Goal: Download file/media

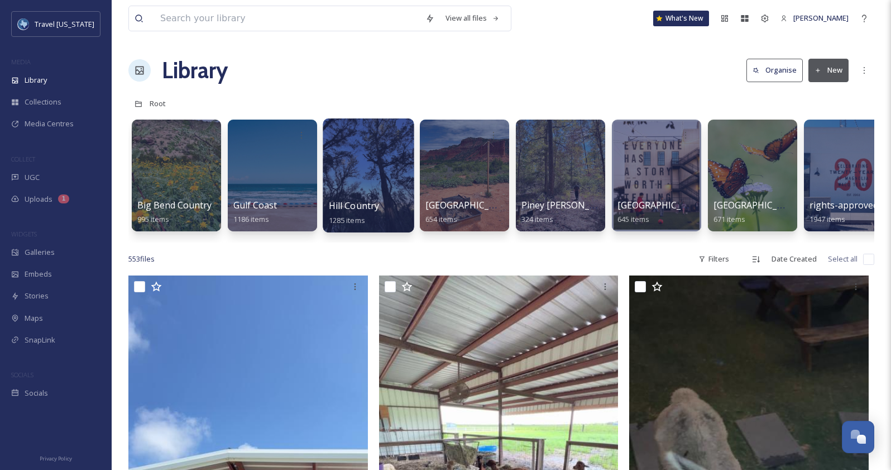
click at [372, 171] on div at bounding box center [368, 175] width 91 height 114
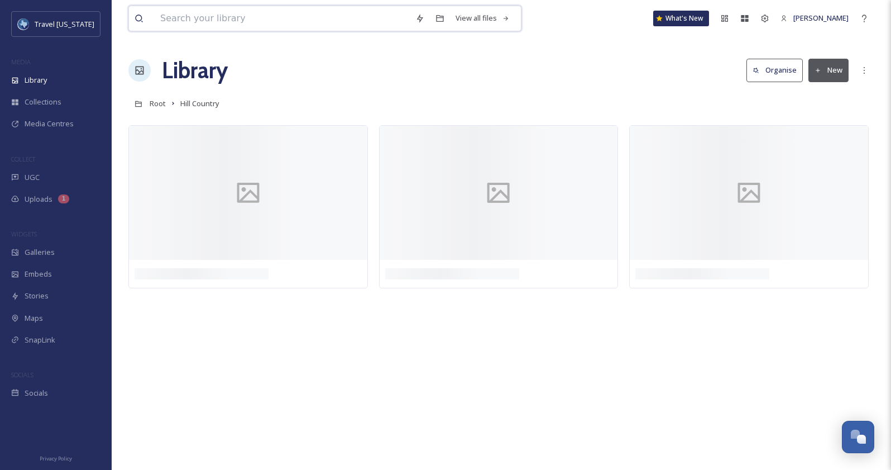
click at [247, 16] on input at bounding box center [282, 18] width 255 height 25
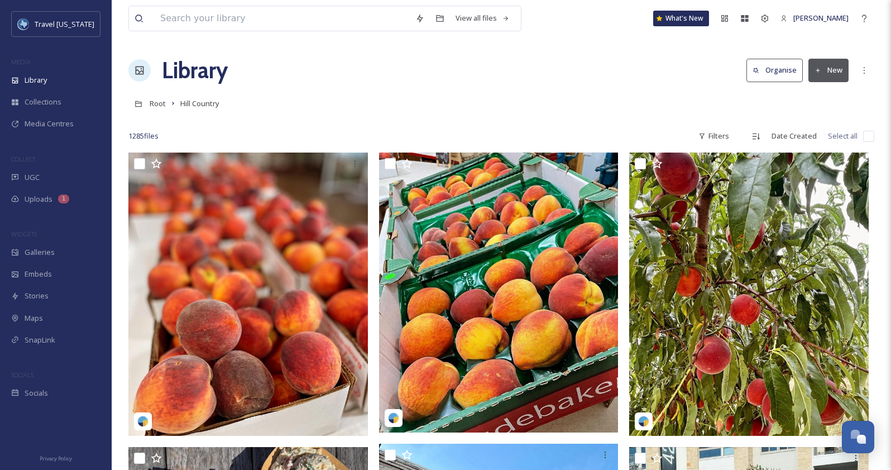
click at [402, 123] on div at bounding box center [501, 119] width 746 height 11
click at [593, 107] on div "Root Hill Country" at bounding box center [501, 103] width 746 height 21
click at [159, 107] on span "Root" at bounding box center [158, 103] width 16 height 10
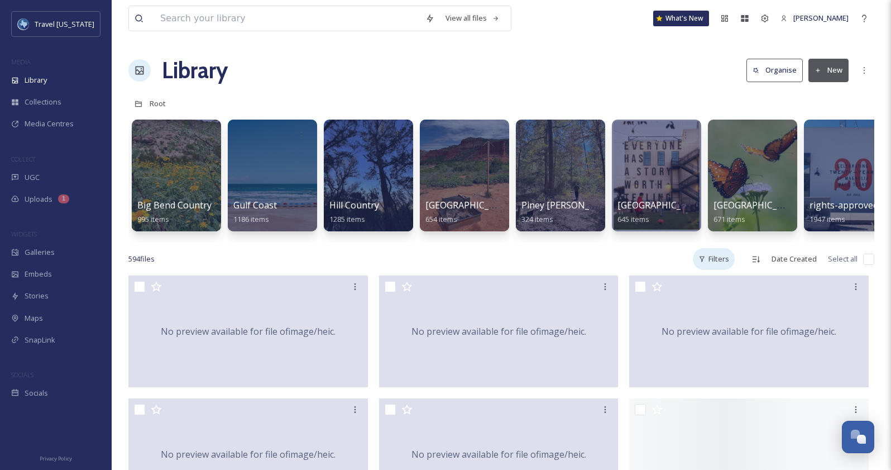
click at [709, 258] on div "Filters" at bounding box center [714, 259] width 42 height 22
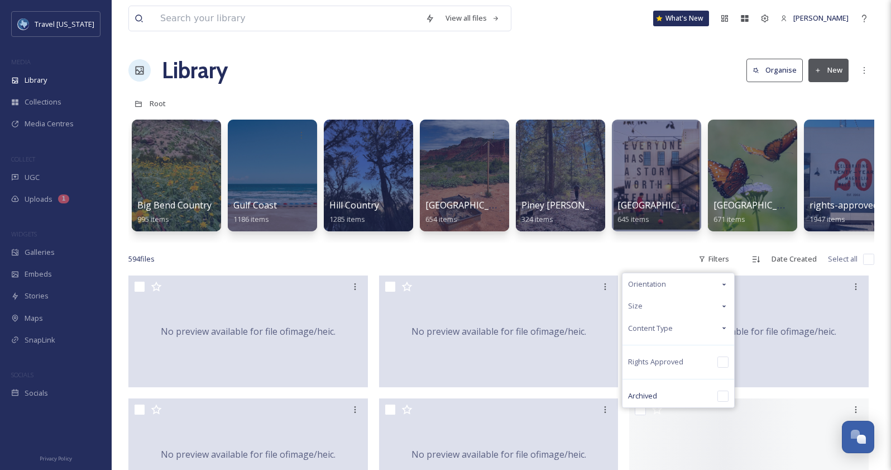
click at [631, 251] on div "594 file s Filters Orientation Size Content Type Rights Approved Archived Date …" at bounding box center [501, 259] width 746 height 22
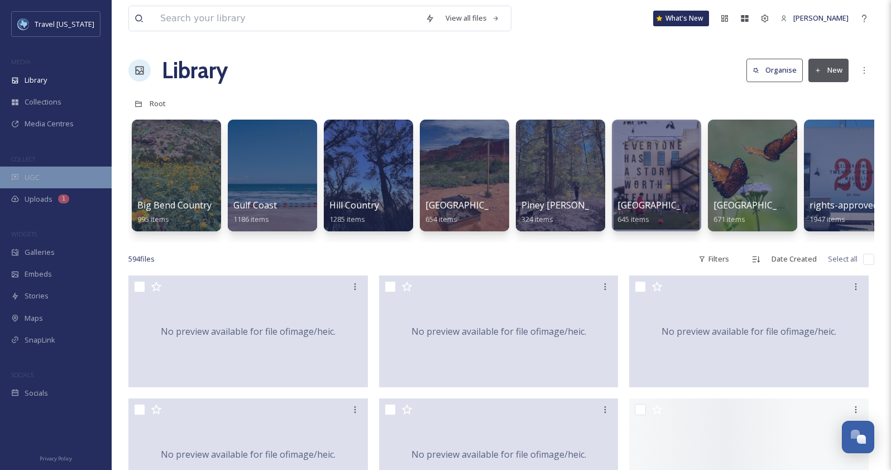
click at [34, 173] on span "UGC" at bounding box center [32, 177] width 15 height 11
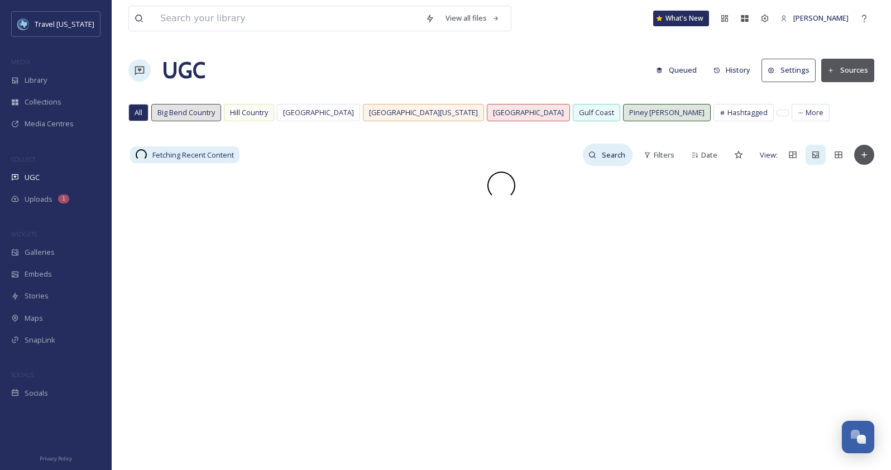
click at [604, 151] on input at bounding box center [615, 155] width 36 height 22
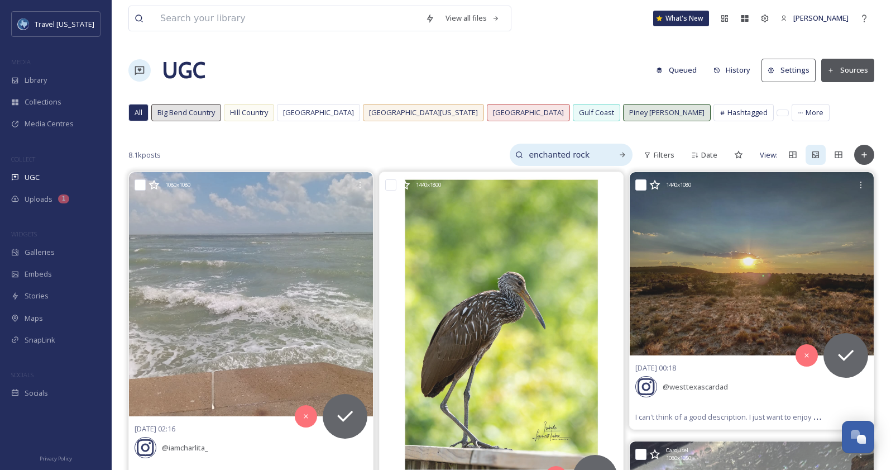
type input "enchanted rock"
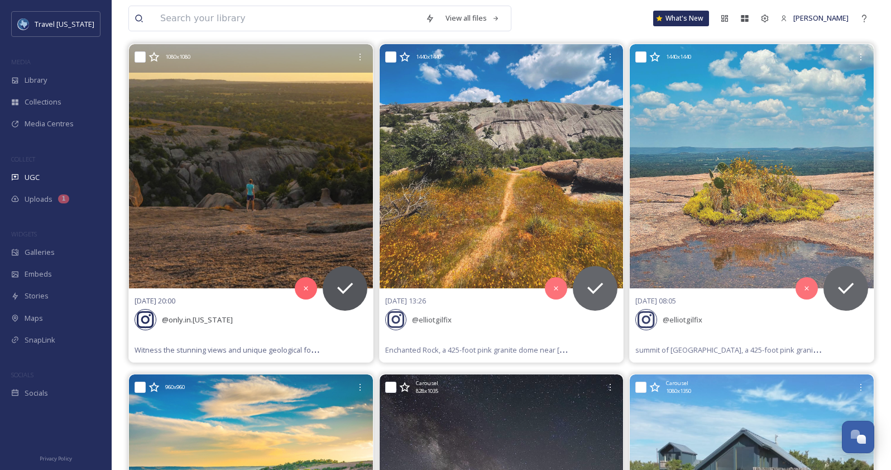
scroll to position [128, 0]
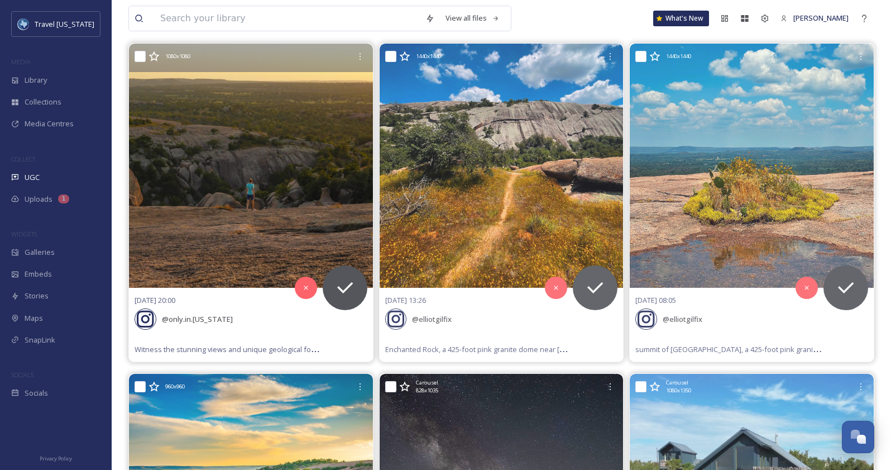
click at [234, 251] on img at bounding box center [251, 166] width 244 height 244
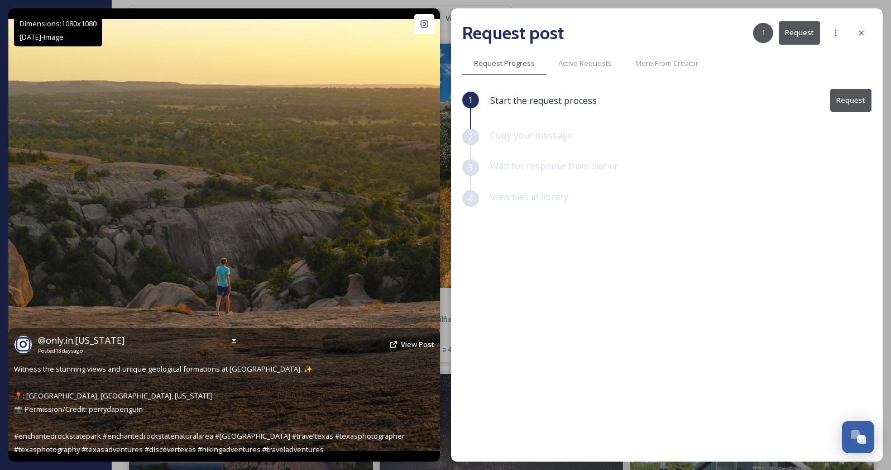
click at [399, 341] on div "@ only.in.[US_STATE] Posted [DATE] View Post" at bounding box center [224, 343] width 421 height 21
click at [408, 343] on span "View Post" at bounding box center [418, 344] width 34 height 10
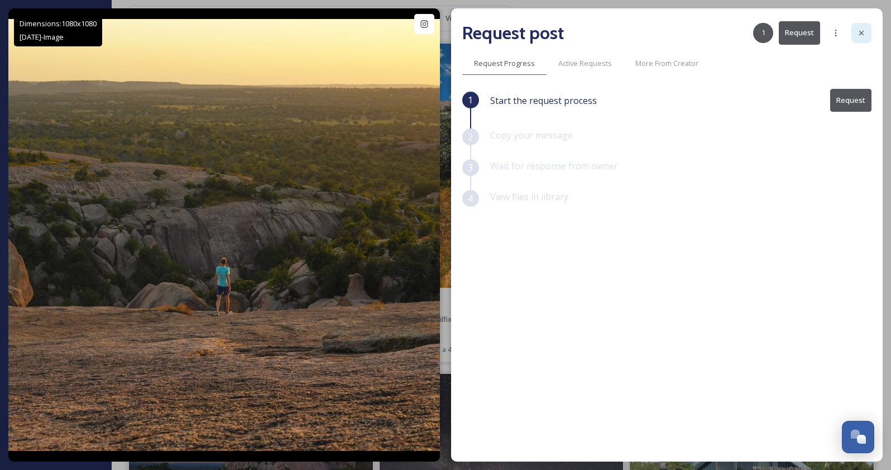
click at [865, 31] on icon at bounding box center [861, 32] width 9 height 9
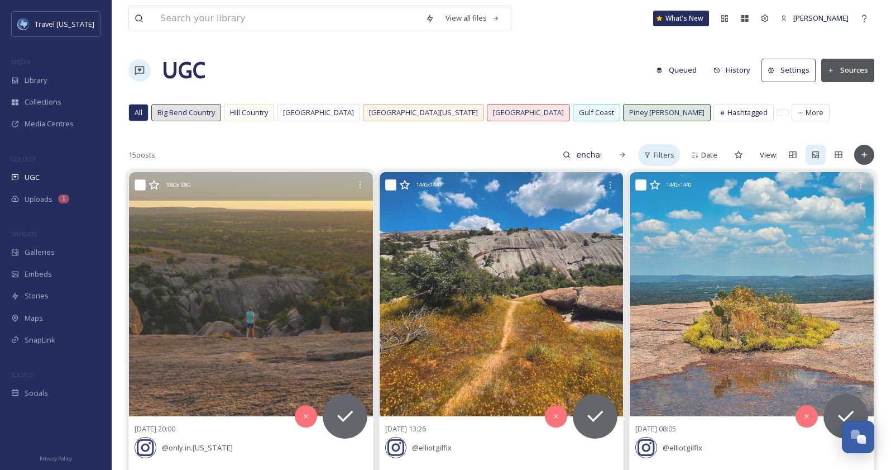
click at [672, 159] on span "Filters" at bounding box center [664, 155] width 21 height 11
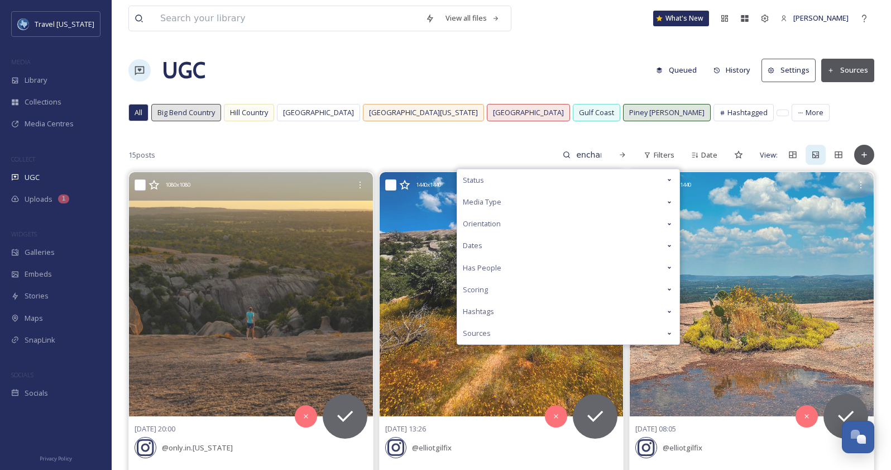
click at [568, 182] on div "Status" at bounding box center [568, 180] width 222 height 22
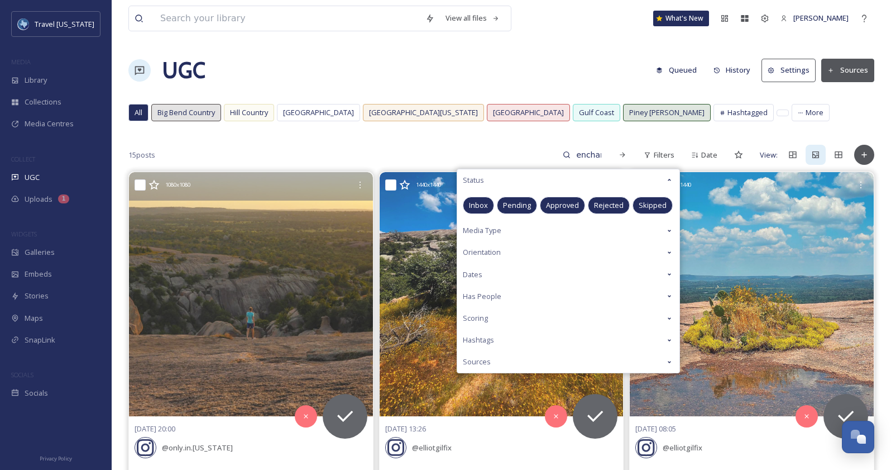
click at [564, 204] on span "Approved" at bounding box center [562, 205] width 33 height 11
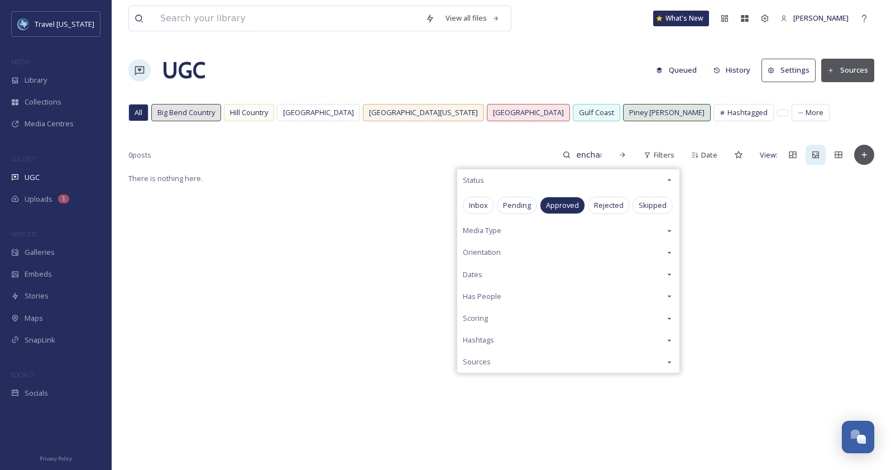
click at [529, 146] on div "0 posts enchanted rock Filters Status Inbox Pending Approved Rejected Skipped M…" at bounding box center [501, 155] width 746 height 22
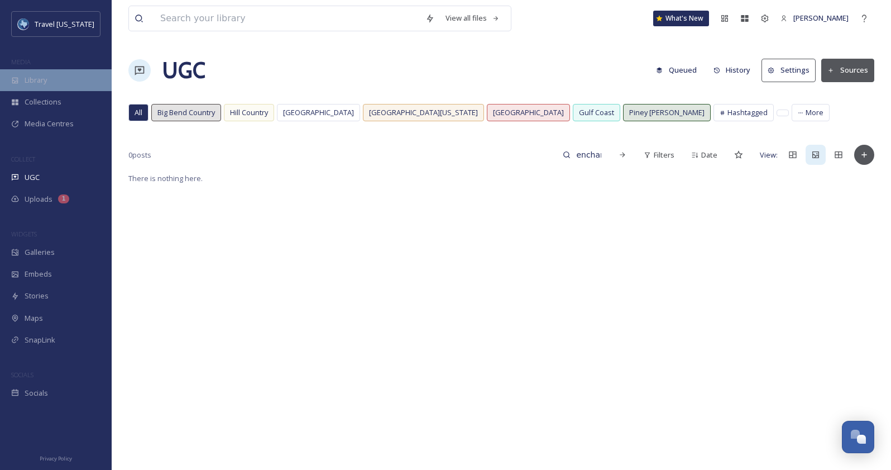
click at [50, 82] on div "Library" at bounding box center [56, 80] width 112 height 22
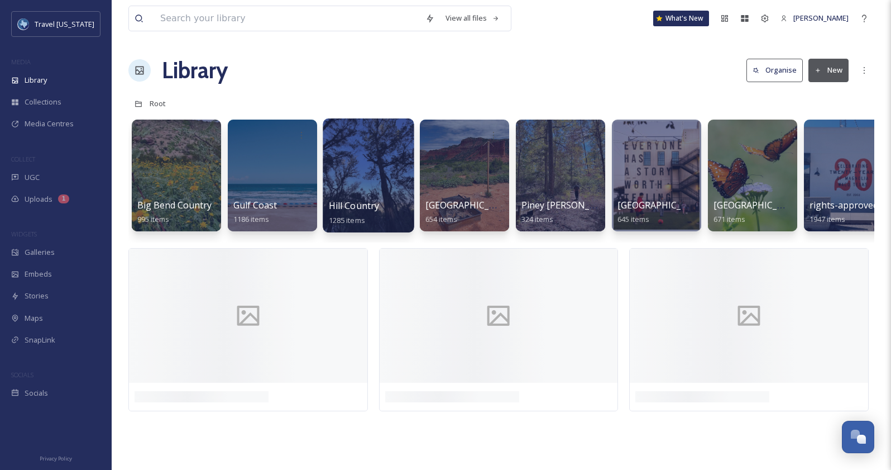
click at [398, 147] on div at bounding box center [368, 175] width 91 height 114
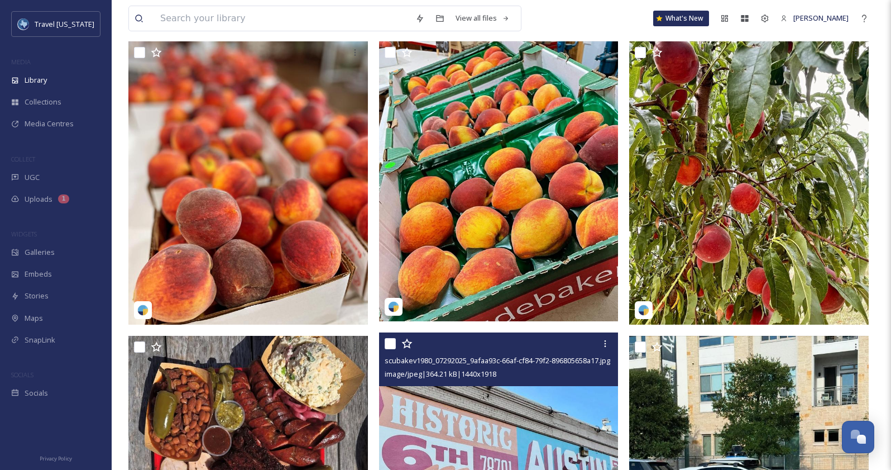
scroll to position [2, 0]
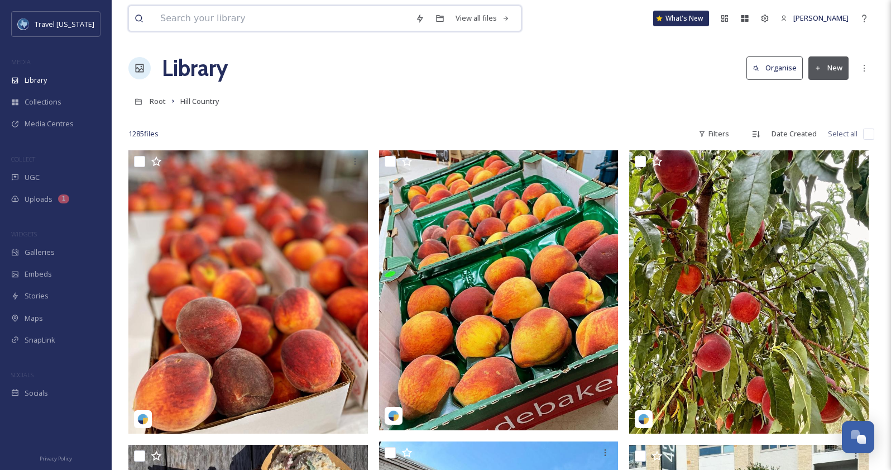
click at [217, 17] on input at bounding box center [282, 18] width 255 height 25
type input "enchanted rock"
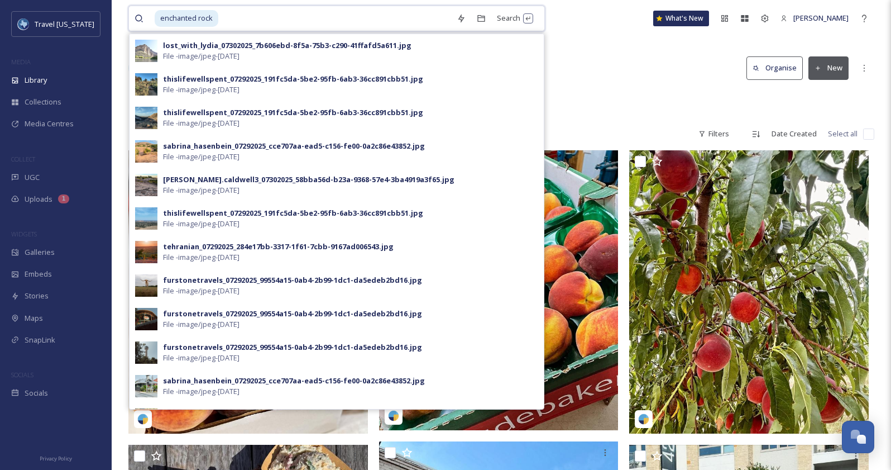
click at [413, 20] on input at bounding box center [336, 18] width 232 height 25
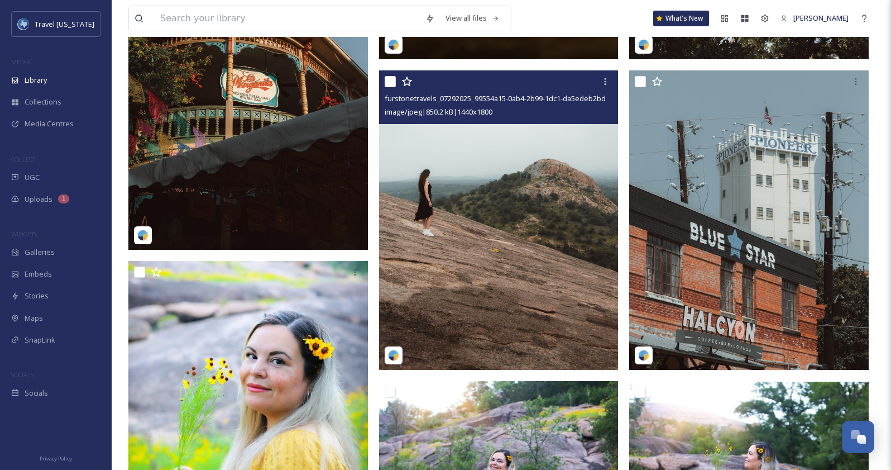
scroll to position [3745, 0]
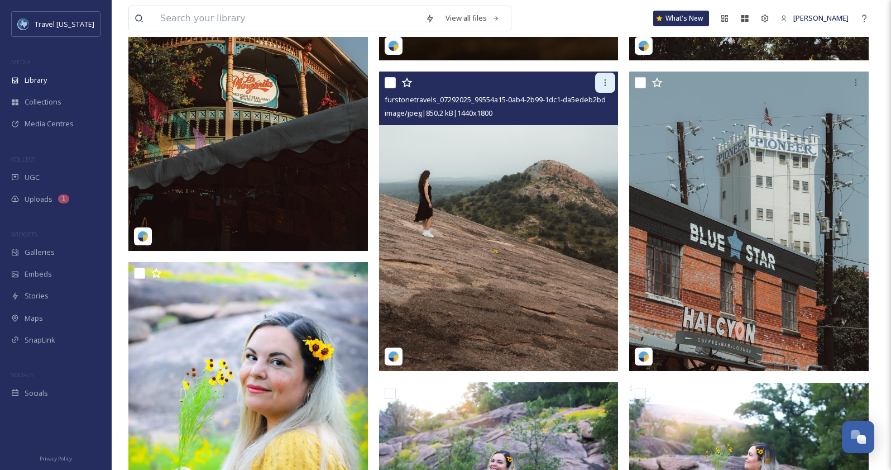
click at [607, 84] on icon at bounding box center [605, 82] width 9 height 9
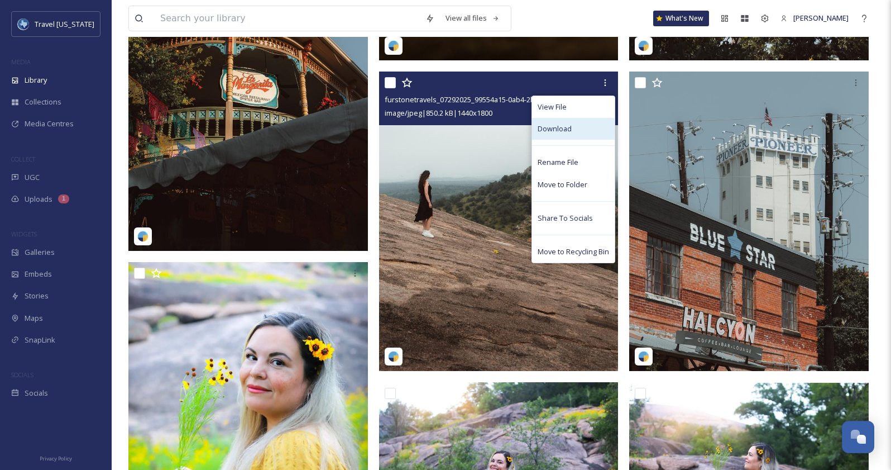
click at [588, 125] on div "Download" at bounding box center [573, 129] width 83 height 22
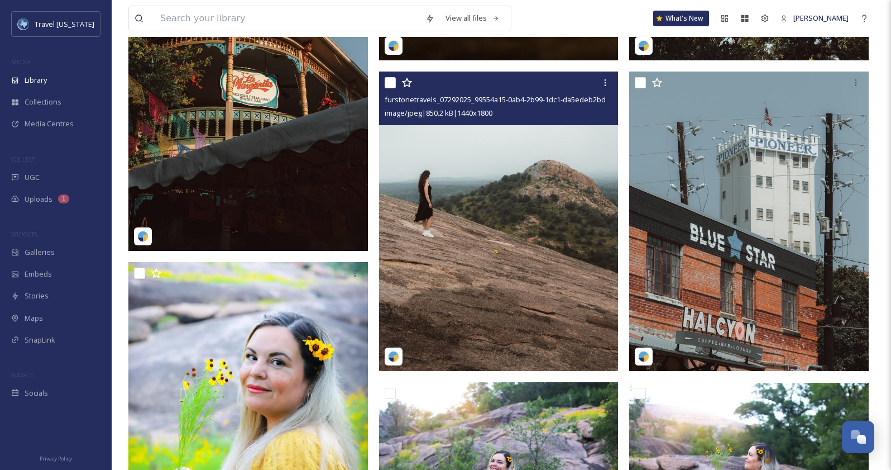
click at [445, 251] on img at bounding box center [499, 220] width 240 height 299
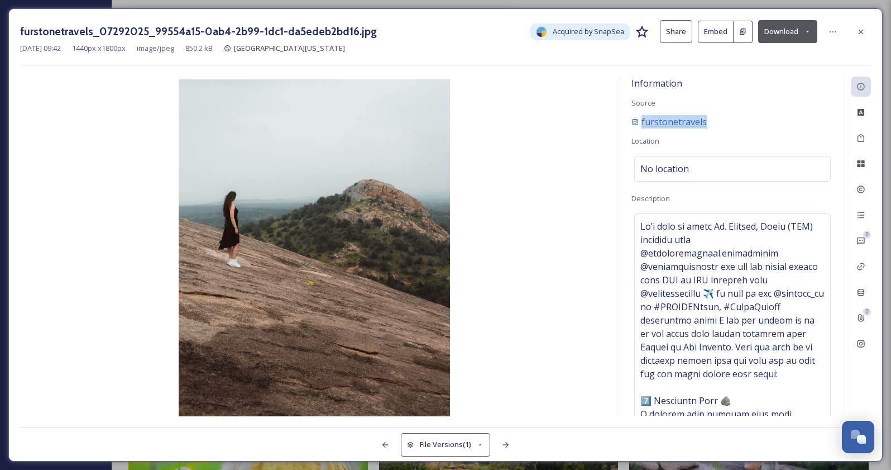
drag, startPoint x: 715, startPoint y: 117, endPoint x: 641, endPoint y: 116, distance: 74.3
click at [641, 116] on div "furstonetravels" at bounding box center [733, 121] width 202 height 13
copy span "furstonetravels"
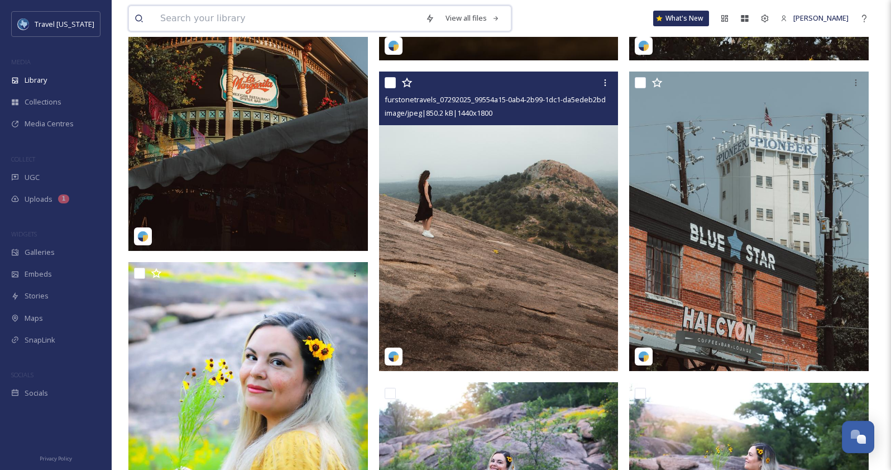
click at [304, 17] on input at bounding box center [287, 18] width 265 height 25
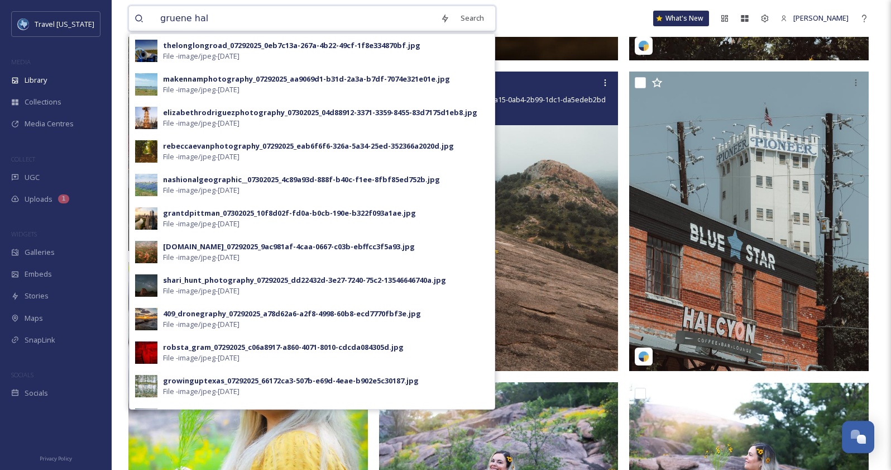
type input "gruene hall"
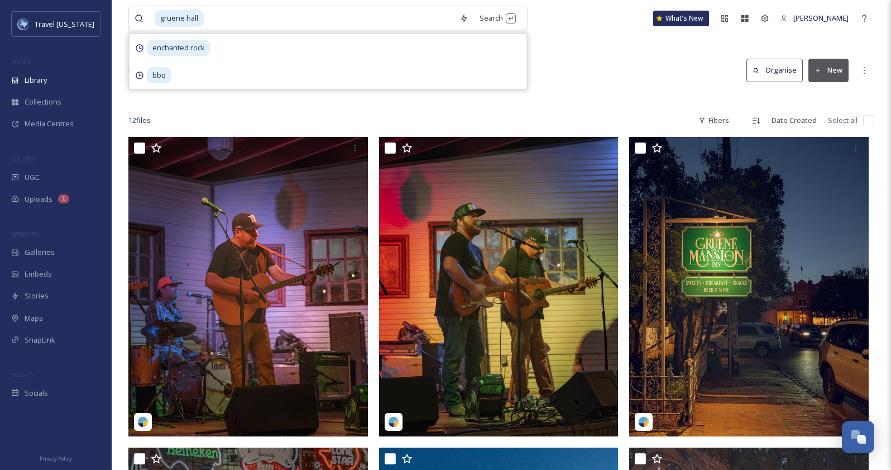
click at [607, 54] on div "Library Search Organise New" at bounding box center [501, 71] width 746 height 34
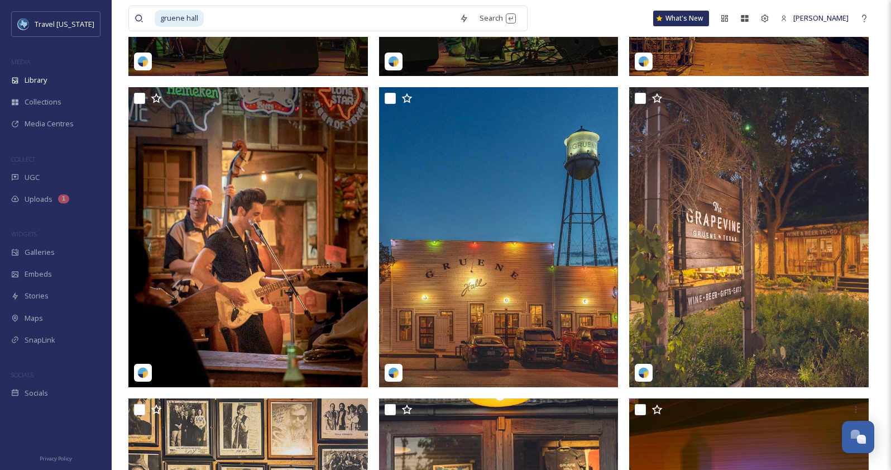
scroll to position [362, 0]
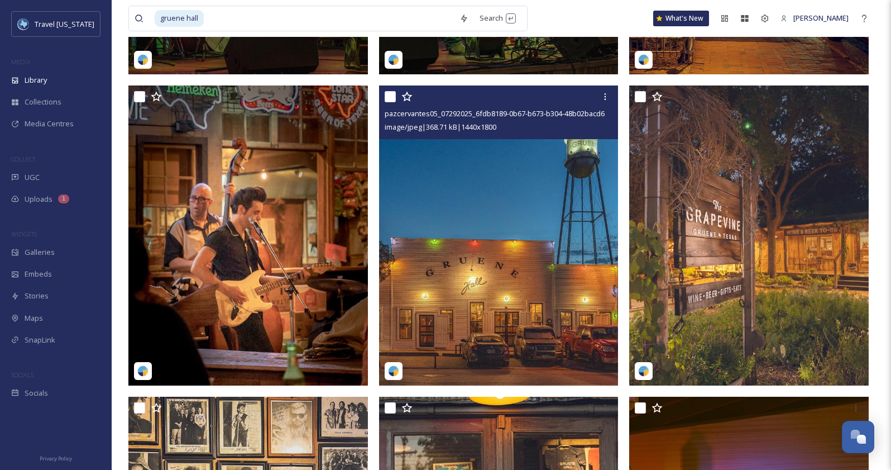
click at [560, 184] on img at bounding box center [499, 234] width 240 height 299
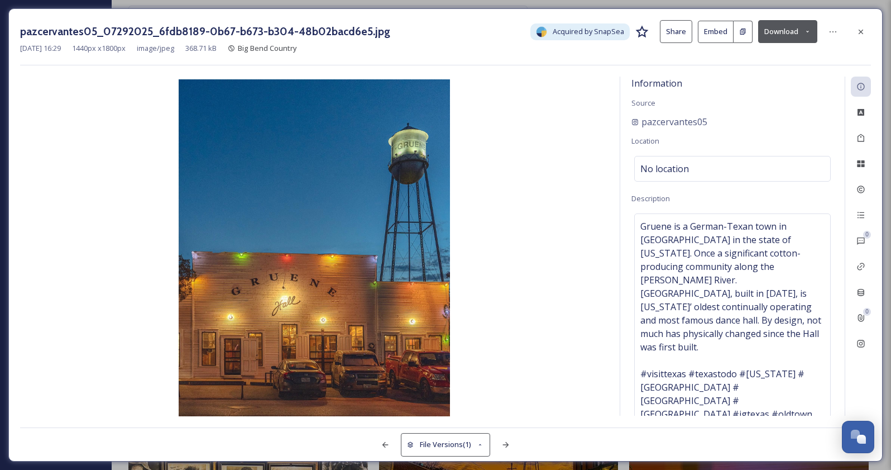
click at [783, 33] on button "Download" at bounding box center [788, 31] width 59 height 23
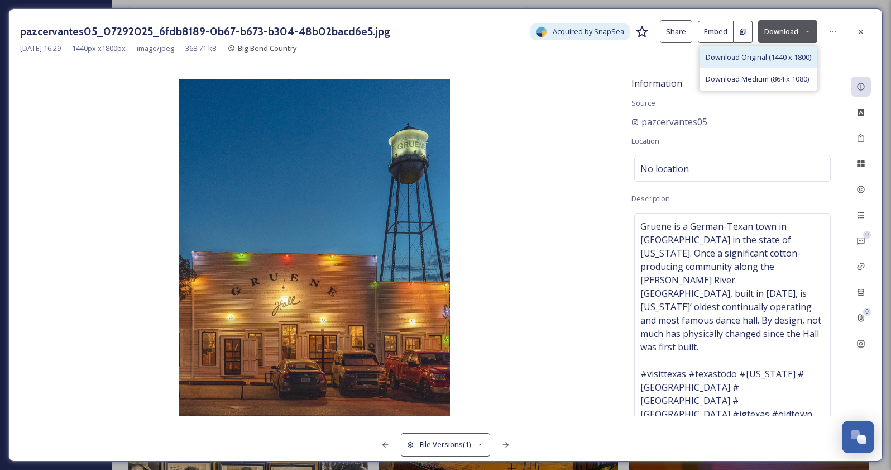
click at [774, 60] on span "Download Original (1440 x 1800)" at bounding box center [759, 57] width 106 height 11
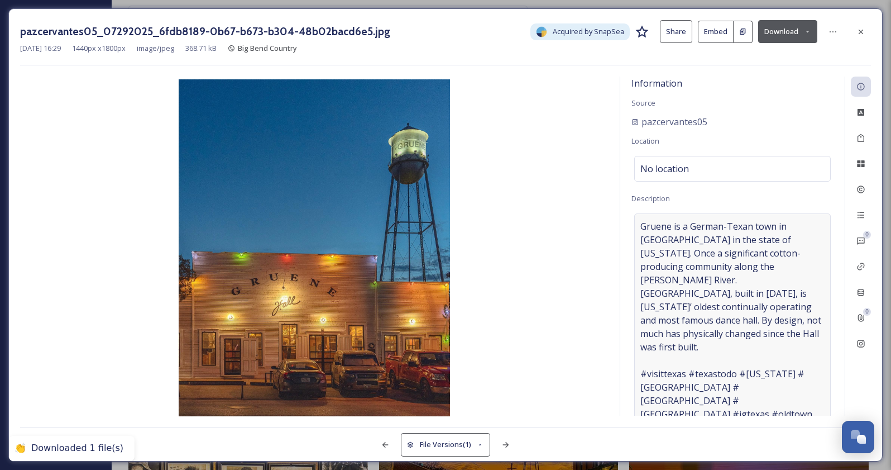
click at [733, 213] on div "Gruene is a German-Texan town in [GEOGRAPHIC_DATA] in the state of [US_STATE]. …" at bounding box center [733, 326] width 197 height 227
drag, startPoint x: 724, startPoint y: 123, endPoint x: 642, endPoint y: 123, distance: 81.5
click at [642, 123] on div "pazcervantes05" at bounding box center [733, 121] width 202 height 13
copy span "pazcervantes05"
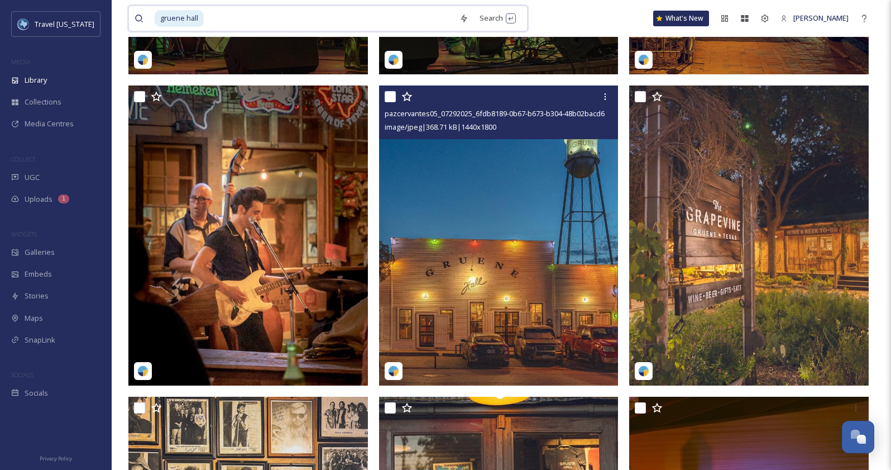
click at [342, 25] on input at bounding box center [329, 18] width 249 height 25
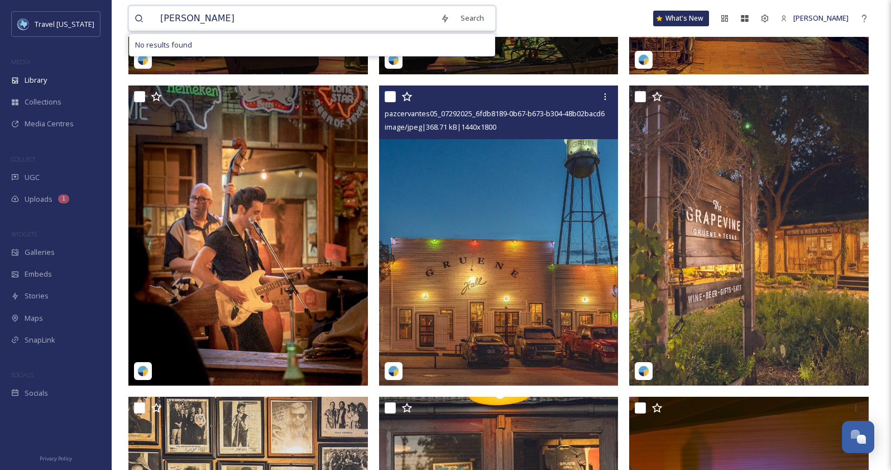
type input "winery"
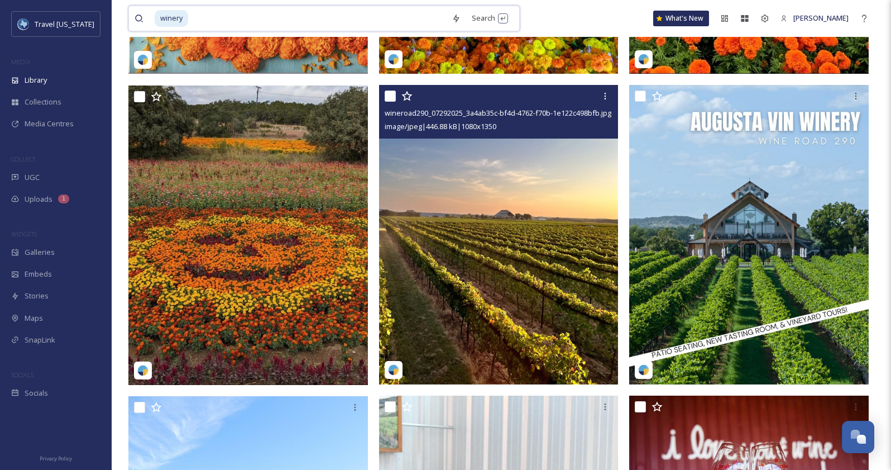
scroll to position [678, 0]
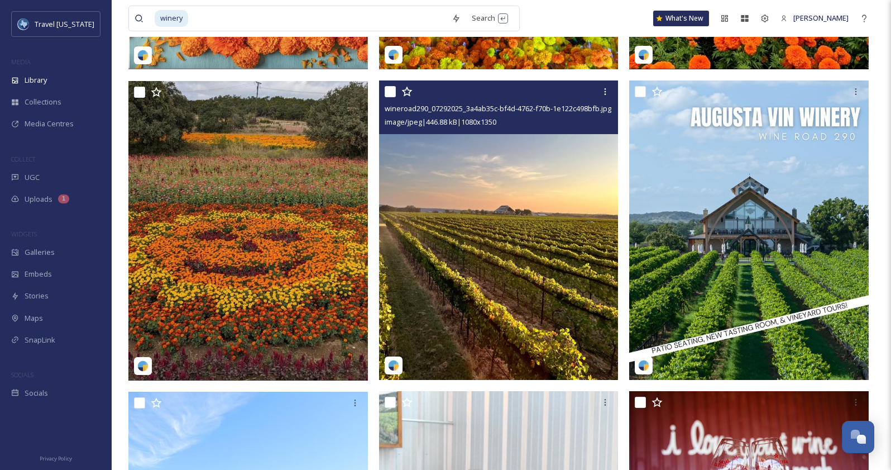
click at [551, 165] on img at bounding box center [499, 229] width 240 height 299
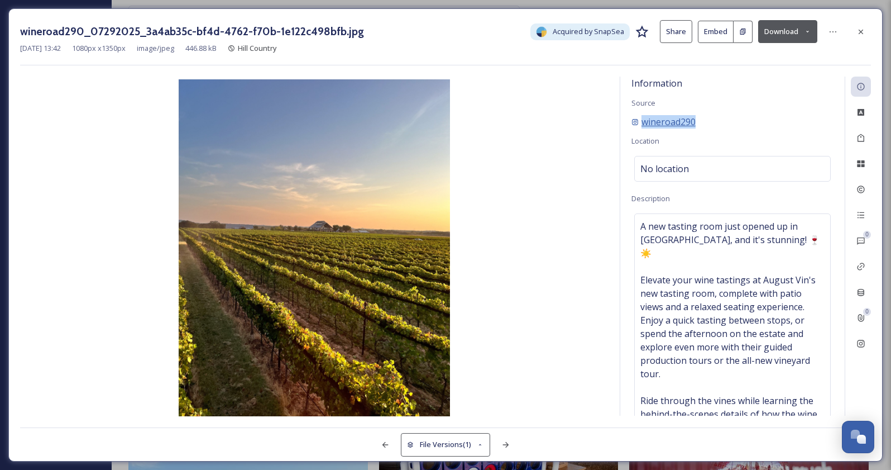
drag, startPoint x: 702, startPoint y: 121, endPoint x: 640, endPoint y: 121, distance: 62.0
click at [640, 121] on div "wineroad290" at bounding box center [733, 121] width 202 height 13
copy span "wineroad290"
click at [783, 30] on button "Download" at bounding box center [788, 31] width 59 height 23
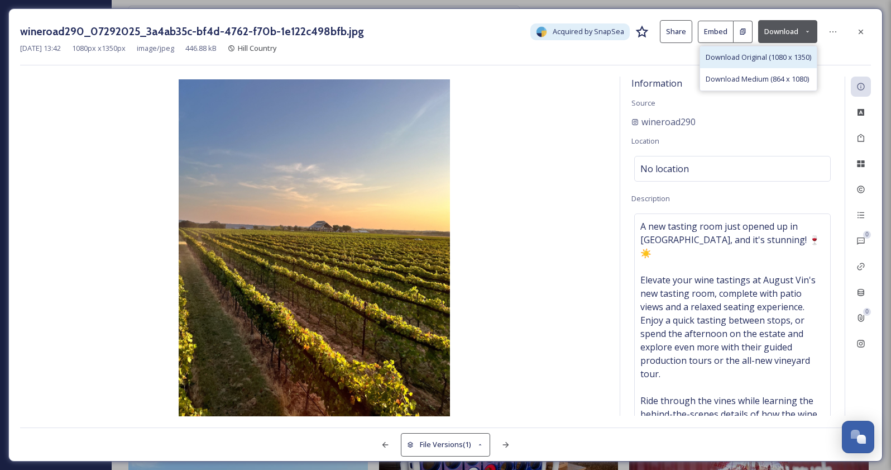
click at [780, 58] on span "Download Original (1080 x 1350)" at bounding box center [759, 57] width 106 height 11
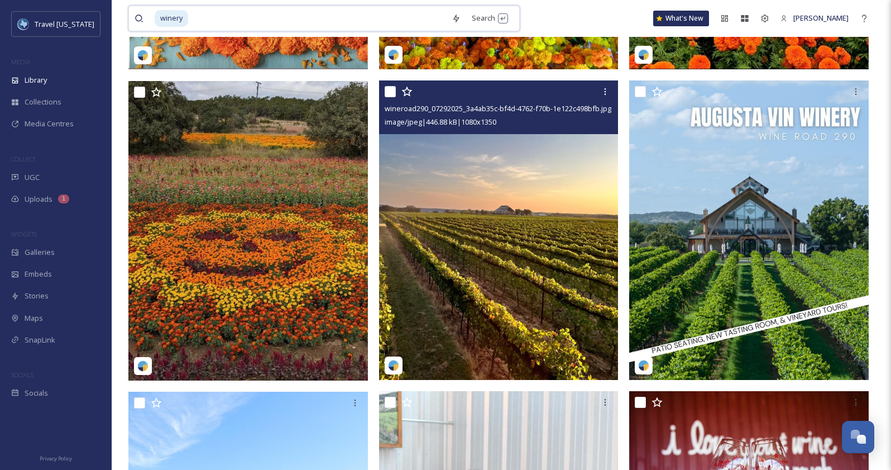
click at [298, 19] on input at bounding box center [317, 18] width 257 height 25
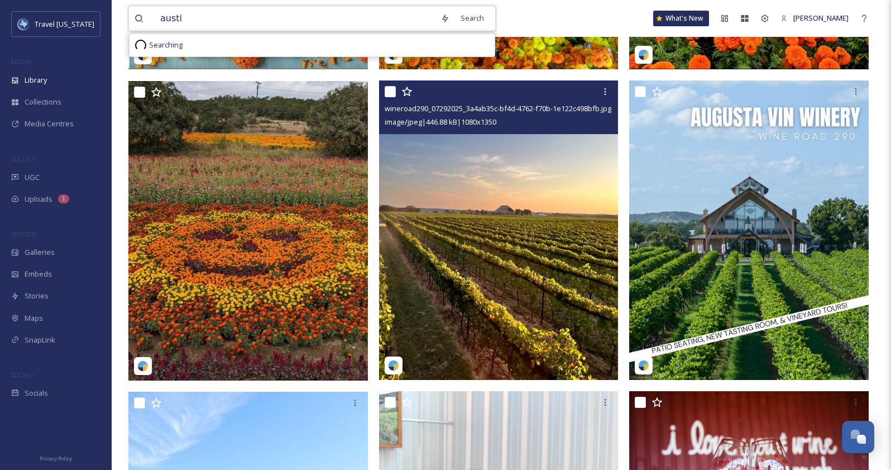
type input "austin"
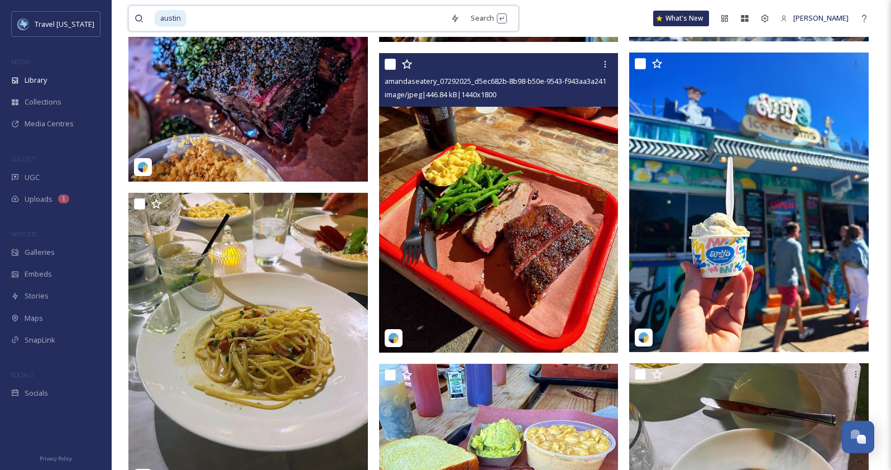
scroll to position [11602, 0]
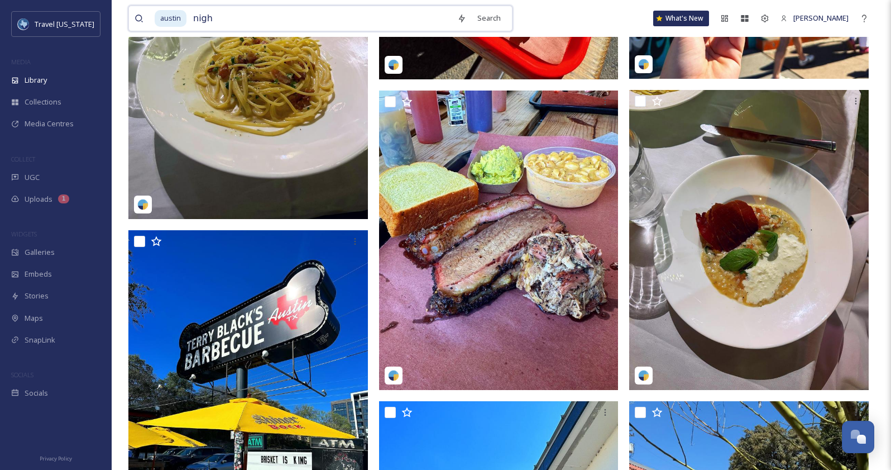
type input "night"
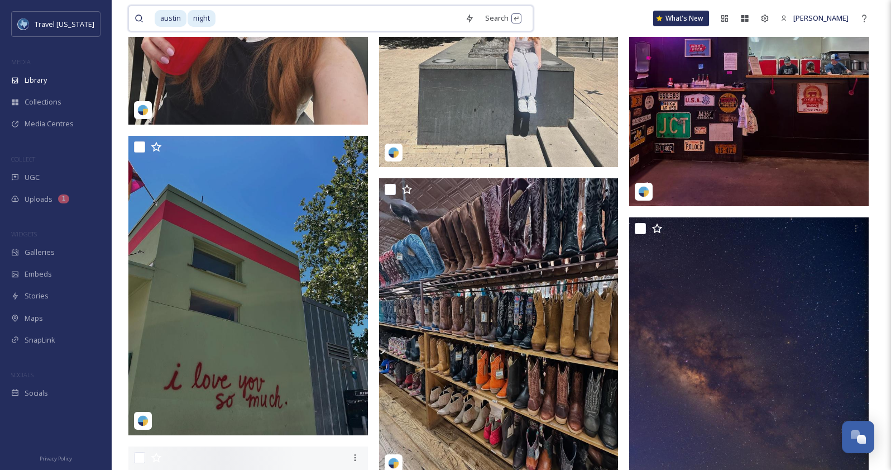
scroll to position [12522, 0]
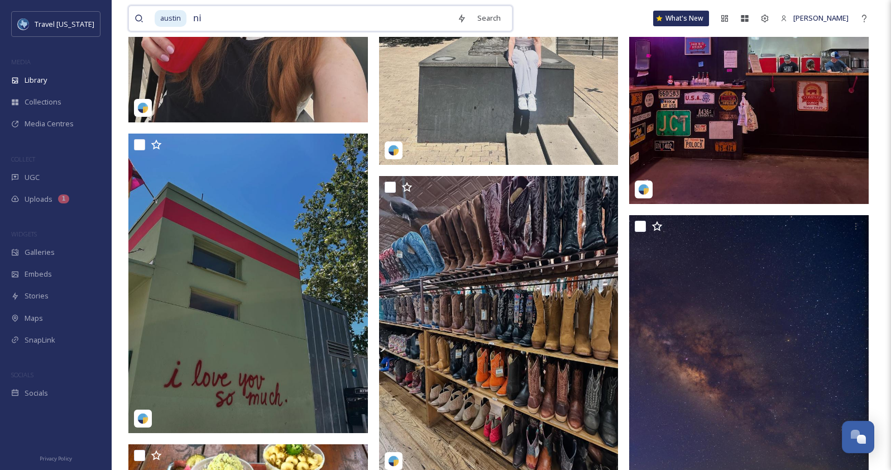
type input "n"
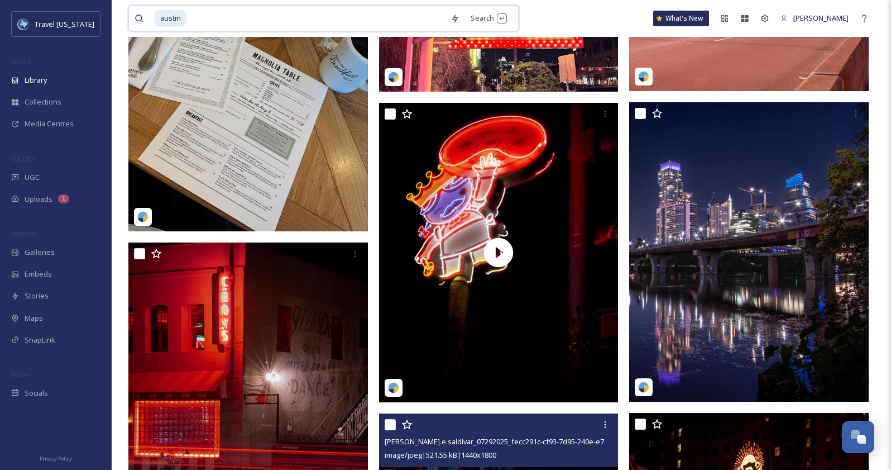
scroll to position [13762, 0]
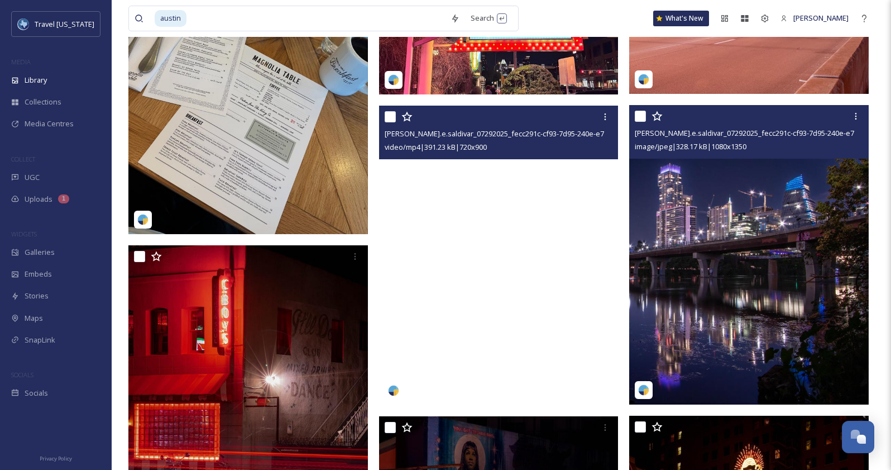
click at [780, 190] on img at bounding box center [749, 254] width 240 height 299
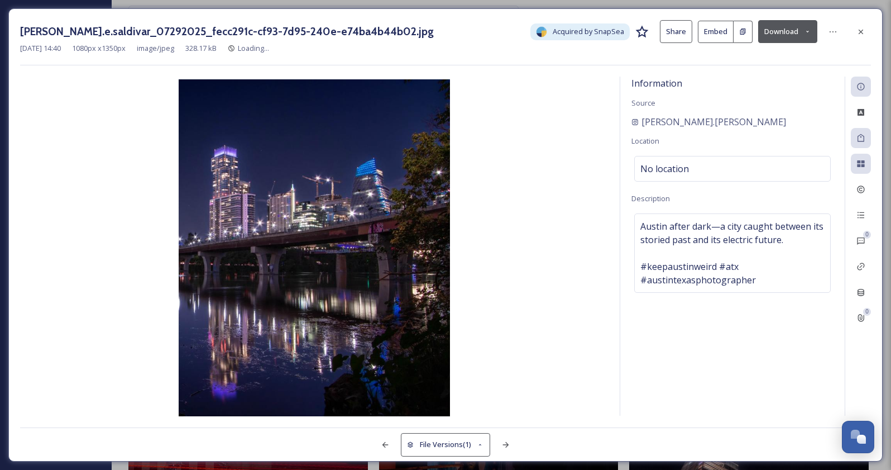
click at [794, 27] on button "Download" at bounding box center [788, 31] width 59 height 23
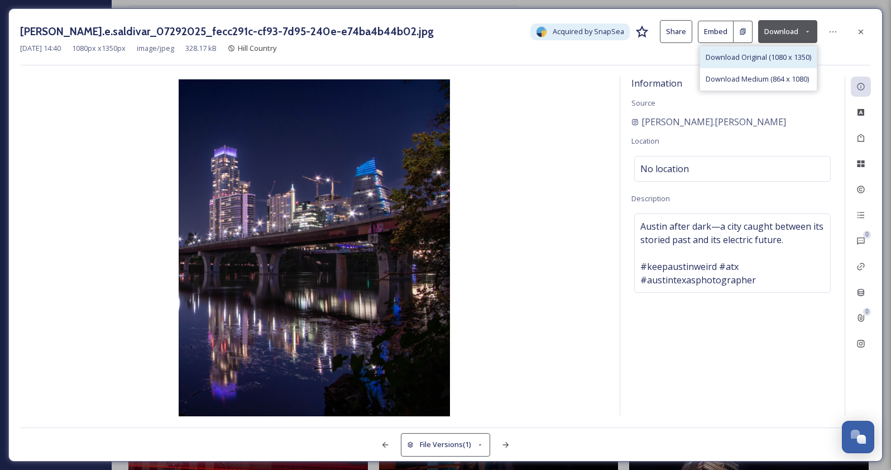
click at [778, 56] on span "Download Original (1080 x 1350)" at bounding box center [759, 57] width 106 height 11
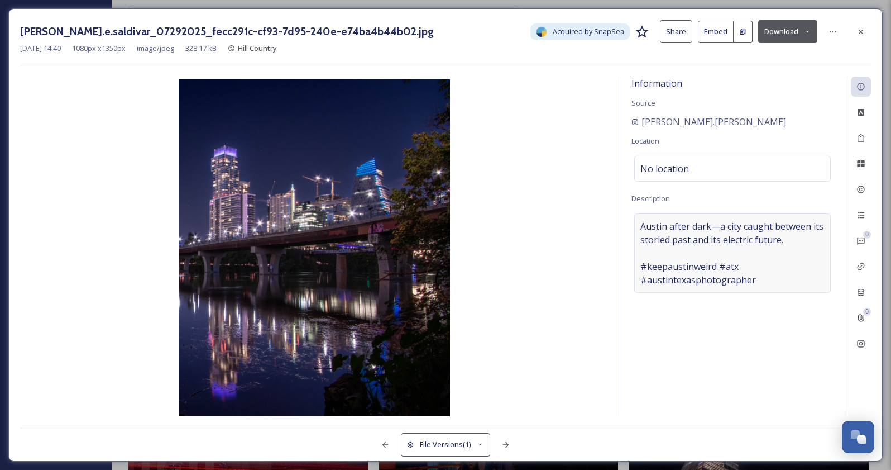
click at [723, 280] on span "Austin after dark—a city caught between its storied past and its electric futur…" at bounding box center [733, 253] width 184 height 67
drag, startPoint x: 731, startPoint y: 121, endPoint x: 643, endPoint y: 121, distance: 88.3
click at [643, 121] on div "[PERSON_NAME].[PERSON_NAME]" at bounding box center [733, 121] width 202 height 13
copy span "[PERSON_NAME].[PERSON_NAME]"
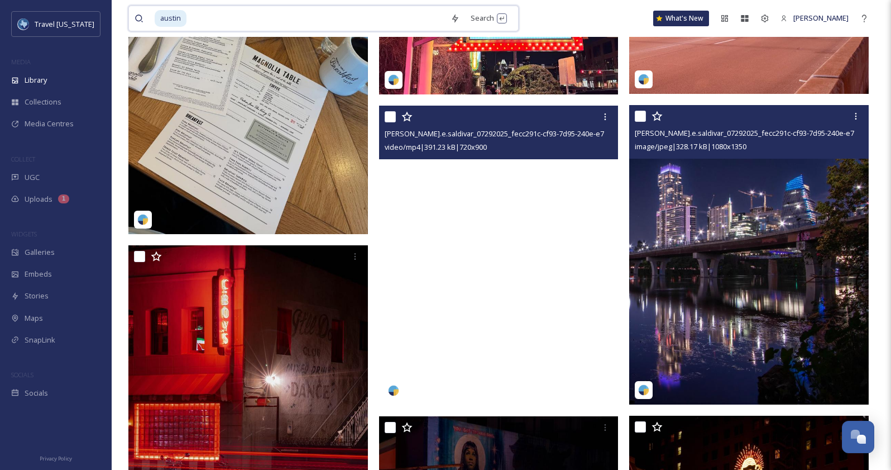
click at [254, 19] on input at bounding box center [316, 18] width 257 height 25
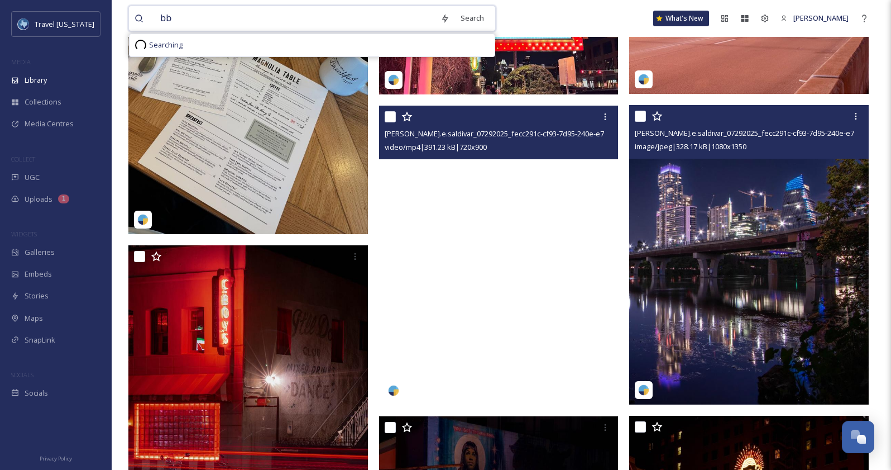
type input "bbq"
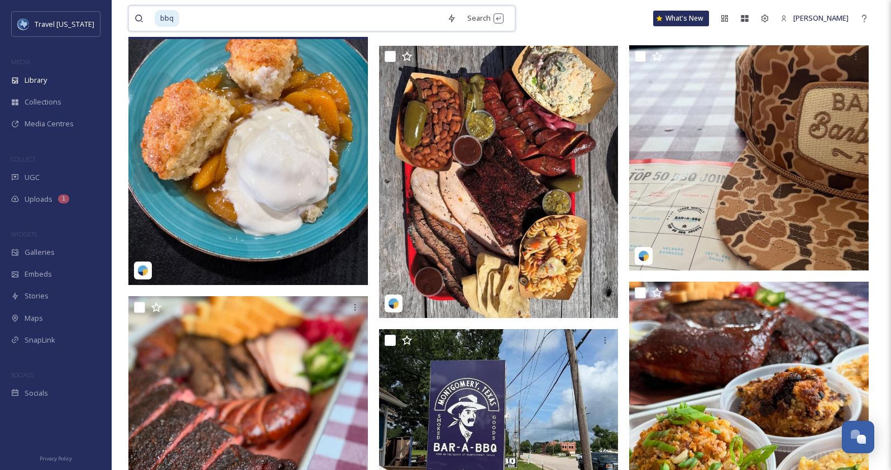
scroll to position [456, 0]
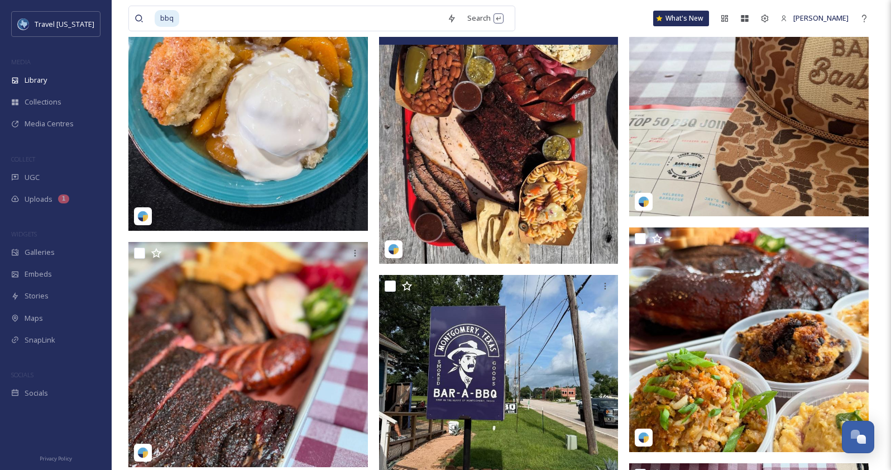
click at [511, 139] on img at bounding box center [499, 128] width 240 height 272
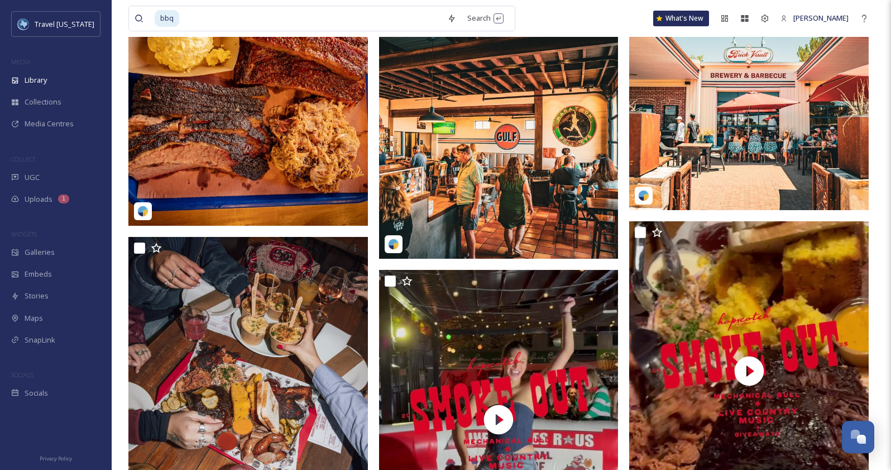
scroll to position [1179, 0]
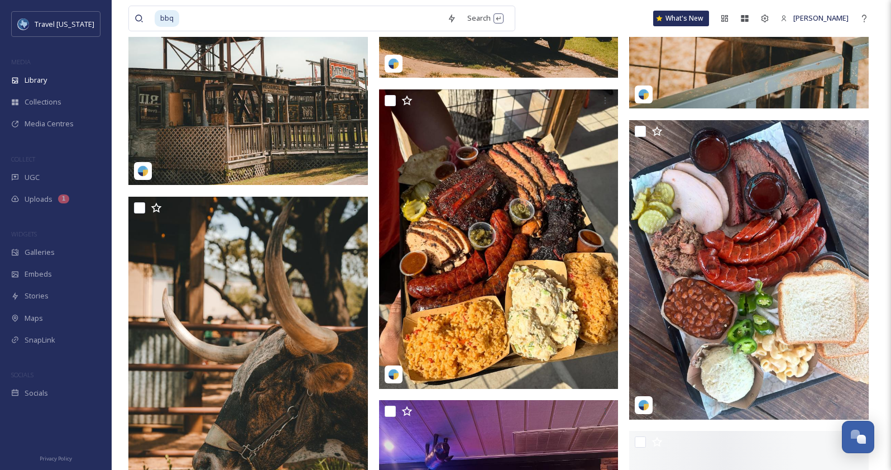
scroll to position [4124, 0]
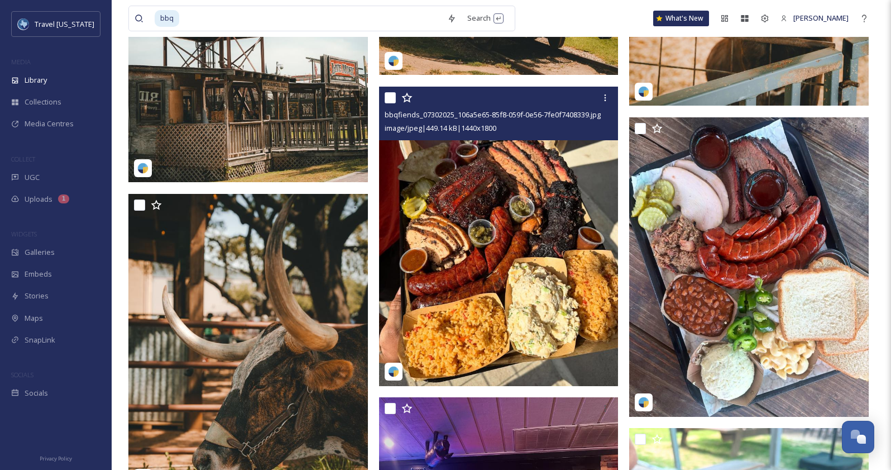
click at [476, 261] on img at bounding box center [499, 236] width 240 height 299
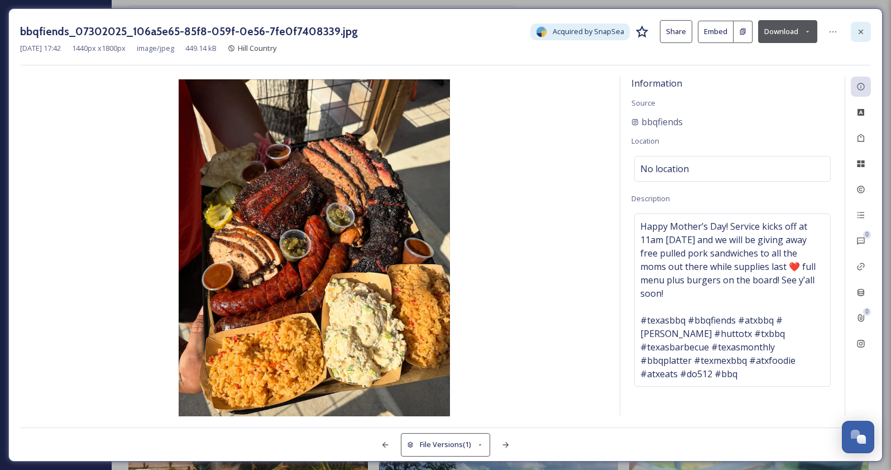
click at [861, 29] on icon at bounding box center [861, 31] width 9 height 9
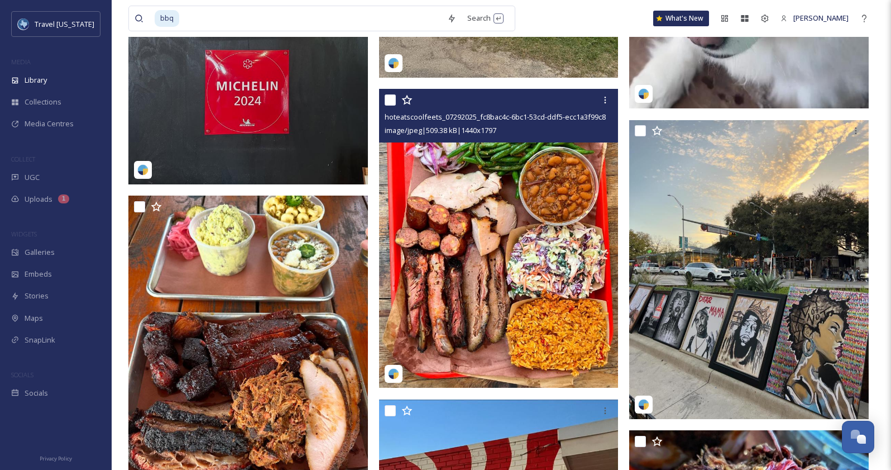
scroll to position [5057, 0]
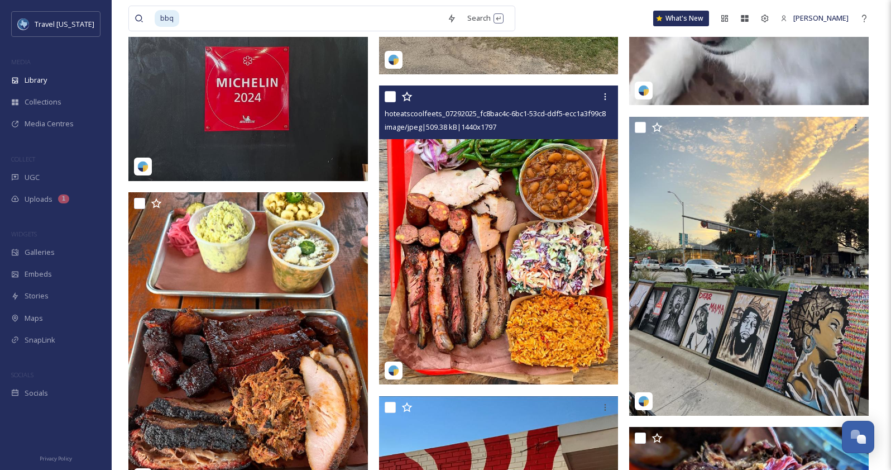
click at [490, 233] on img at bounding box center [499, 234] width 240 height 299
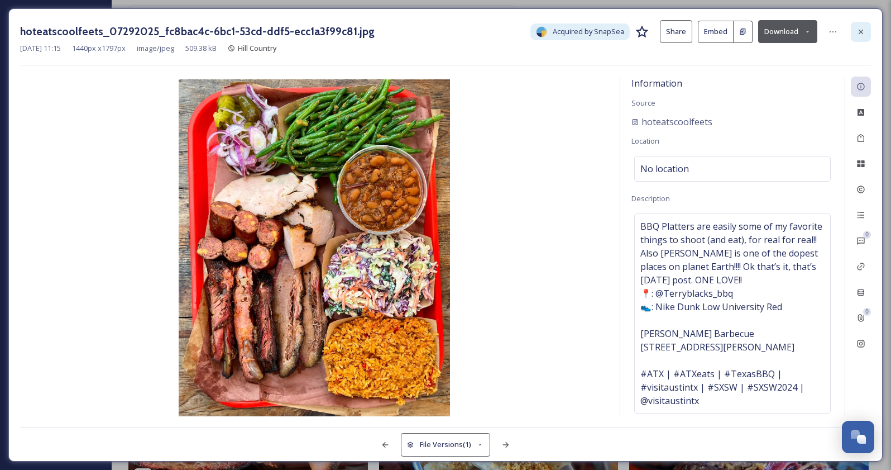
click at [863, 30] on icon at bounding box center [861, 31] width 9 height 9
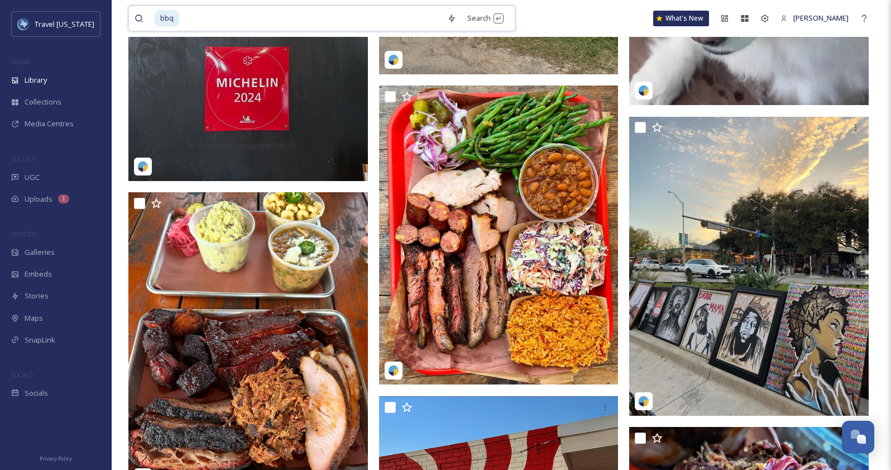
click at [291, 18] on input at bounding box center [310, 18] width 261 height 25
type input "b"
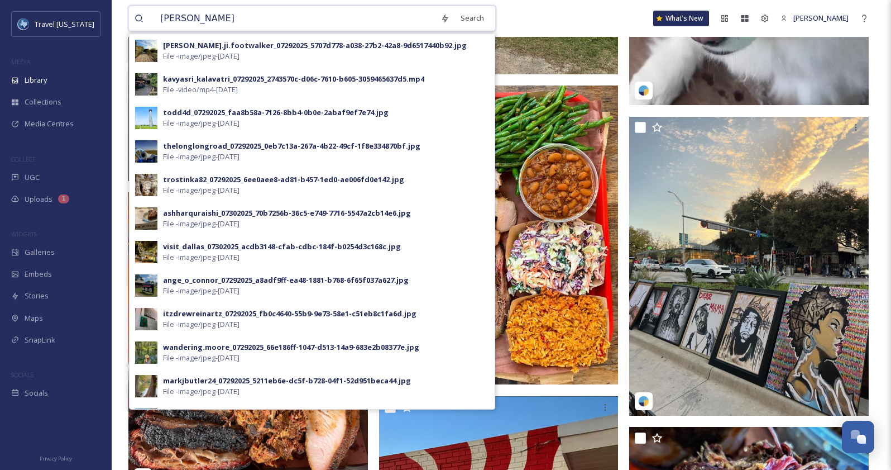
type input "[PERSON_NAME]"
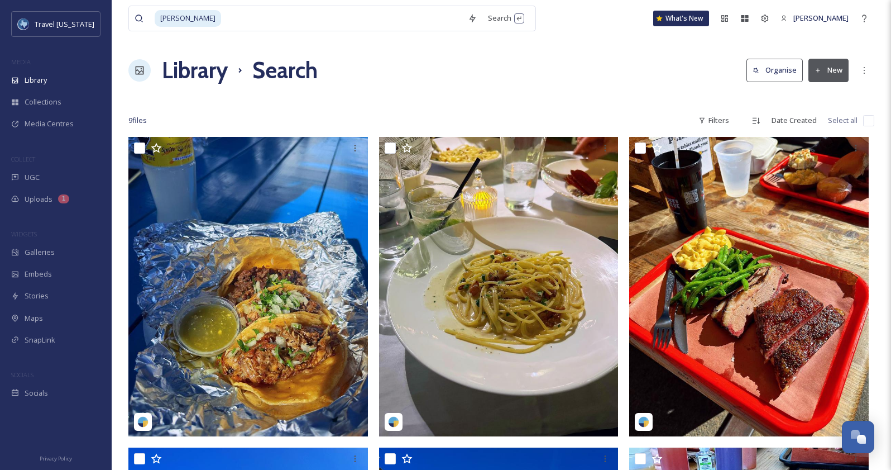
click at [429, 110] on div "9 file s Filters Date Created Select all" at bounding box center [501, 120] width 746 height 22
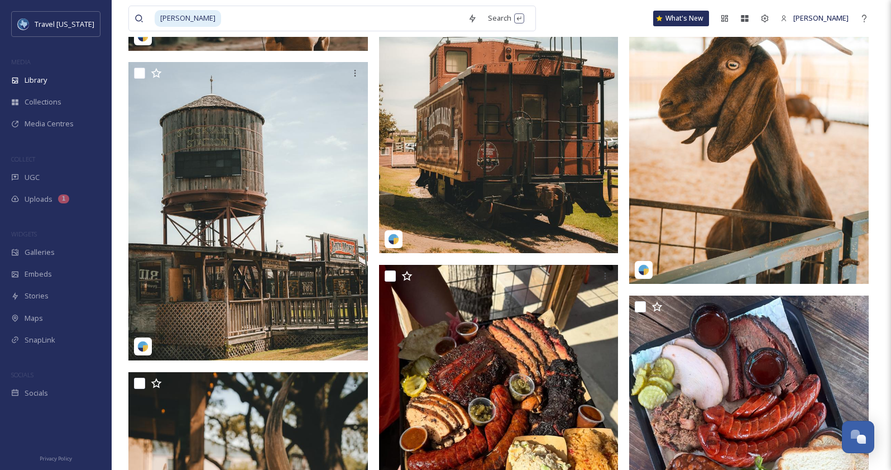
scroll to position [4007, 0]
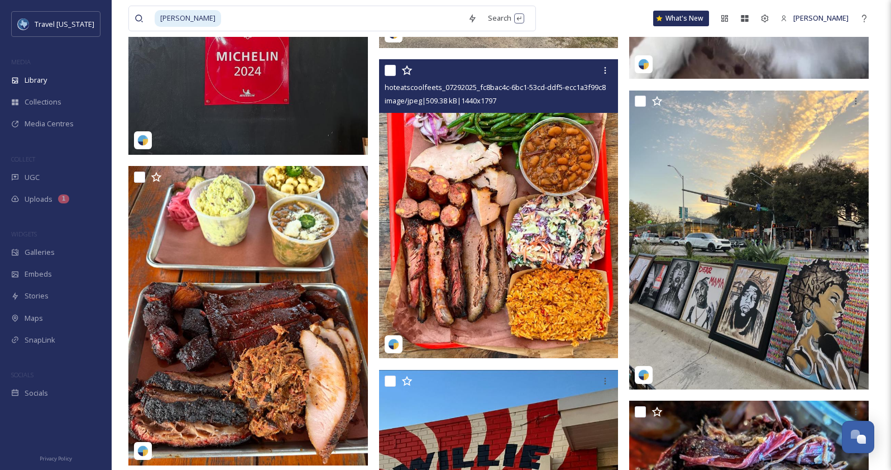
scroll to position [5531, 0]
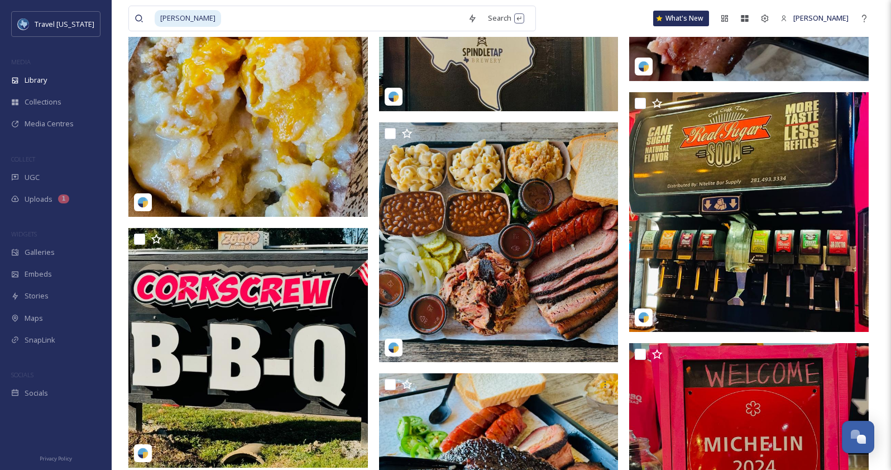
scroll to position [7863, 0]
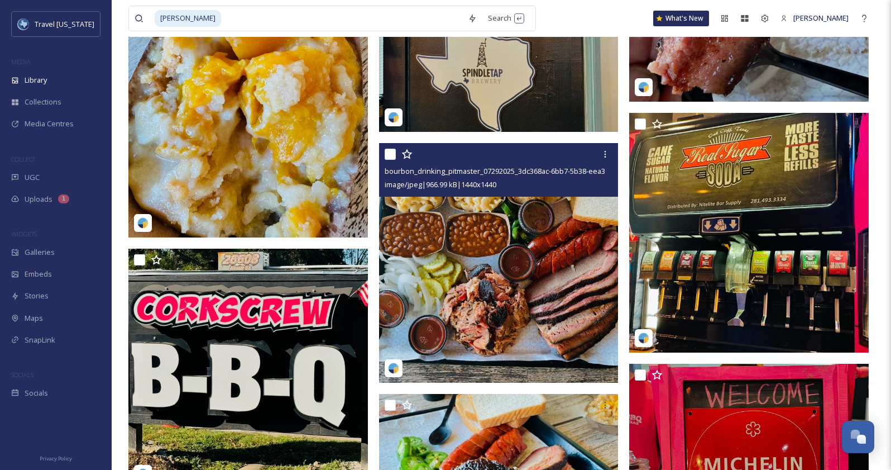
click at [498, 250] on img at bounding box center [499, 263] width 240 height 240
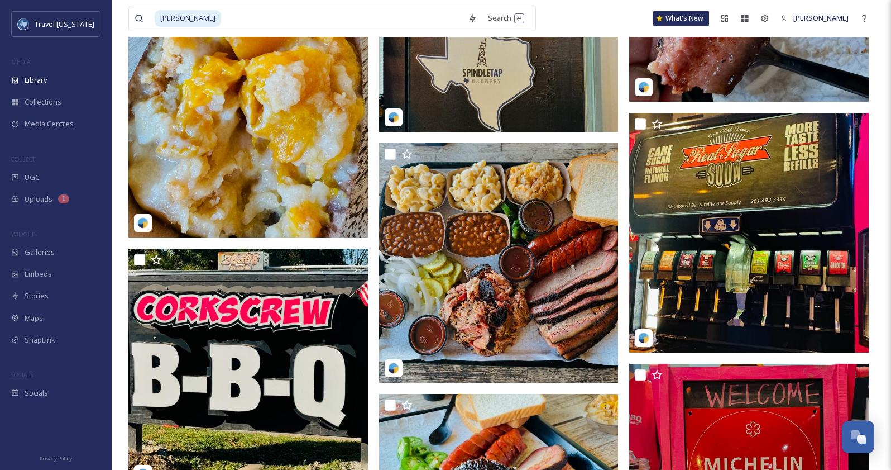
click at [376, 308] on div at bounding box center [501, 312] width 746 height 16077
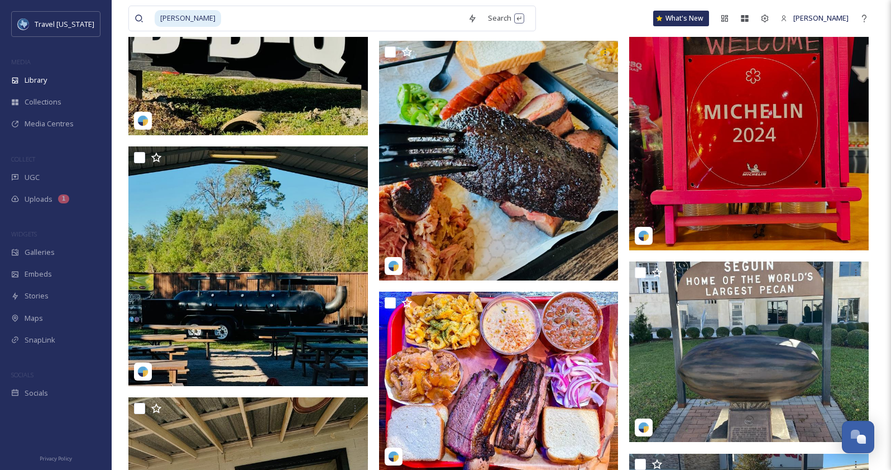
scroll to position [8311, 0]
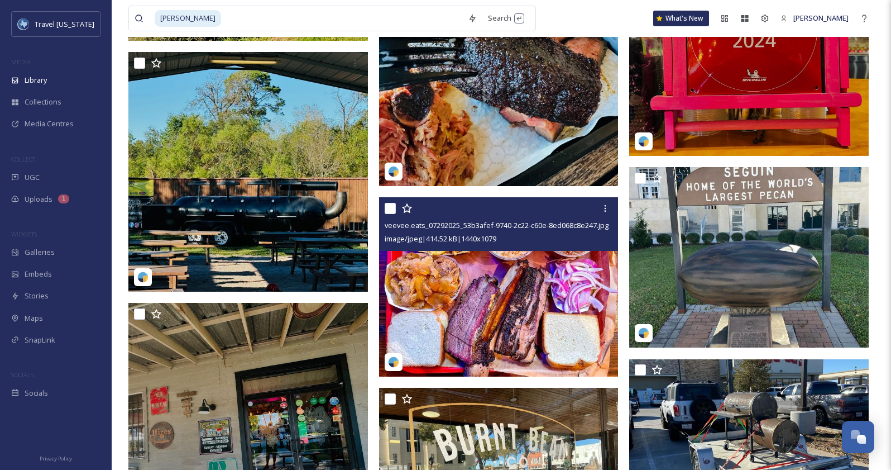
click at [442, 325] on img at bounding box center [499, 287] width 240 height 180
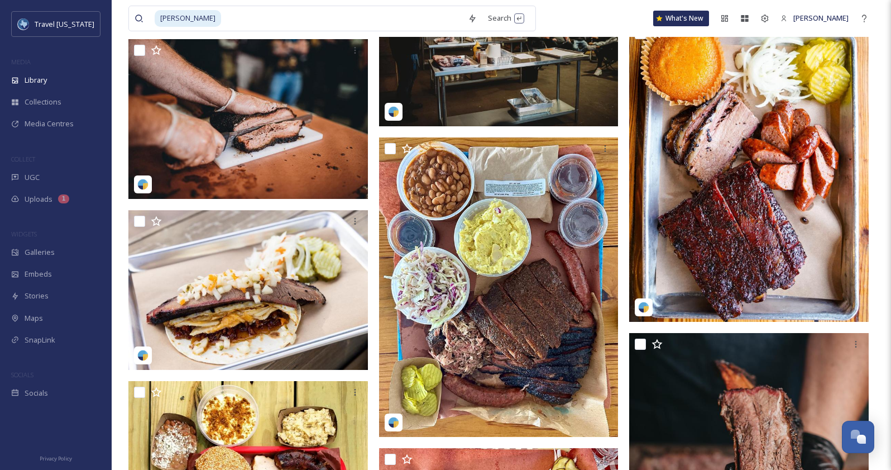
scroll to position [11871, 0]
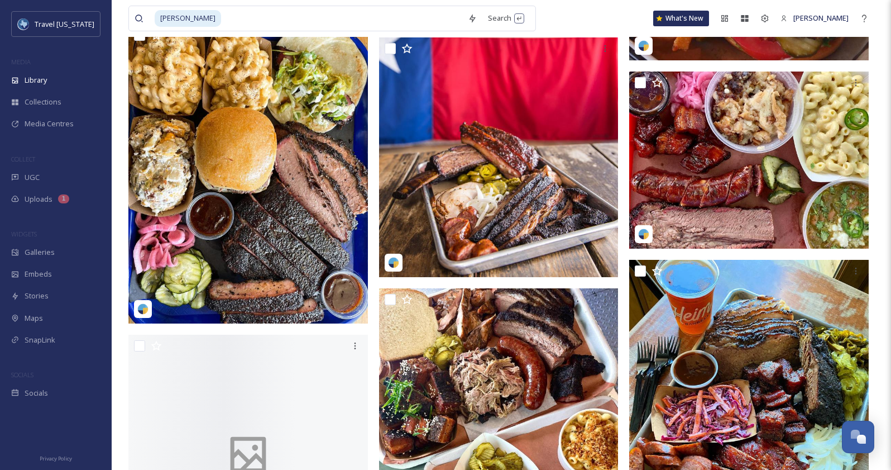
scroll to position [12726, 0]
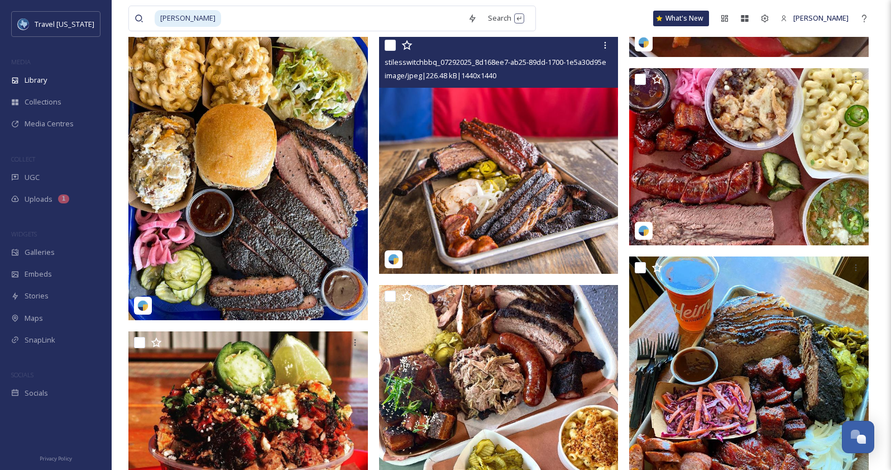
click at [466, 219] on img at bounding box center [499, 154] width 240 height 240
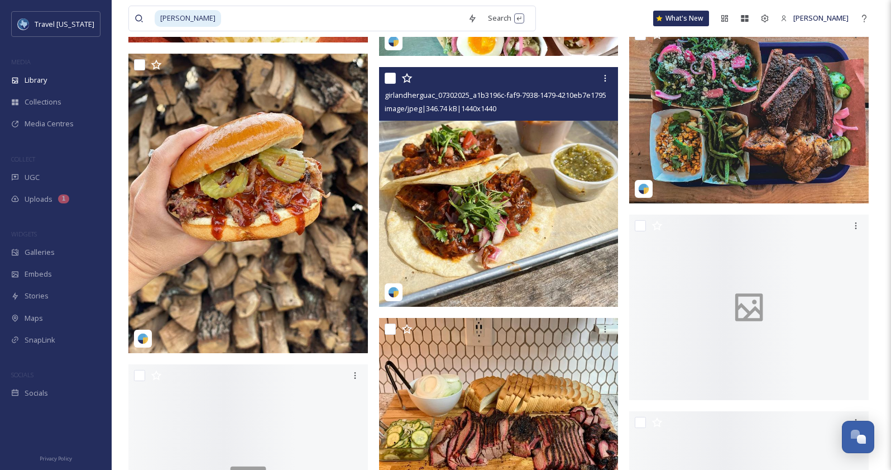
scroll to position [13265, 0]
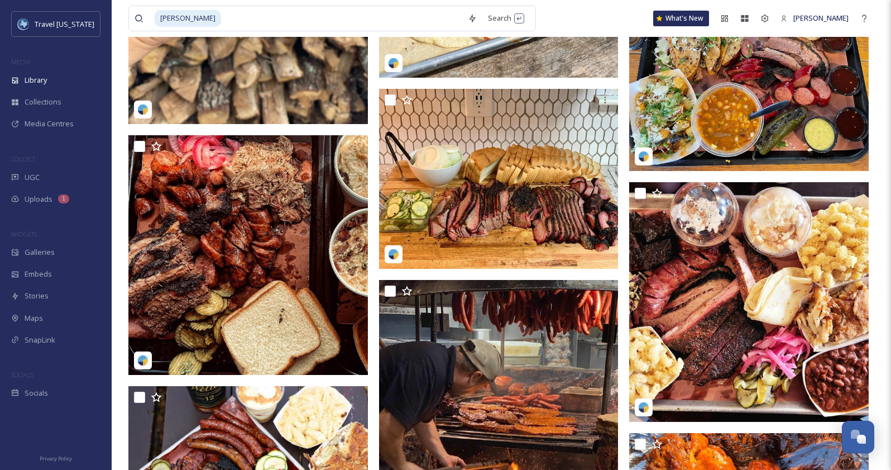
scroll to position [13484, 0]
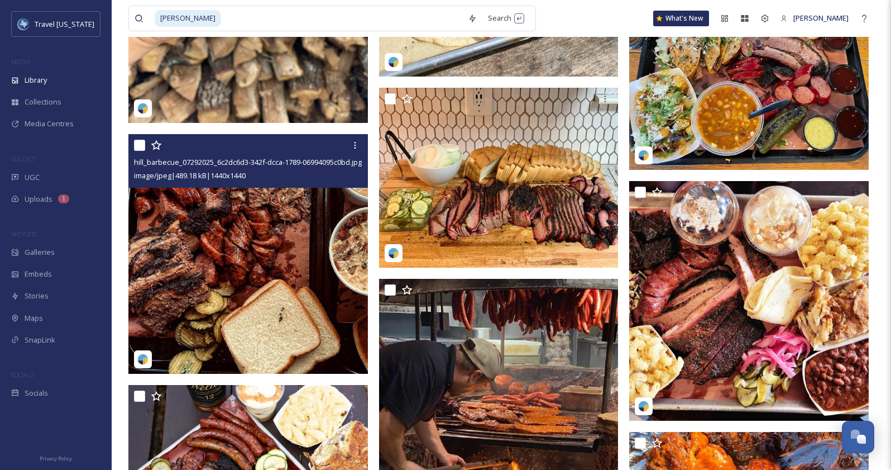
click at [282, 274] on img at bounding box center [248, 254] width 240 height 240
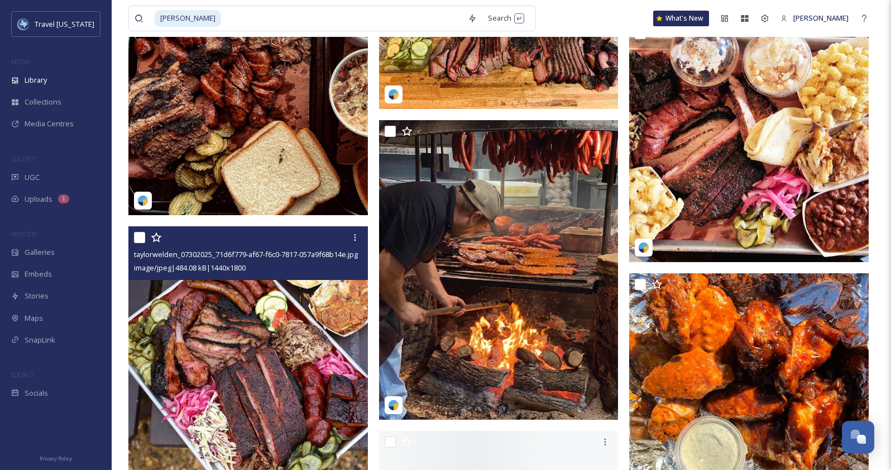
scroll to position [13680, 0]
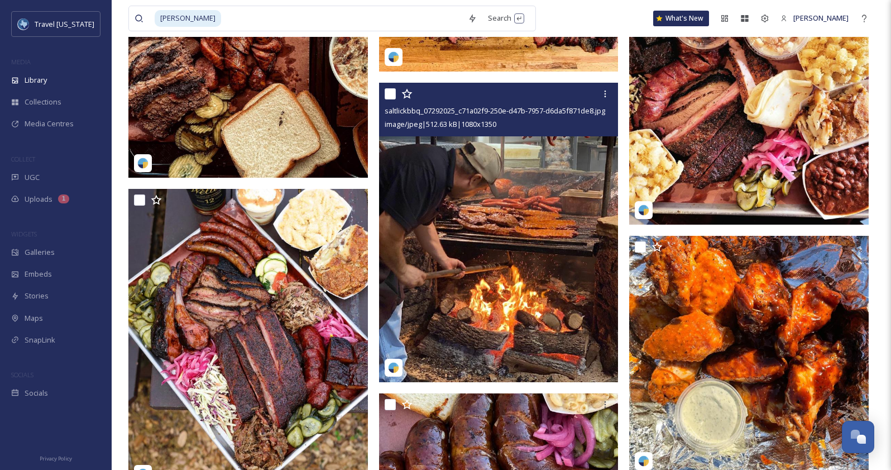
click at [487, 270] on img at bounding box center [499, 232] width 240 height 299
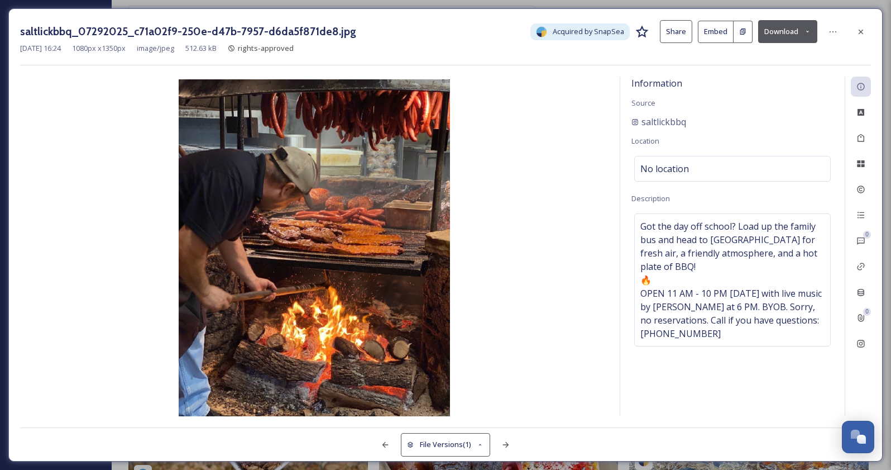
click at [778, 36] on button "Download" at bounding box center [788, 31] width 59 height 23
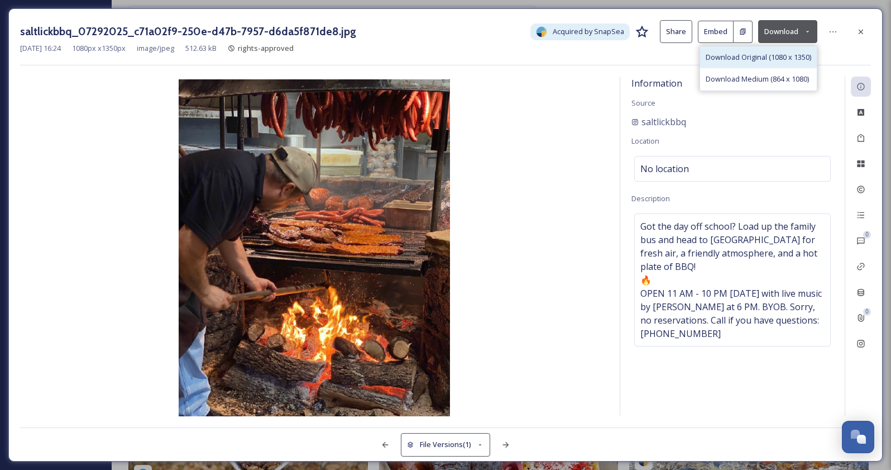
click at [765, 61] on span "Download Original (1080 x 1350)" at bounding box center [759, 57] width 106 height 11
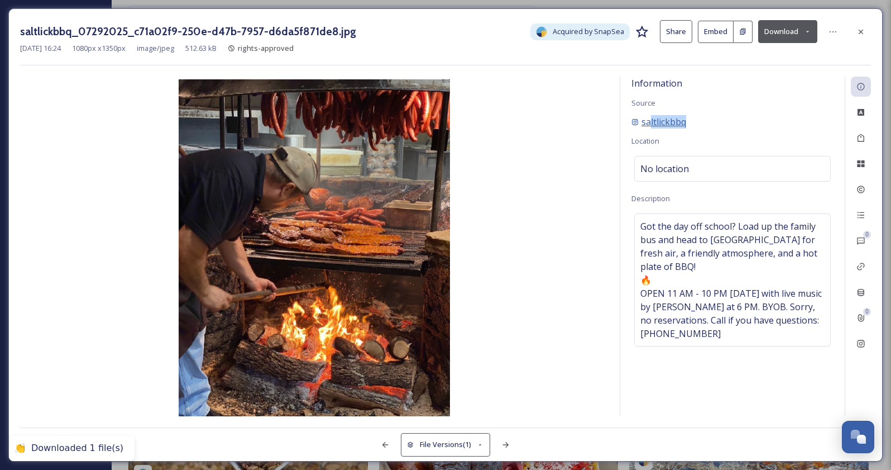
drag, startPoint x: 695, startPoint y: 121, endPoint x: 651, endPoint y: 120, distance: 44.1
click at [651, 120] on div "saltlickbbq" at bounding box center [733, 121] width 202 height 13
click at [817, 115] on div "saltlickbbq" at bounding box center [733, 121] width 202 height 13
drag, startPoint x: 699, startPoint y: 123, endPoint x: 665, endPoint y: 123, distance: 33.5
click at [665, 123] on div "saltlickbbq" at bounding box center [733, 121] width 202 height 13
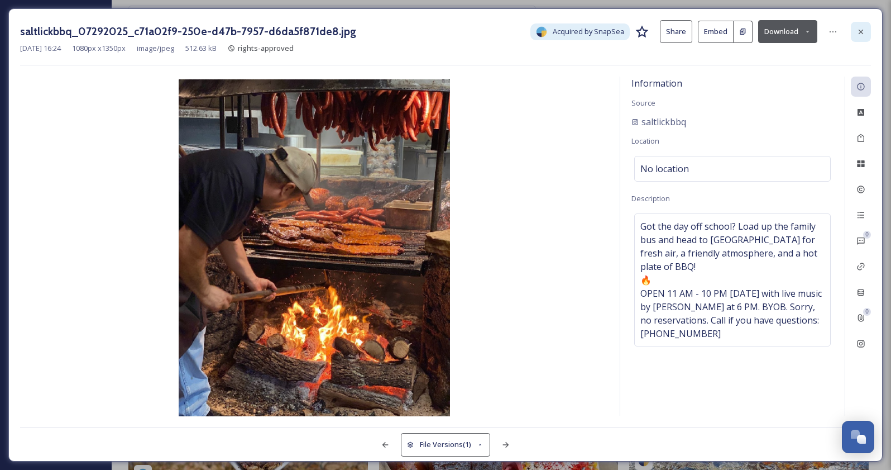
click at [865, 27] on icon at bounding box center [861, 31] width 9 height 9
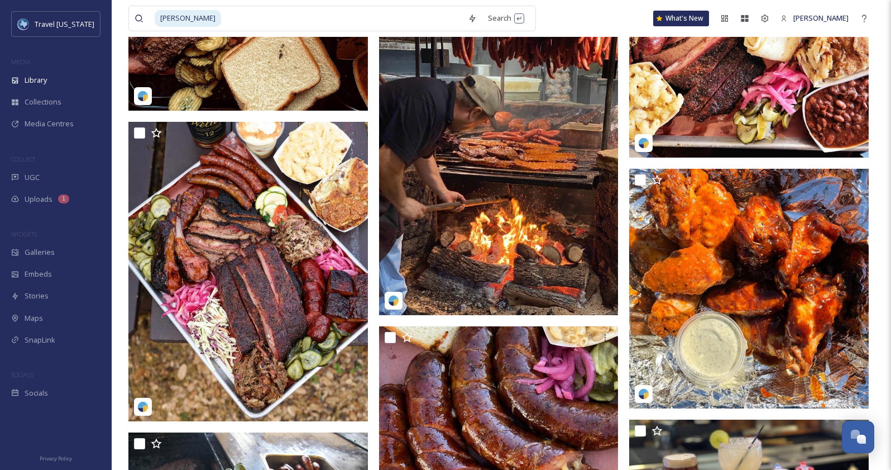
scroll to position [13776, 0]
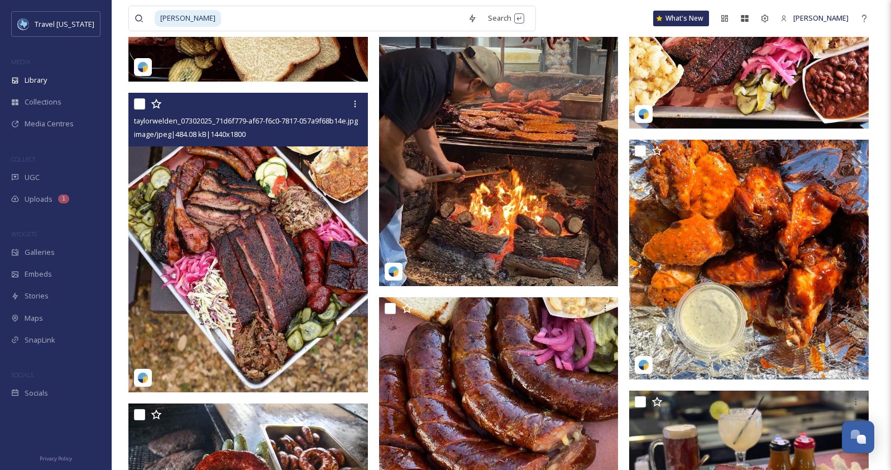
click at [276, 278] on img at bounding box center [248, 242] width 240 height 299
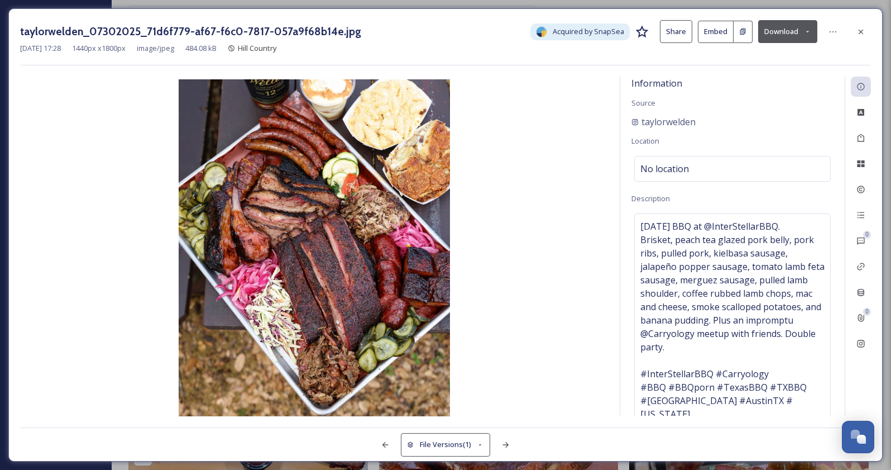
click at [793, 36] on button "Download" at bounding box center [788, 31] width 59 height 23
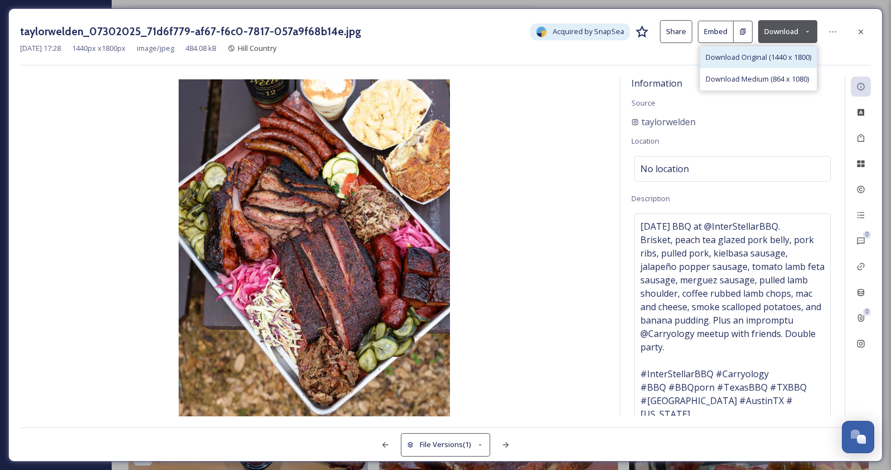
click at [770, 59] on span "Download Original (1440 x 1800)" at bounding box center [759, 57] width 106 height 11
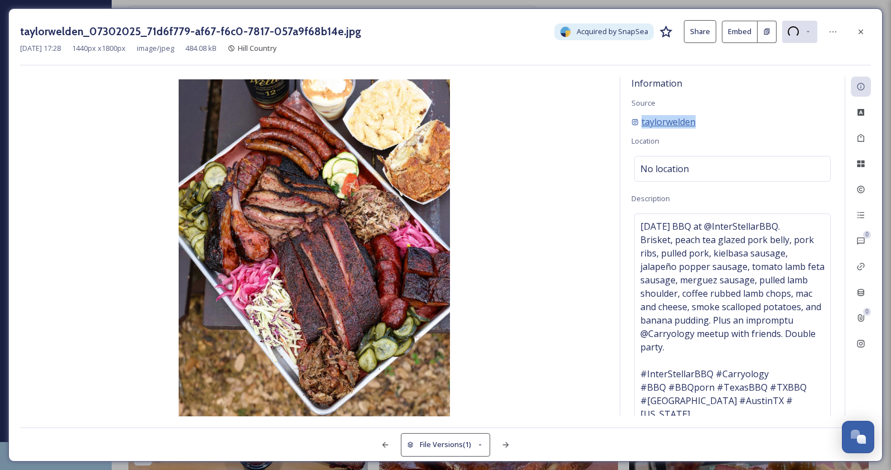
drag, startPoint x: 704, startPoint y: 121, endPoint x: 640, endPoint y: 121, distance: 64.2
click at [640, 121] on div "taylorwelden" at bounding box center [733, 121] width 202 height 13
copy span "taylorwelden"
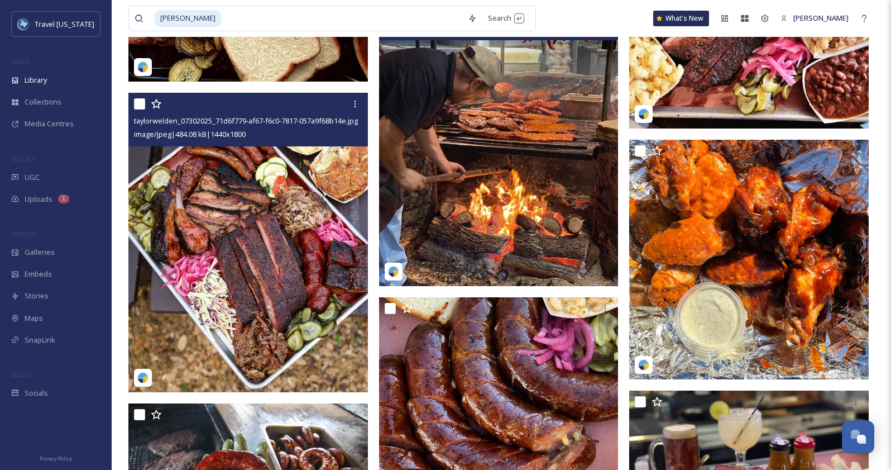
click at [490, 153] on img at bounding box center [499, 136] width 240 height 299
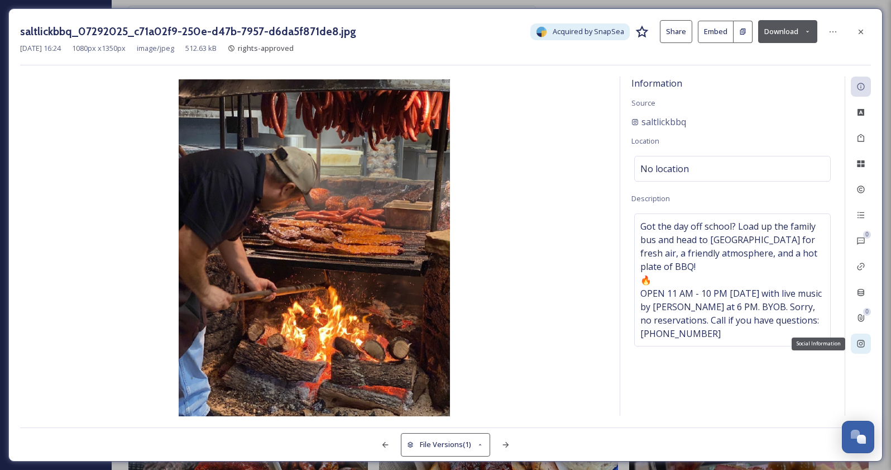
click at [862, 341] on icon at bounding box center [861, 343] width 9 height 9
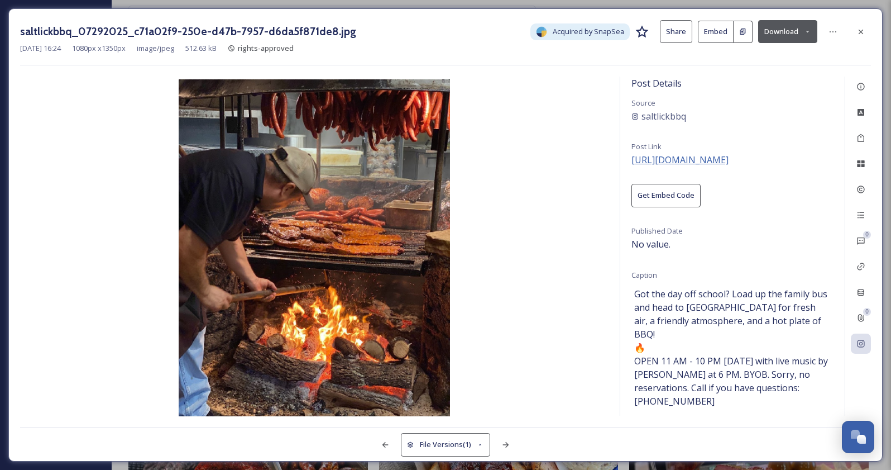
drag, startPoint x: 812, startPoint y: 158, endPoint x: 632, endPoint y: 157, distance: 179.3
click at [632, 157] on div "Post Details Source saltlickbbq Post Link [URL][DOMAIN_NAME] Get Embed Code Pub…" at bounding box center [733, 246] width 225 height 339
copy span "[URL][DOMAIN_NAME]"
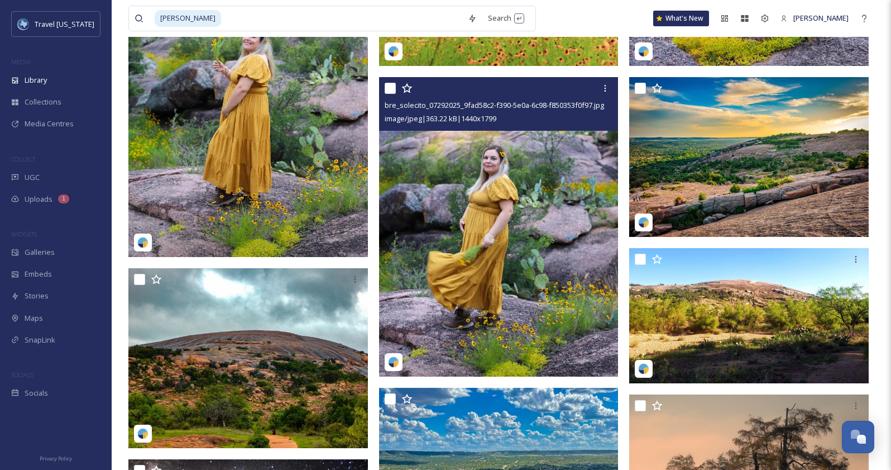
scroll to position [4681, 0]
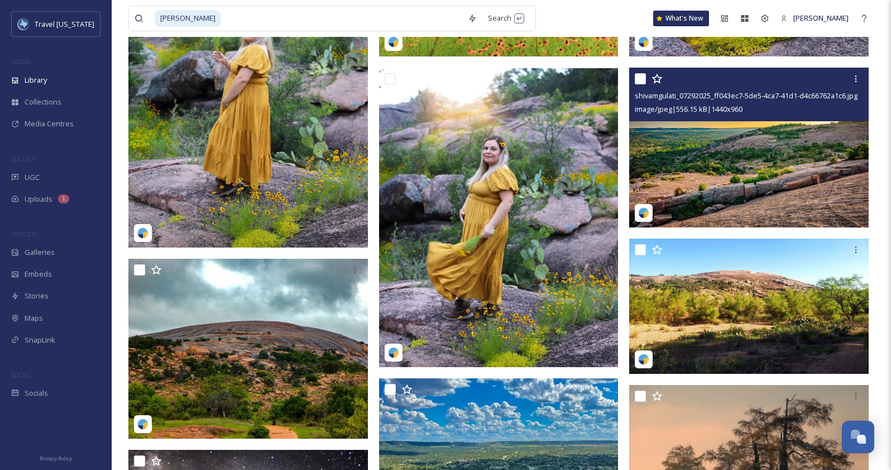
click at [729, 214] on img at bounding box center [749, 148] width 240 height 160
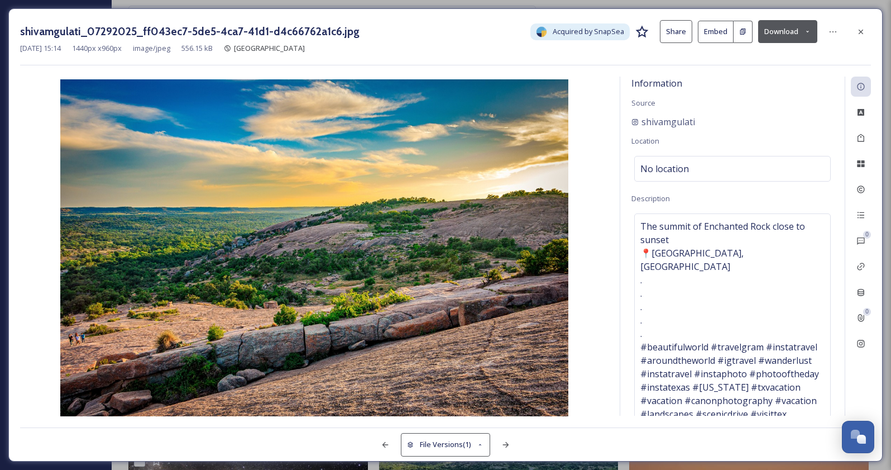
click at [795, 26] on button "Download" at bounding box center [788, 31] width 59 height 23
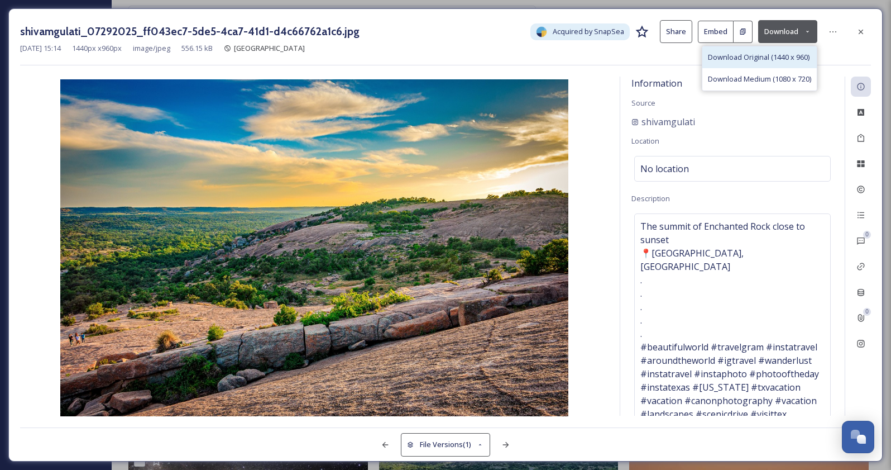
click at [772, 59] on span "Download Original (1440 x 960)" at bounding box center [759, 57] width 102 height 11
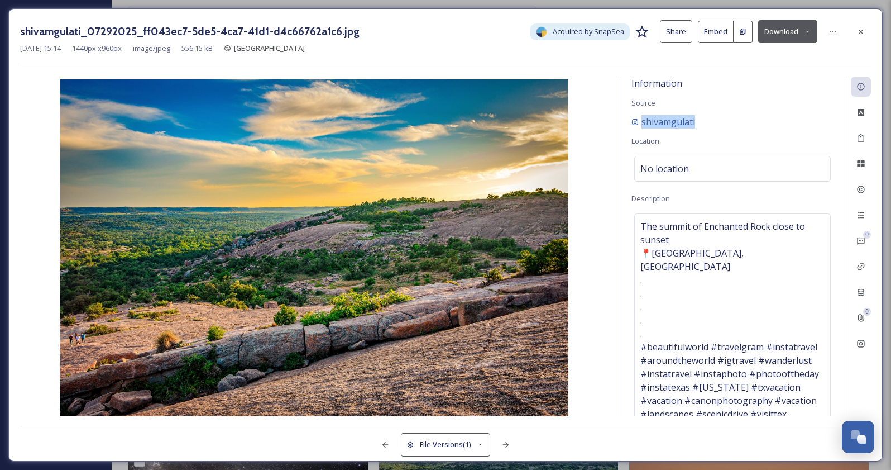
drag, startPoint x: 701, startPoint y: 127, endPoint x: 641, endPoint y: 124, distance: 59.8
click at [641, 124] on div "shivamgulati" at bounding box center [733, 121] width 202 height 13
copy span "shivamgulati"
click at [785, 37] on button "Download" at bounding box center [788, 31] width 59 height 23
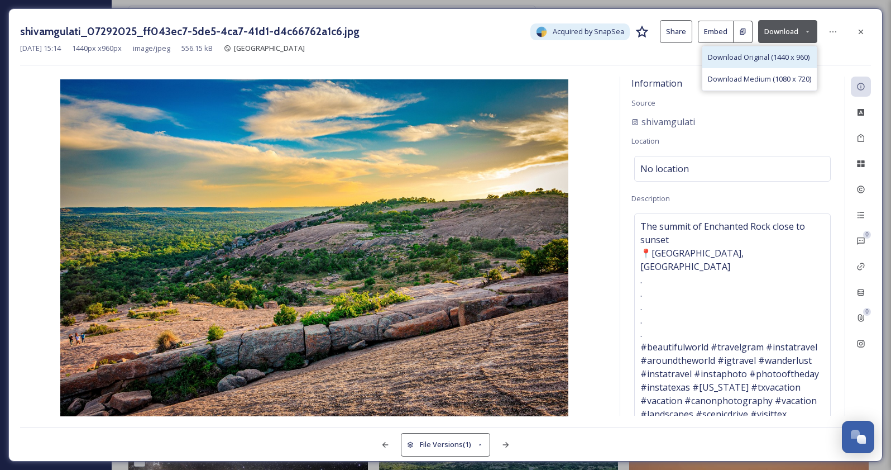
click at [783, 57] on span "Download Original (1440 x 960)" at bounding box center [759, 57] width 102 height 11
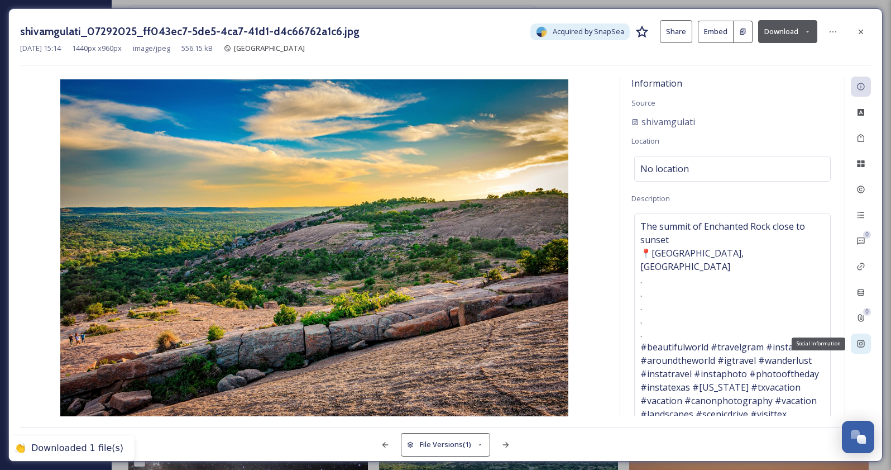
click at [861, 340] on icon at bounding box center [860, 343] width 7 height 7
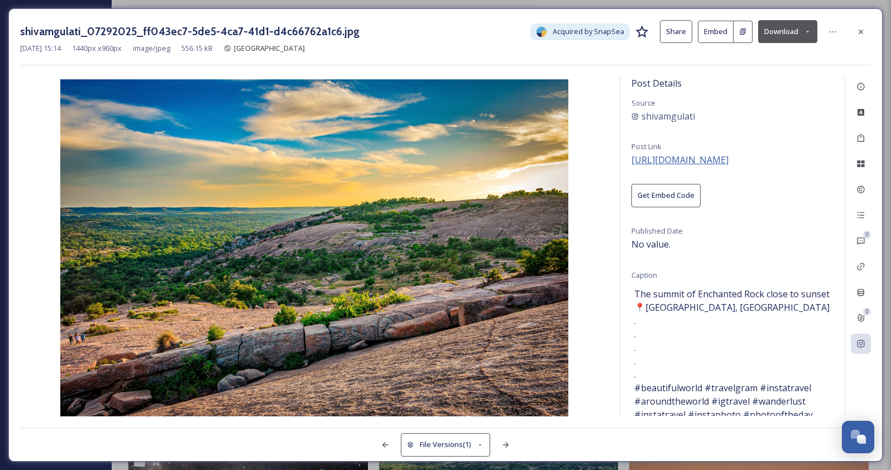
drag, startPoint x: 798, startPoint y: 156, endPoint x: 632, endPoint y: 158, distance: 165.3
click at [632, 157] on div "Post Details Source shivamgulati Post Link [URL][DOMAIN_NAME] Get Embed Code Pu…" at bounding box center [733, 246] width 225 height 339
copy span "[URL][DOMAIN_NAME]"
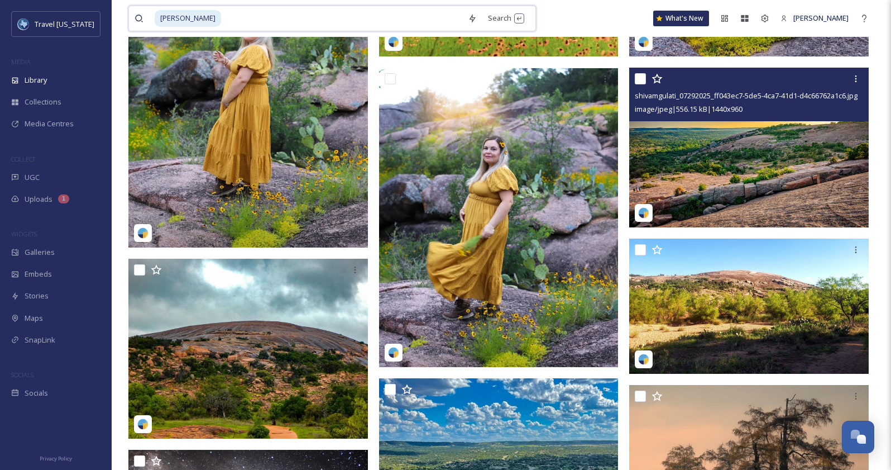
click at [247, 22] on input at bounding box center [342, 18] width 240 height 25
click at [334, 23] on input at bounding box center [342, 18] width 240 height 25
type input "="
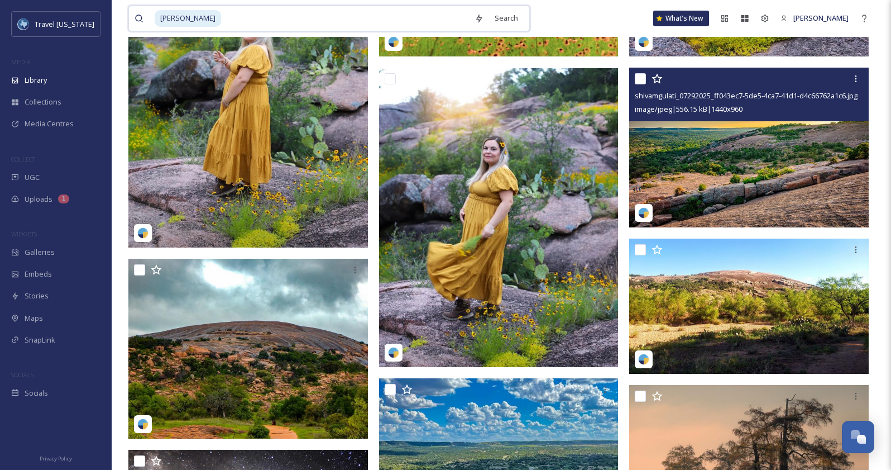
type input "="
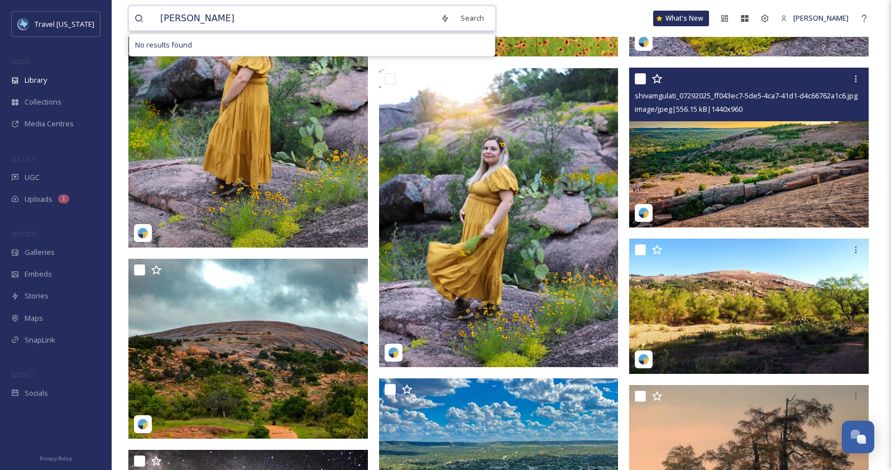
type input "winery"
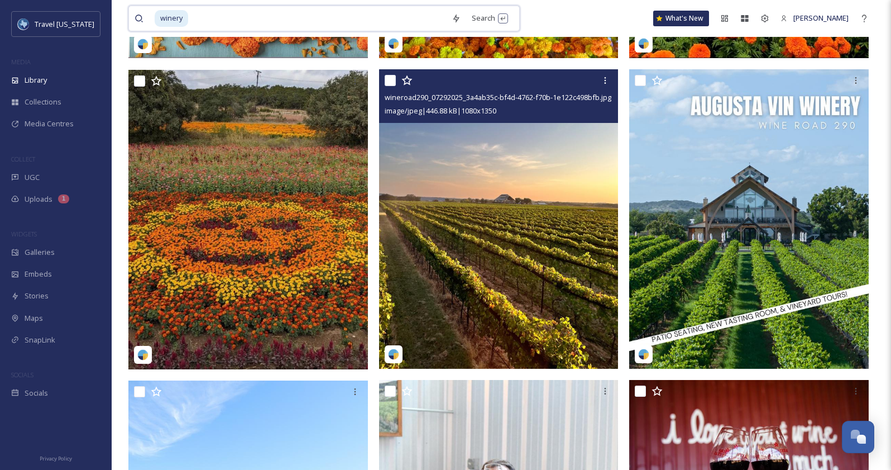
scroll to position [778, 0]
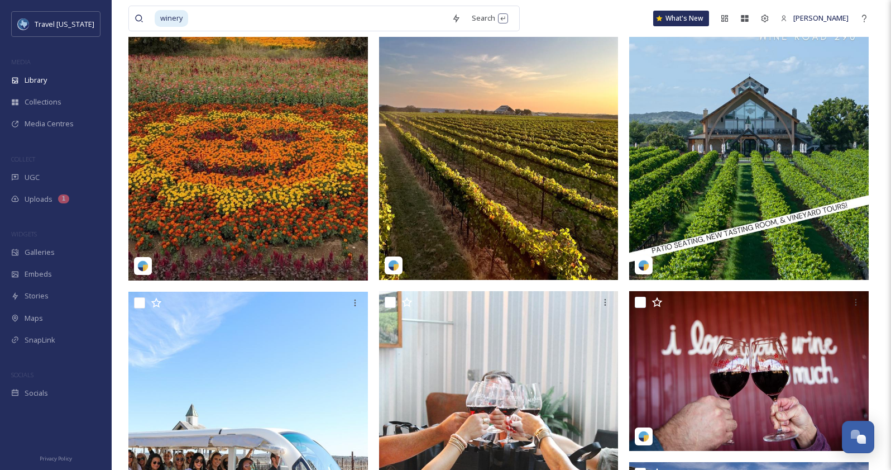
click at [479, 175] on img at bounding box center [499, 129] width 240 height 299
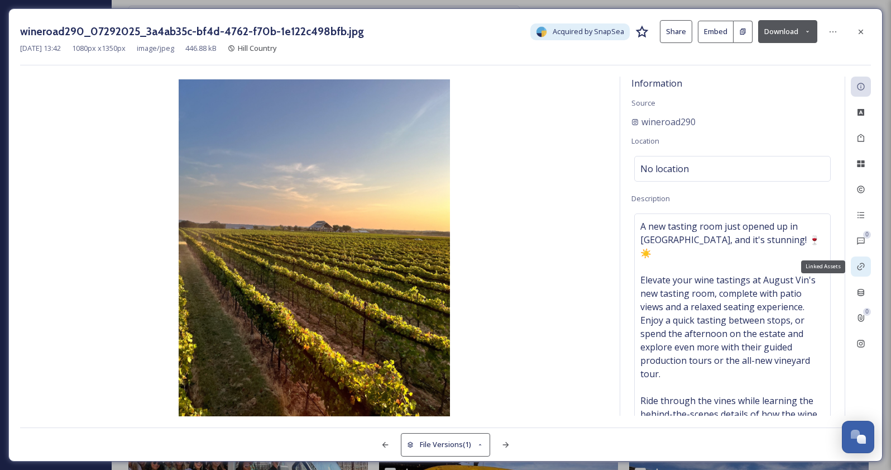
click at [860, 269] on icon at bounding box center [861, 266] width 9 height 9
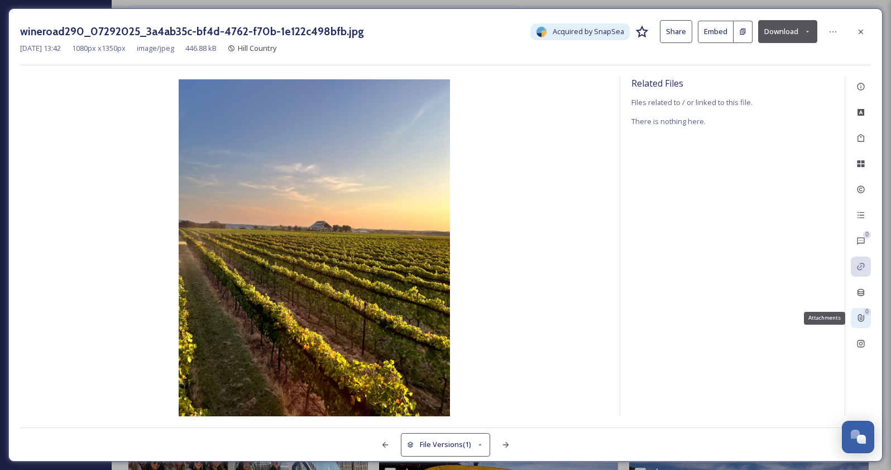
click at [867, 322] on div "0 Attachments" at bounding box center [861, 318] width 20 height 20
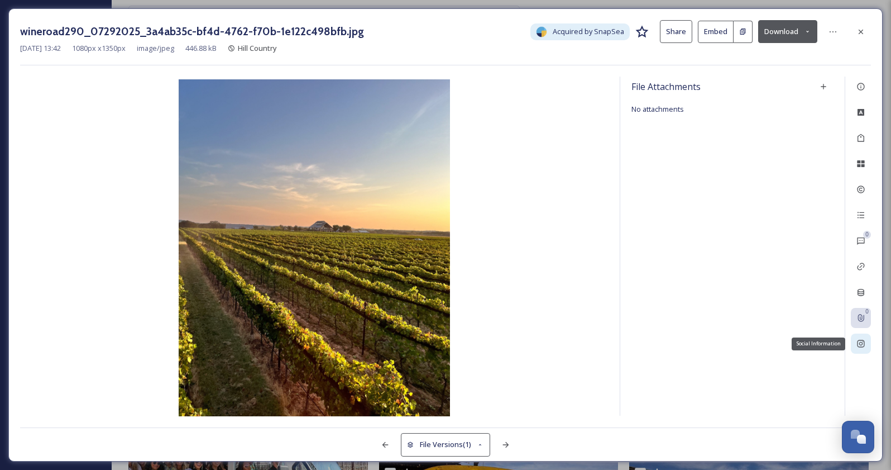
click at [861, 337] on div "Social Information" at bounding box center [861, 343] width 20 height 20
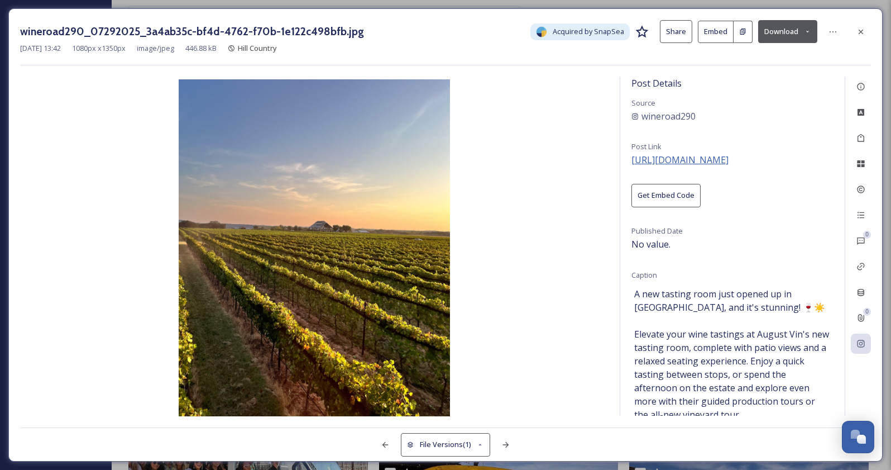
drag, startPoint x: 793, startPoint y: 158, endPoint x: 631, endPoint y: 157, distance: 161.4
click at [631, 157] on div "Post Details Source wineroad290 Post Link [URL][DOMAIN_NAME] Get Embed Code Pub…" at bounding box center [733, 246] width 225 height 339
copy span "[URL][DOMAIN_NAME]"
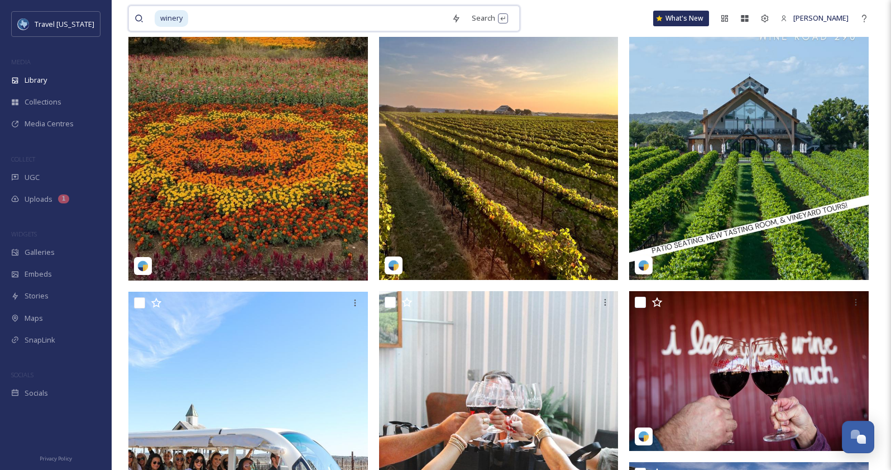
click at [299, 22] on input at bounding box center [317, 18] width 257 height 25
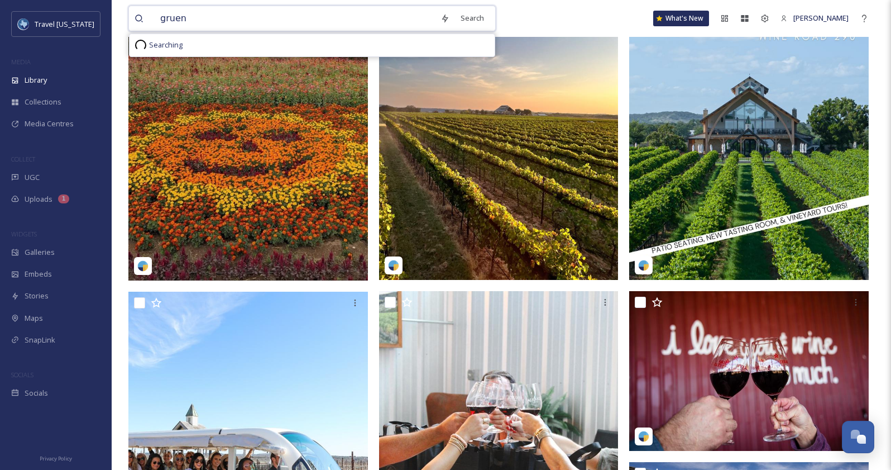
type input "gruene"
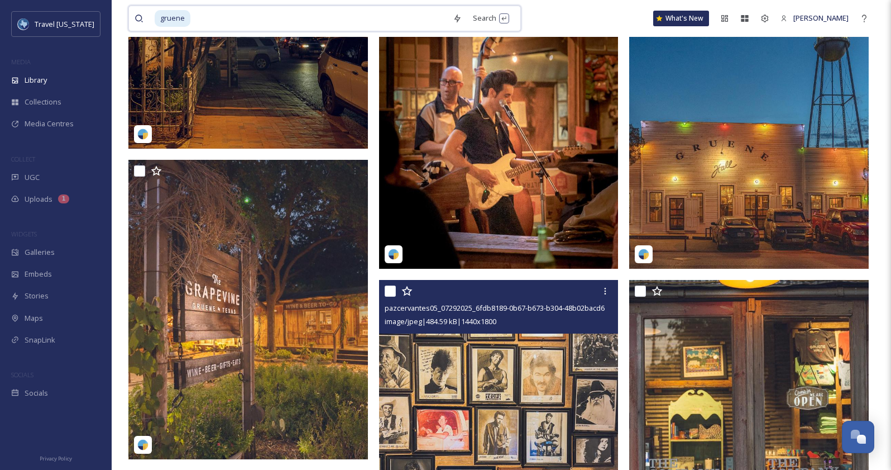
scroll to position [395, 0]
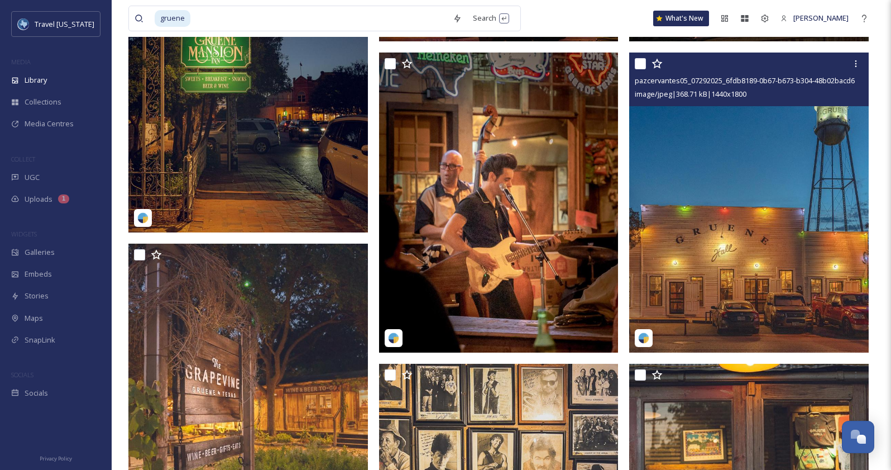
click at [726, 185] on img at bounding box center [749, 202] width 240 height 299
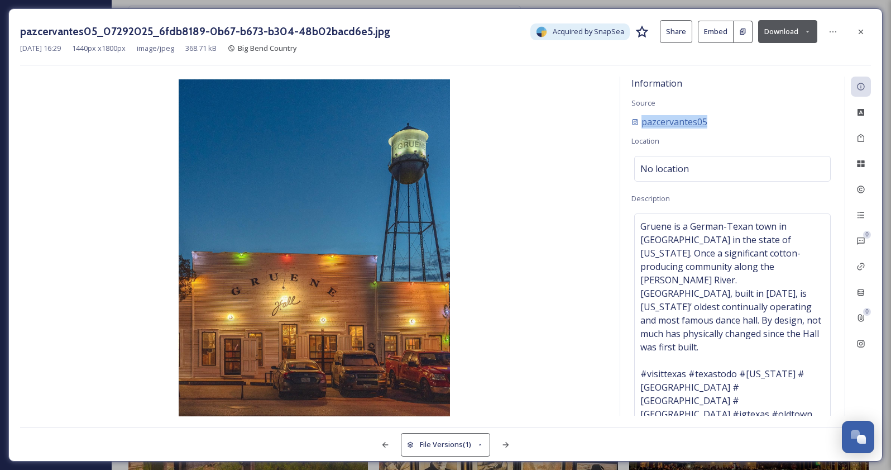
drag, startPoint x: 714, startPoint y: 125, endPoint x: 643, endPoint y: 126, distance: 70.9
click at [643, 126] on div "pazcervantes05" at bounding box center [733, 121] width 202 height 13
copy span "pazcervantes05"
click at [857, 347] on icon at bounding box center [861, 343] width 9 height 9
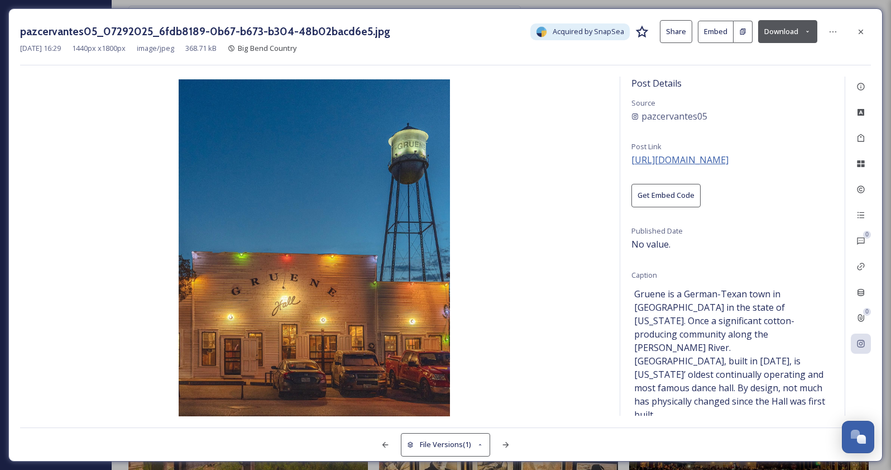
drag, startPoint x: 808, startPoint y: 158, endPoint x: 632, endPoint y: 163, distance: 176.0
click at [632, 163] on div "Post Details Source pazcervantes05 Post Link [URL][DOMAIN_NAME] Get Embed Code …" at bounding box center [733, 246] width 225 height 339
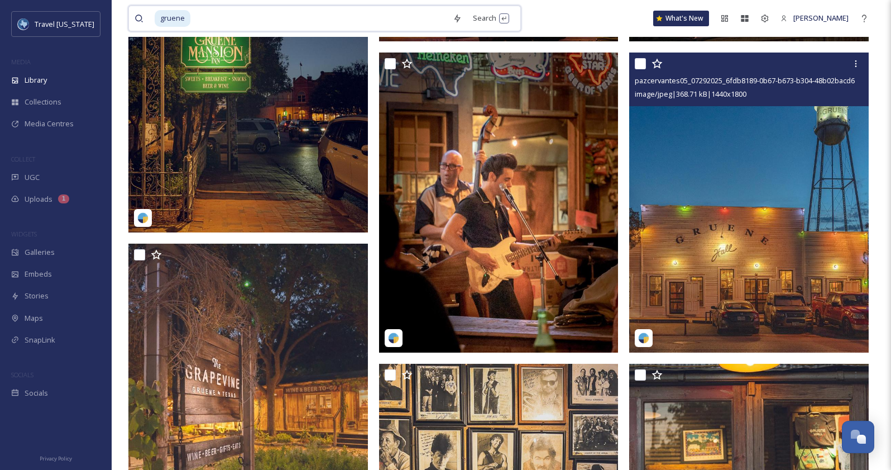
click at [333, 17] on input at bounding box center [320, 18] width 256 height 25
type input "a"
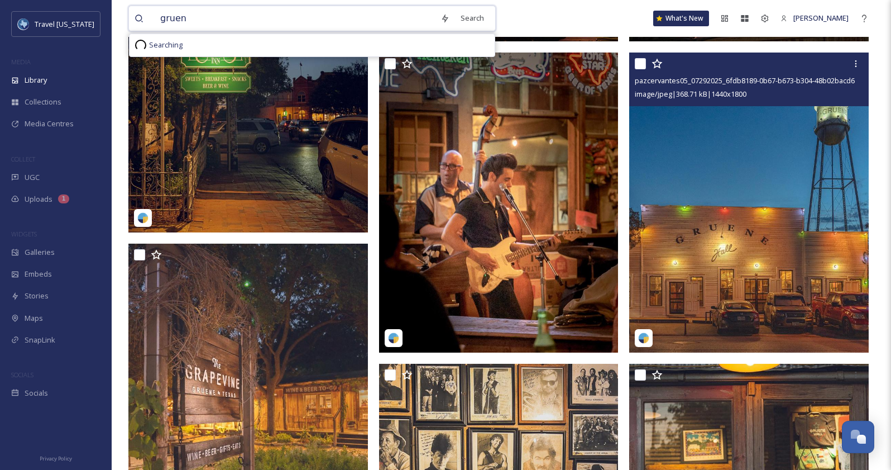
type input "grue"
type input "austin"
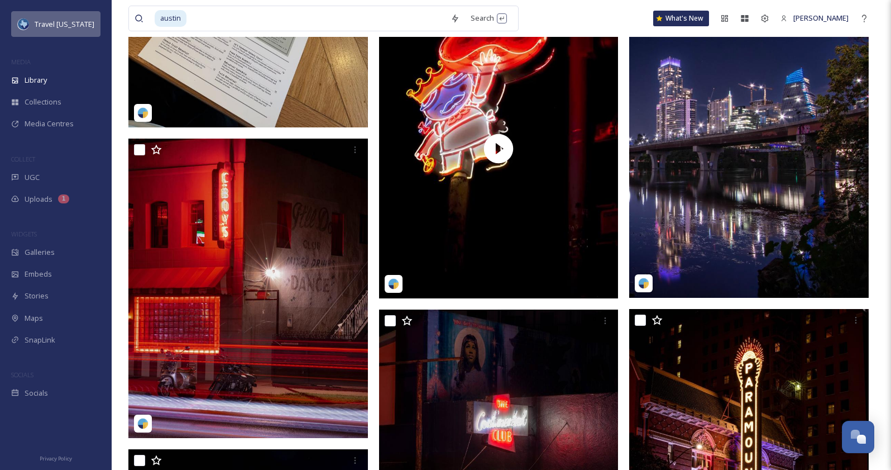
scroll to position [13744, 0]
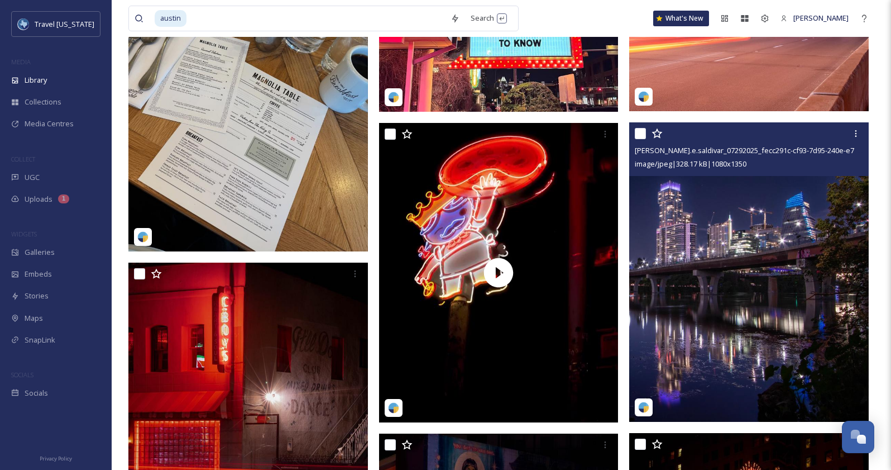
click at [742, 189] on img at bounding box center [749, 271] width 240 height 299
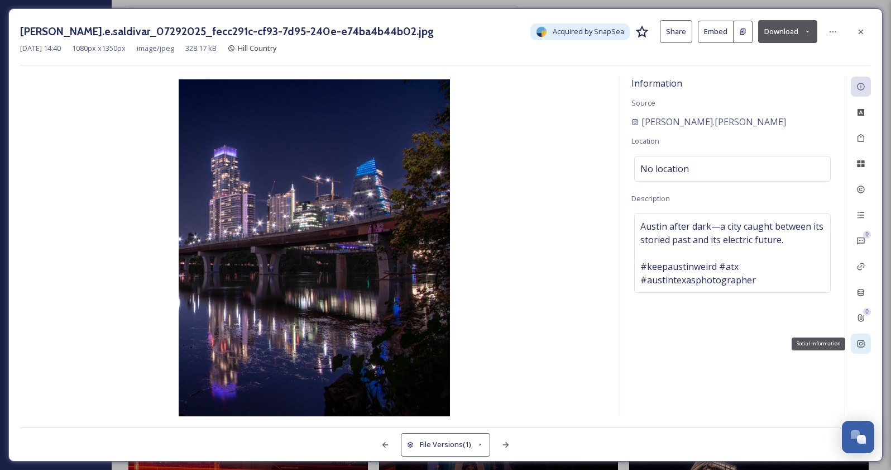
click at [866, 342] on div "Social Information" at bounding box center [861, 343] width 20 height 20
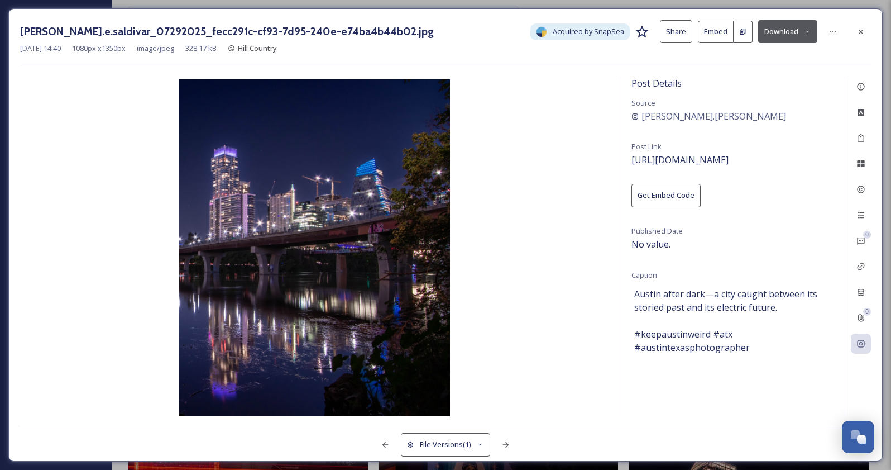
drag, startPoint x: 813, startPoint y: 162, endPoint x: 629, endPoint y: 161, distance: 183.8
click at [629, 161] on div "Post Details Source [PERSON_NAME].[PERSON_NAME] Post Link [URL][DOMAIN_NAME] Ge…" at bounding box center [733, 246] width 225 height 339
click at [745, 122] on div "Post Details Source [PERSON_NAME].[PERSON_NAME] Post Link [URL][DOMAIN_NAME] Ge…" at bounding box center [733, 246] width 225 height 339
click at [728, 133] on div "Post Details Source [PERSON_NAME].[PERSON_NAME] Post Link [URL][DOMAIN_NAME] Ge…" at bounding box center [733, 246] width 225 height 339
click at [732, 121] on div "[PERSON_NAME].[PERSON_NAME]" at bounding box center [733, 115] width 202 height 13
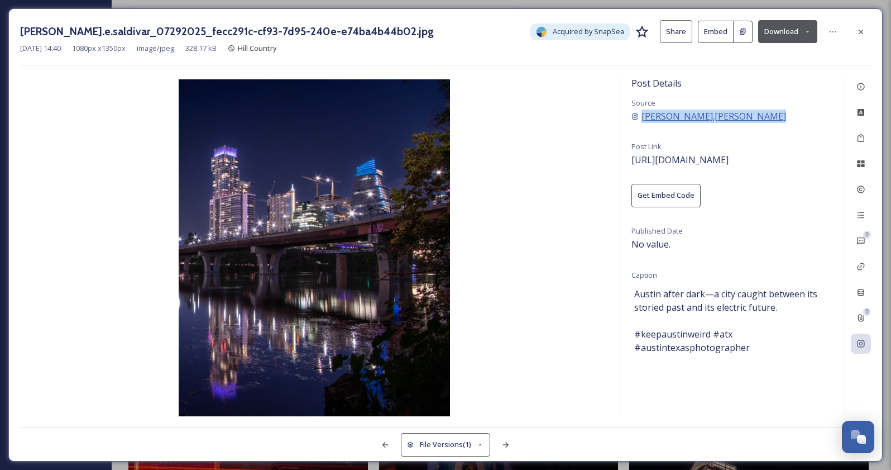
drag, startPoint x: 823, startPoint y: 136, endPoint x: 641, endPoint y: 119, distance: 182.3
click at [641, 119] on div "Post Details Source [PERSON_NAME].[PERSON_NAME] Post Link [URL][DOMAIN_NAME] Ge…" at bounding box center [733, 246] width 225 height 339
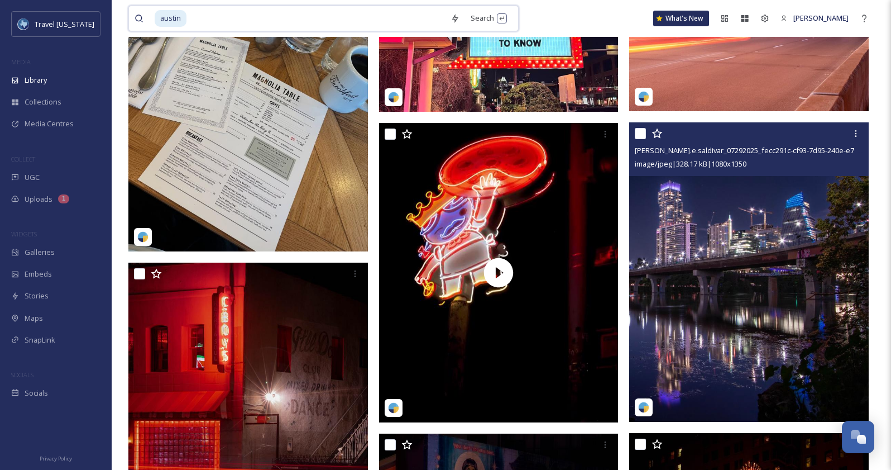
click at [283, 15] on input at bounding box center [316, 18] width 257 height 25
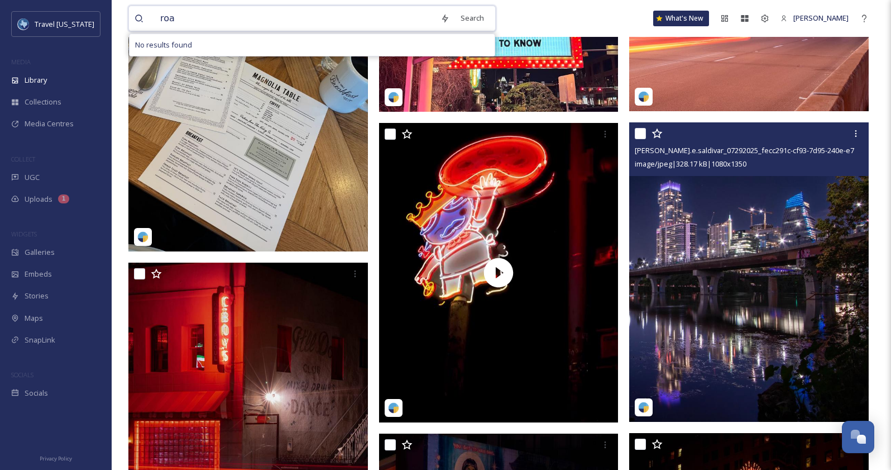
type input "road"
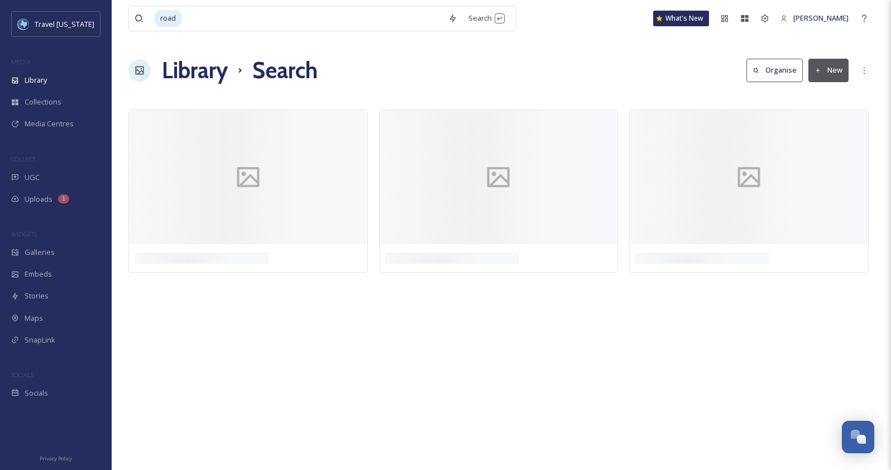
click at [375, 126] on div at bounding box center [501, 193] width 746 height 169
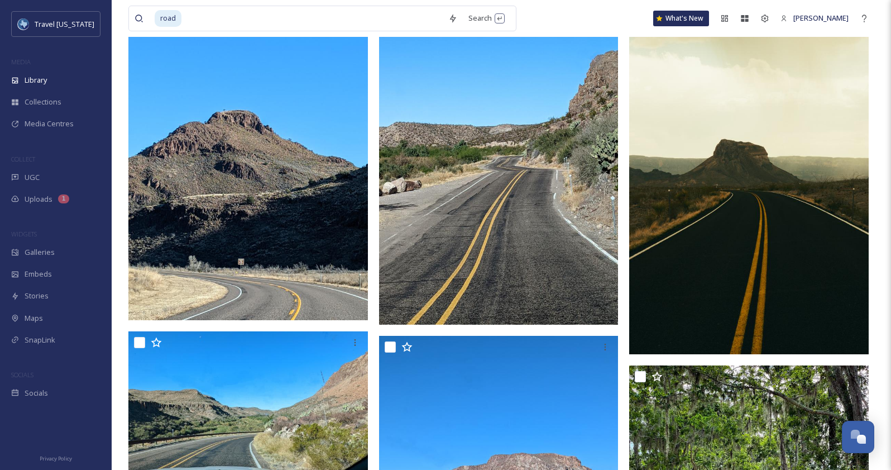
scroll to position [2045, 0]
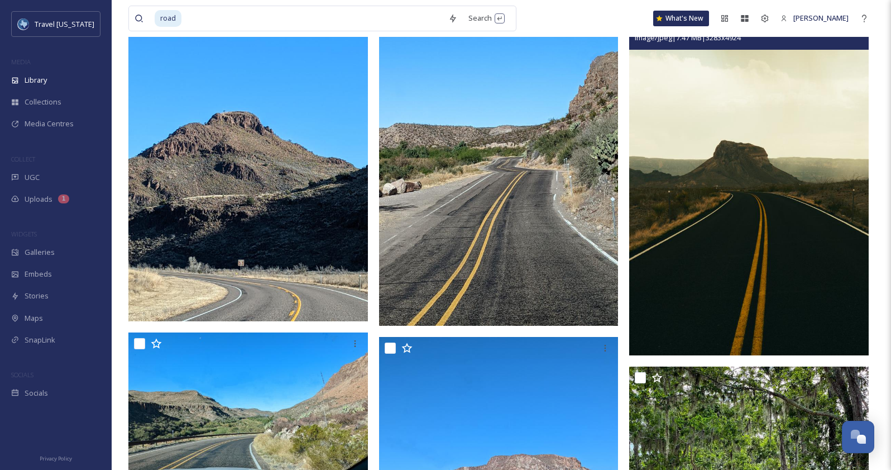
click at [719, 147] on img at bounding box center [749, 176] width 240 height 360
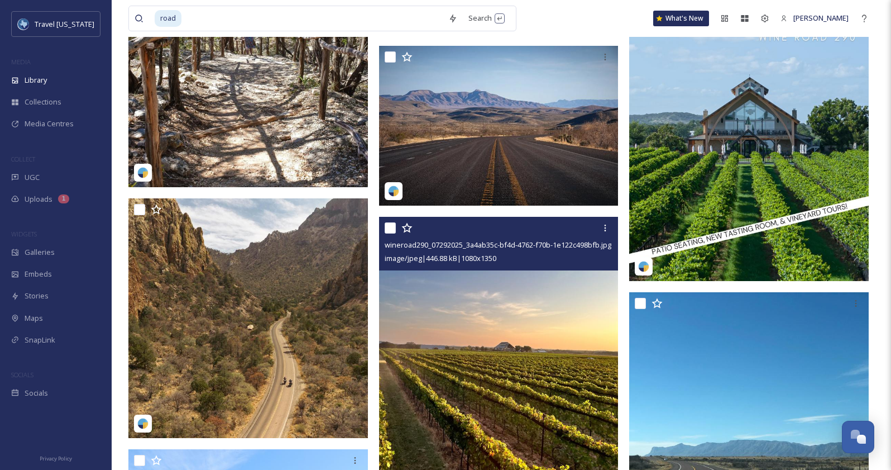
scroll to position [3738, 0]
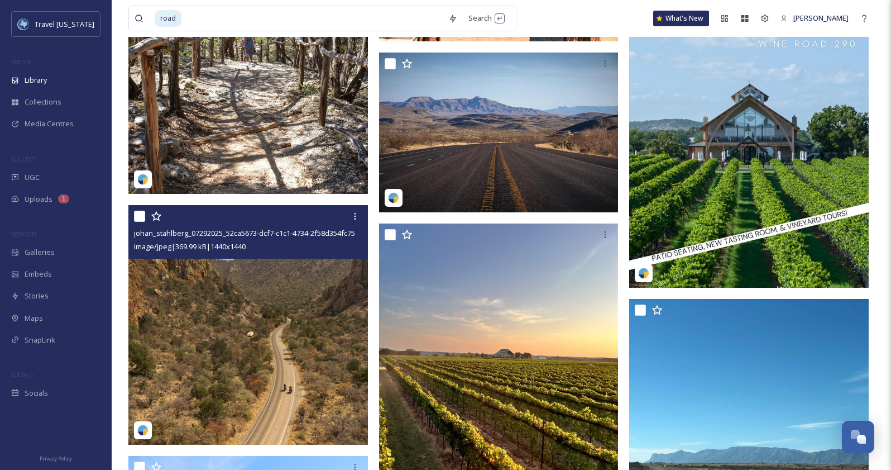
click at [231, 308] on img at bounding box center [248, 325] width 240 height 240
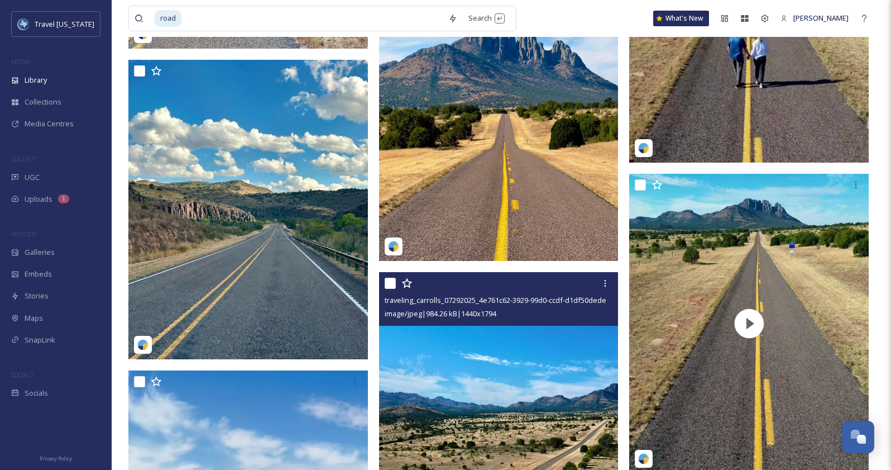
scroll to position [16306, 0]
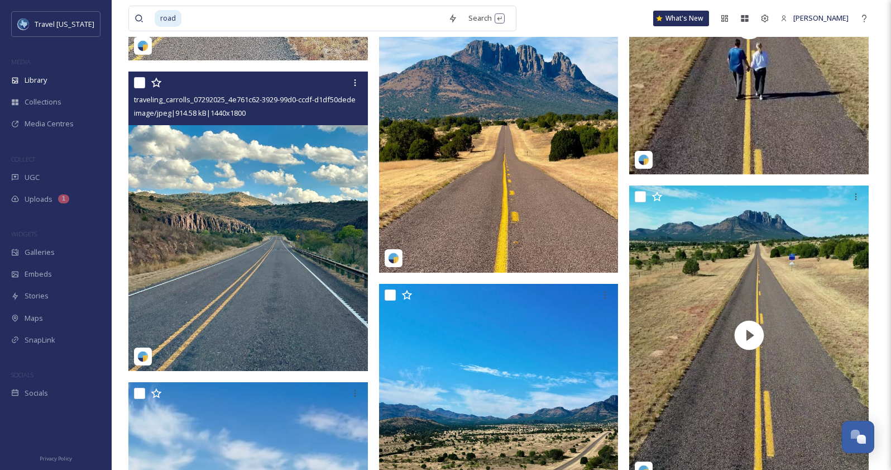
click at [237, 211] on img at bounding box center [248, 220] width 240 height 299
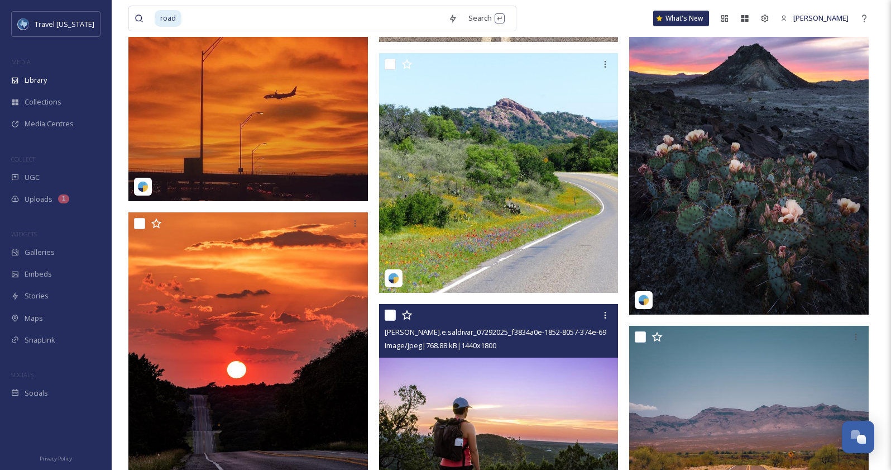
scroll to position [17094, 0]
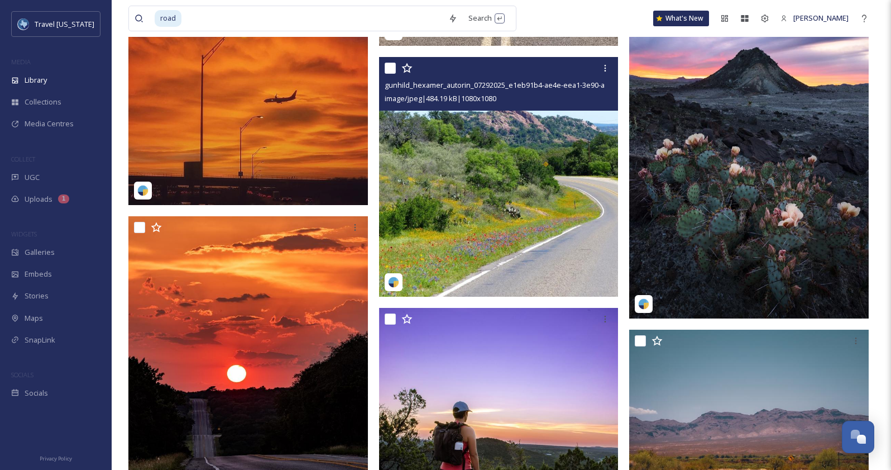
click at [521, 193] on img at bounding box center [499, 177] width 240 height 240
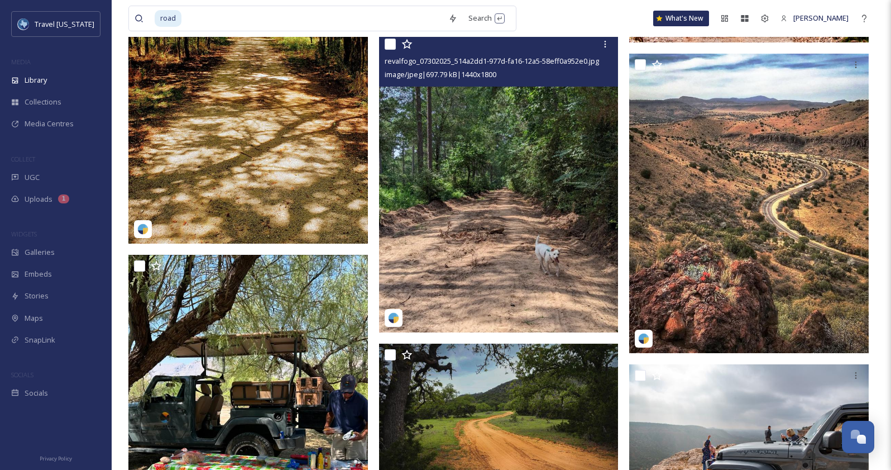
scroll to position [18609, 0]
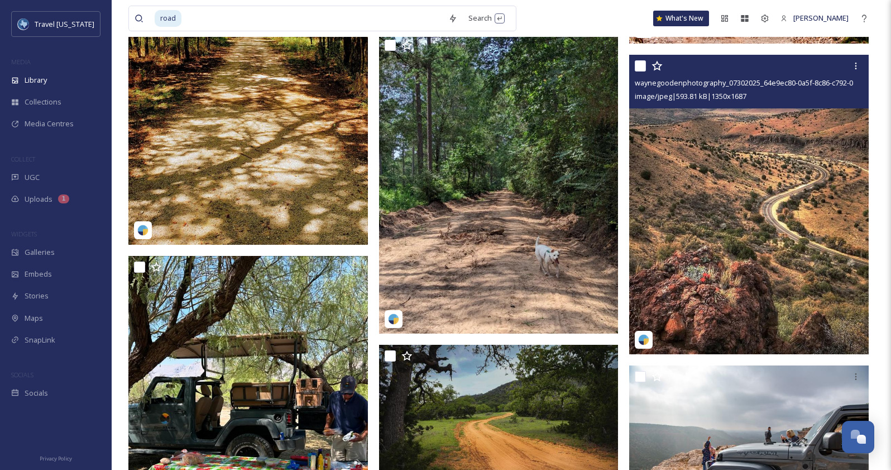
click at [766, 187] on img at bounding box center [749, 204] width 240 height 299
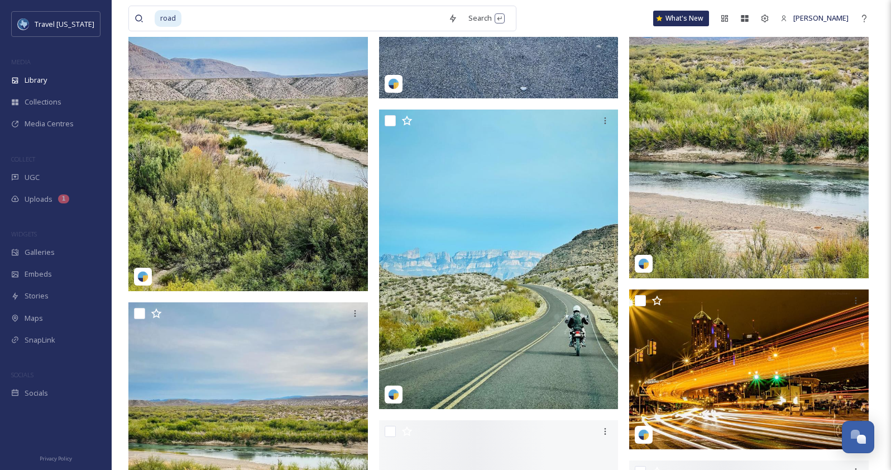
scroll to position [22887, 0]
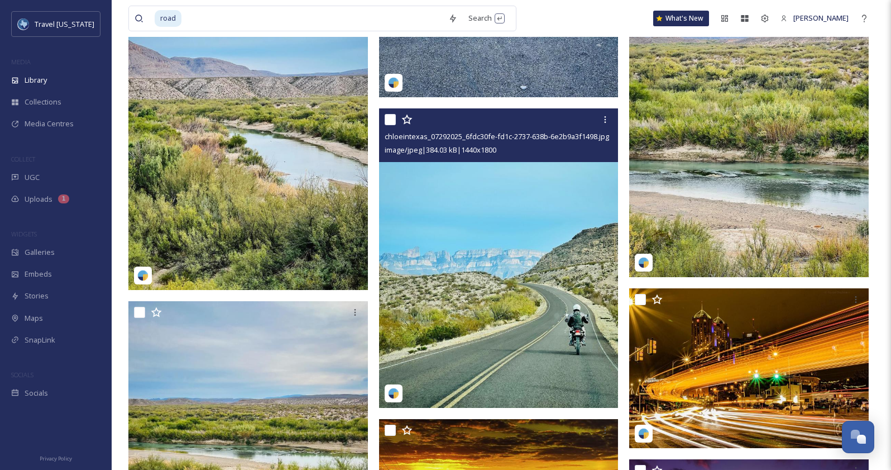
click at [512, 199] on img at bounding box center [499, 257] width 240 height 299
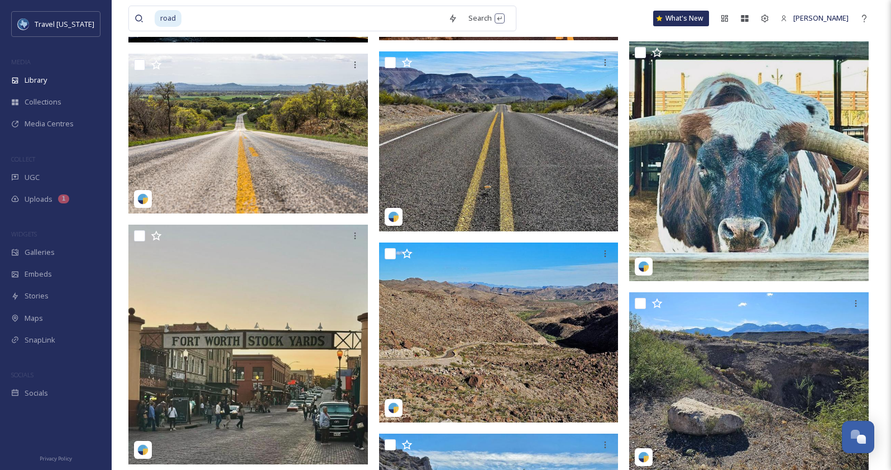
scroll to position [23609, 0]
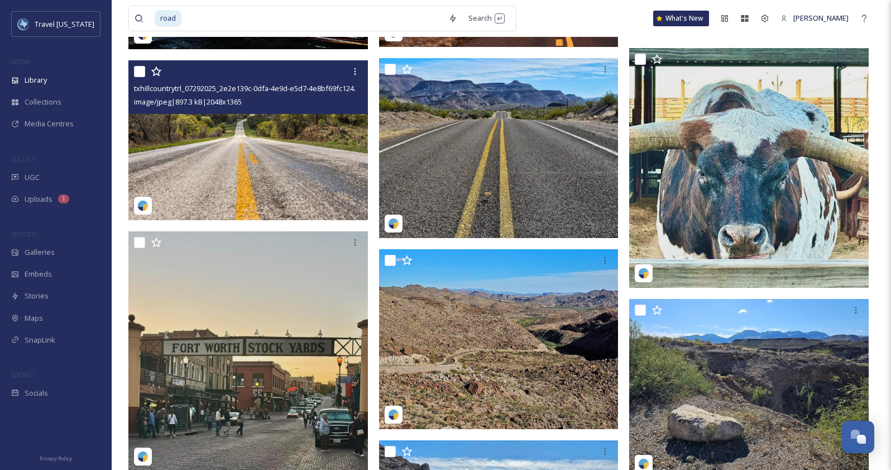
click at [285, 131] on img at bounding box center [248, 140] width 240 height 160
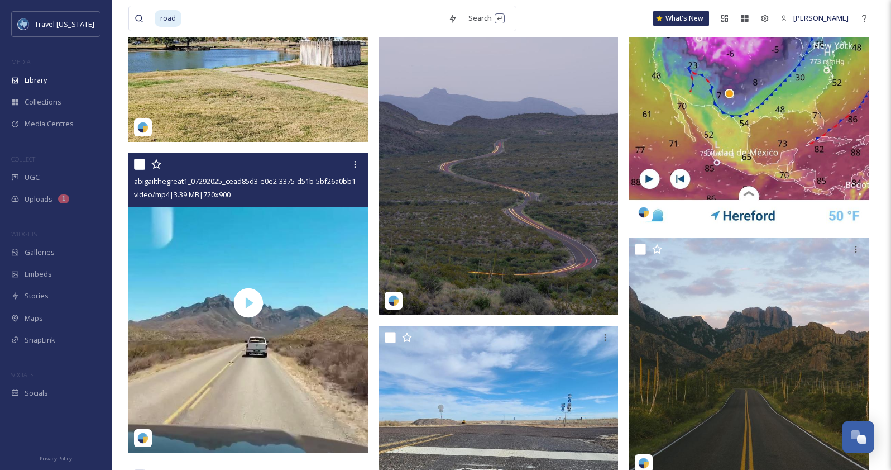
scroll to position [32177, 0]
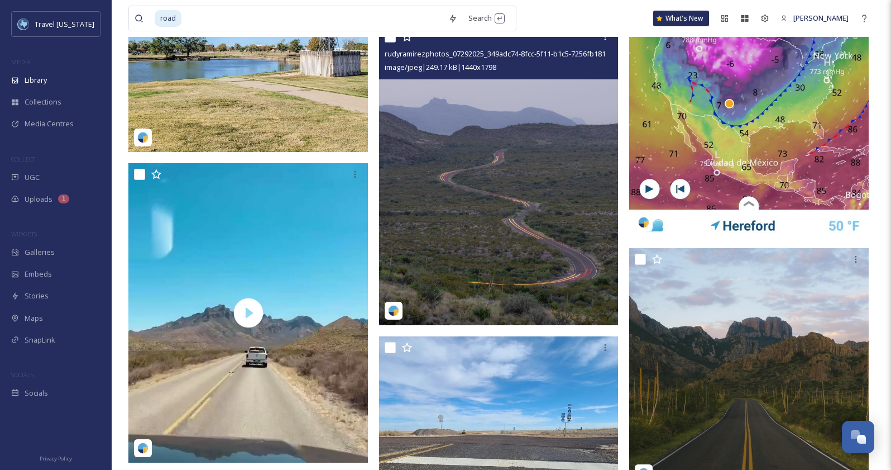
click at [463, 198] on img at bounding box center [499, 175] width 240 height 299
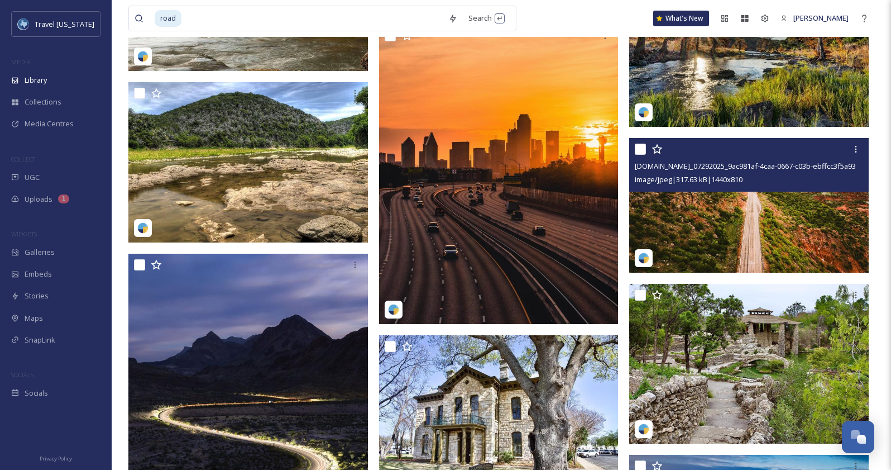
scroll to position [33986, 0]
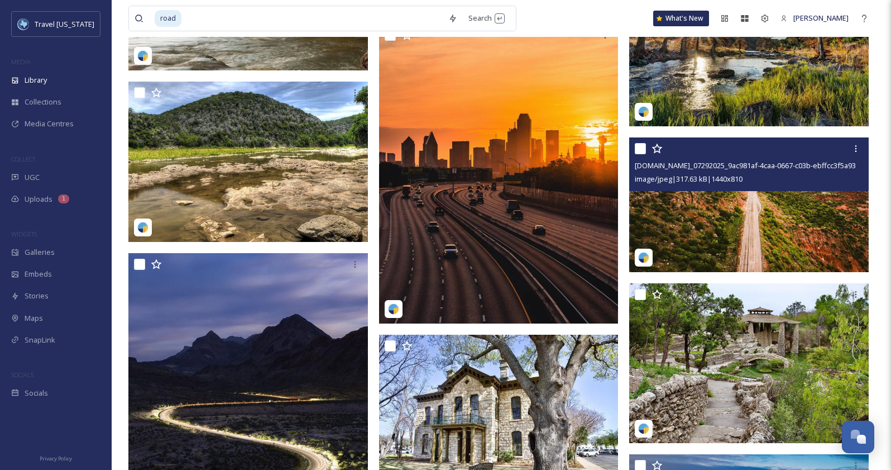
click at [712, 201] on img at bounding box center [749, 204] width 240 height 135
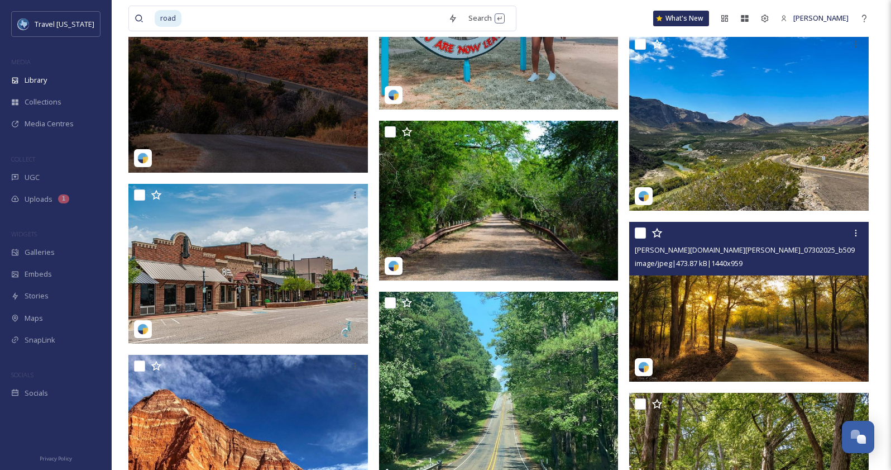
scroll to position [39591, 0]
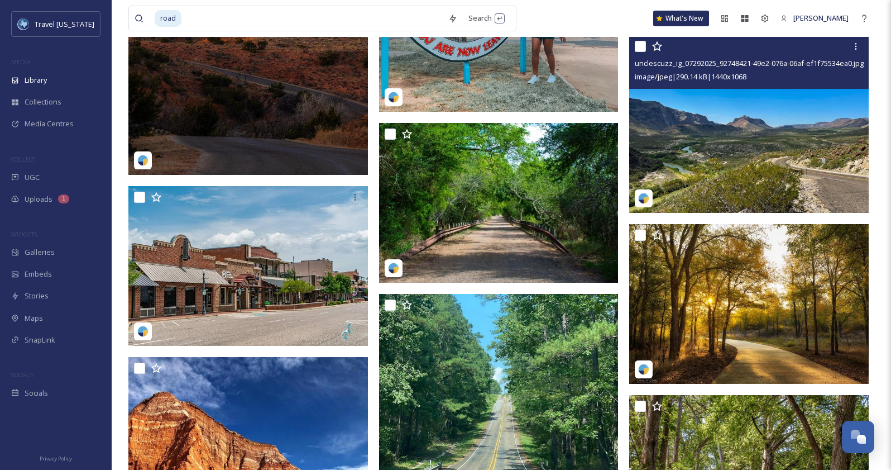
click at [712, 187] on img at bounding box center [749, 124] width 240 height 178
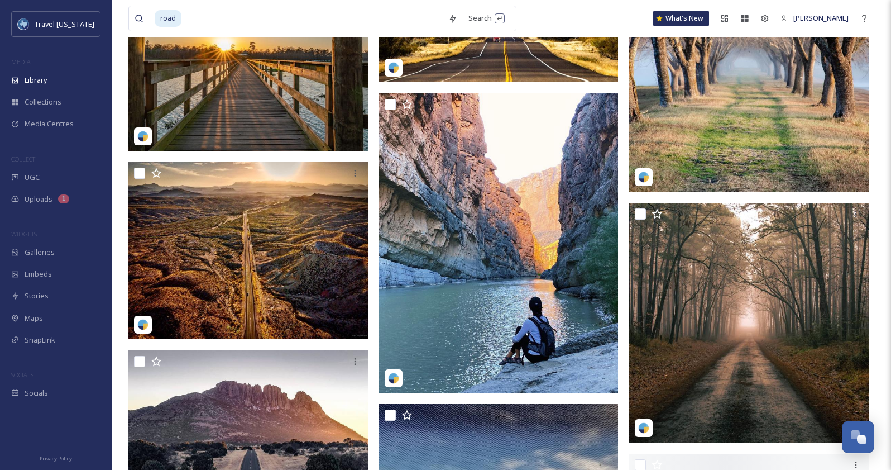
scroll to position [41649, 0]
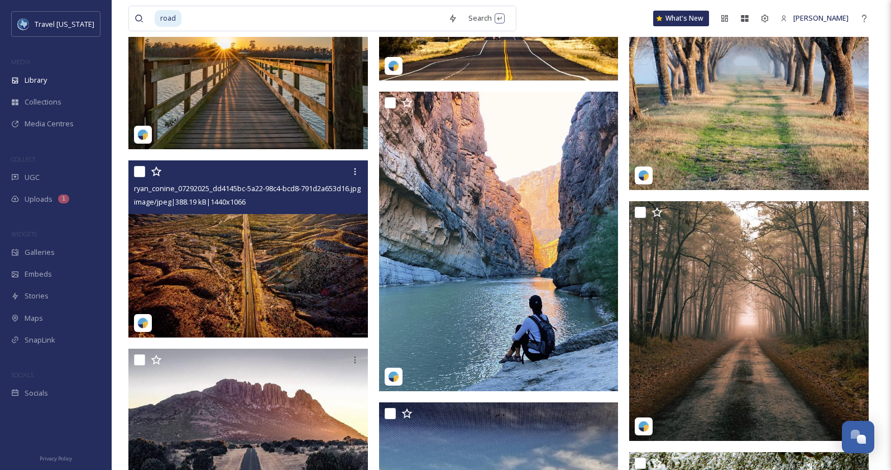
click at [253, 240] on img at bounding box center [248, 248] width 240 height 177
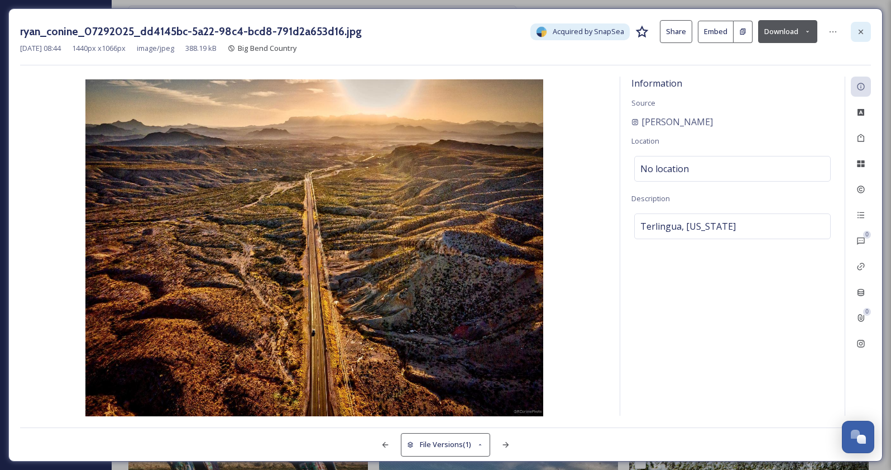
click at [862, 30] on icon at bounding box center [861, 31] width 4 height 4
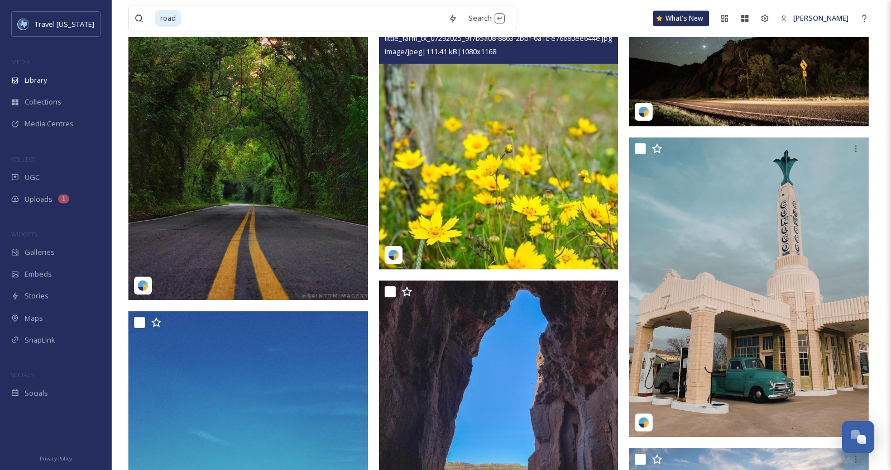
scroll to position [44039, 0]
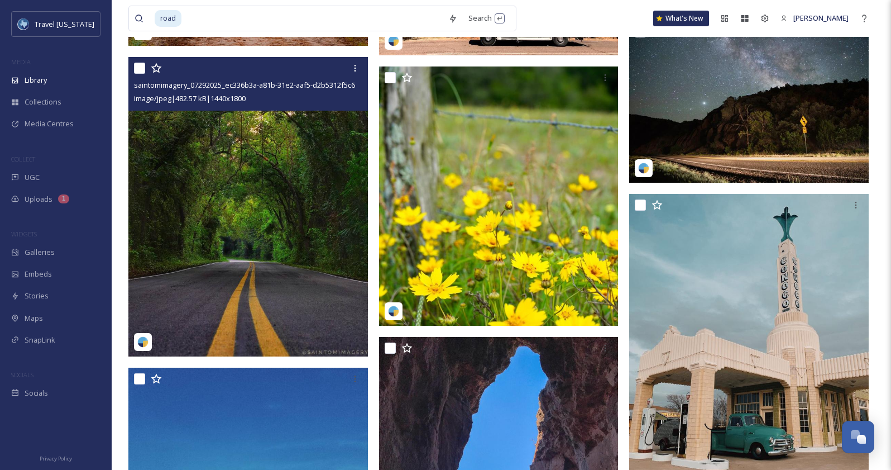
click at [260, 223] on img at bounding box center [248, 206] width 240 height 299
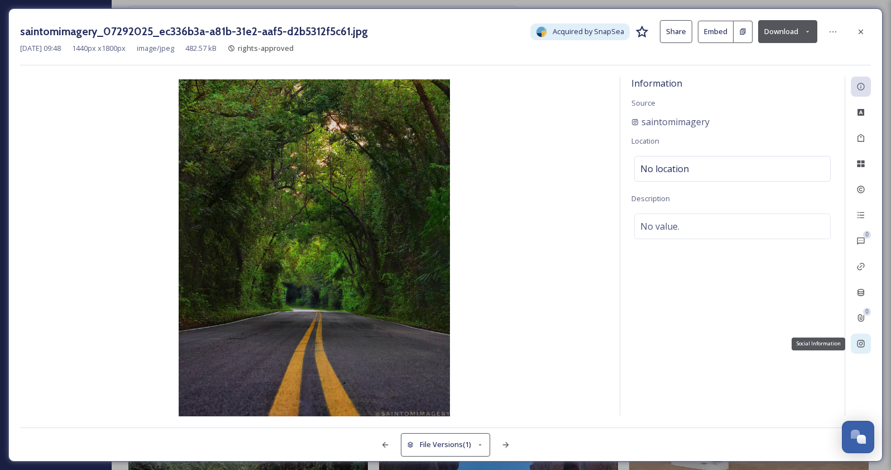
click at [864, 341] on icon at bounding box center [861, 343] width 9 height 9
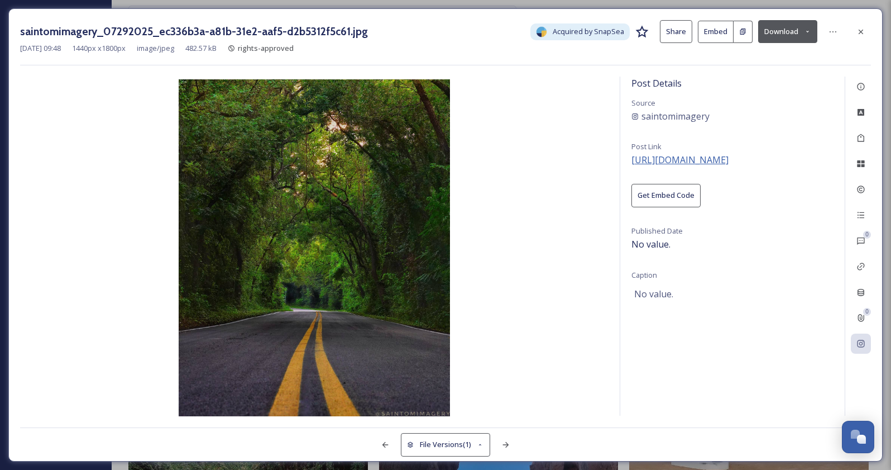
click at [719, 154] on span "[URL][DOMAIN_NAME]" at bounding box center [680, 160] width 97 height 12
click at [862, 32] on icon at bounding box center [861, 31] width 4 height 4
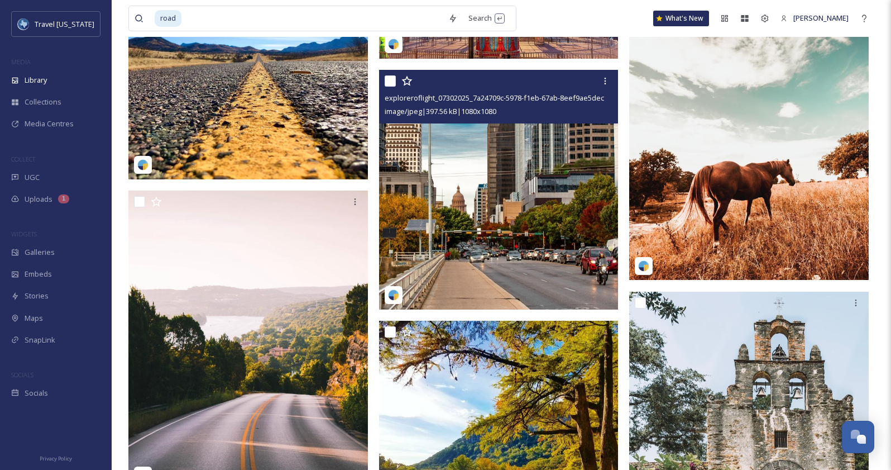
scroll to position [45764, 0]
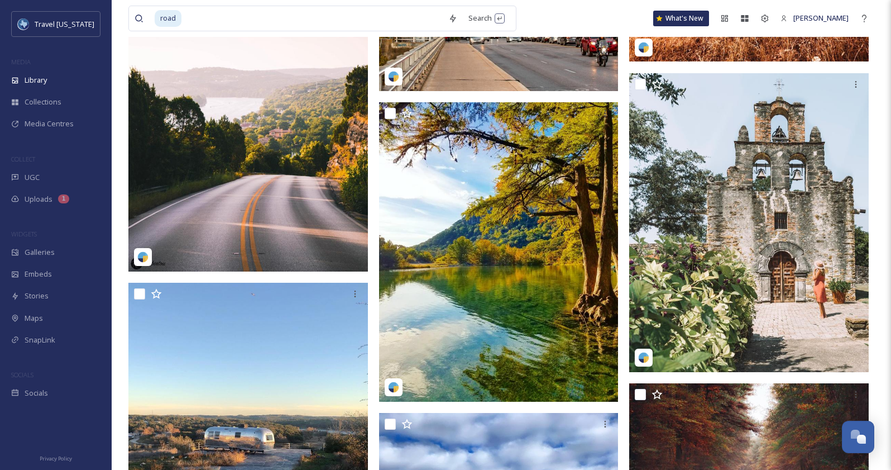
click at [242, 132] on img at bounding box center [248, 121] width 240 height 299
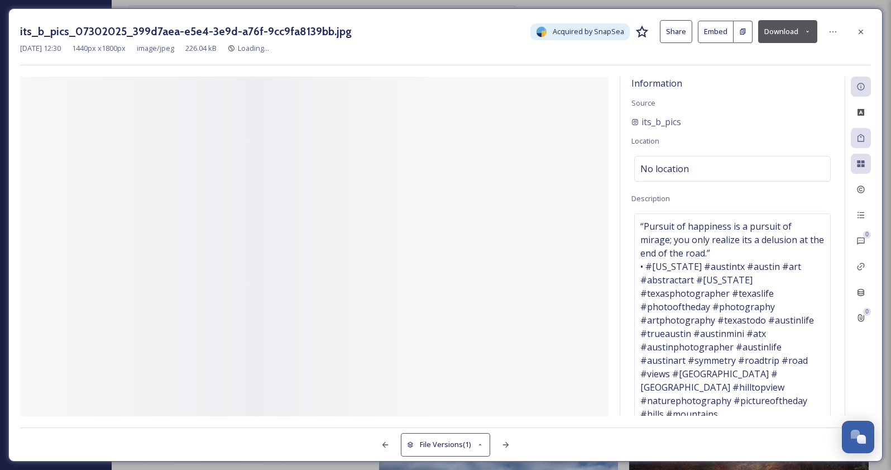
scroll to position [45453, 0]
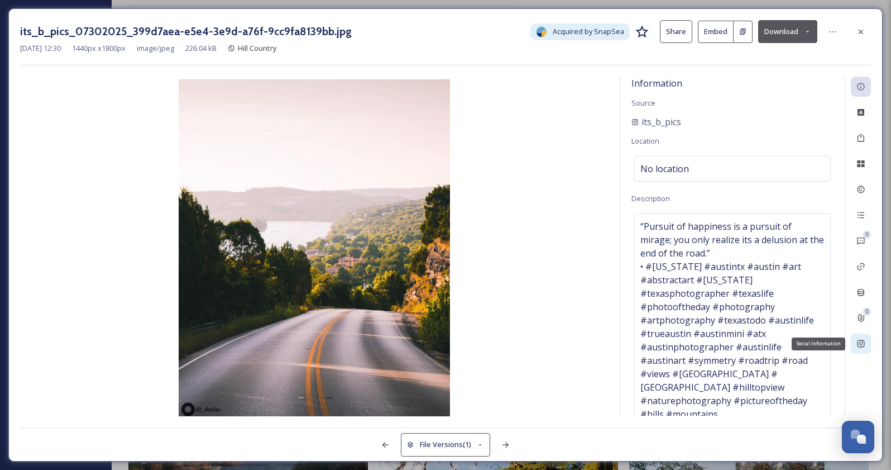
click at [860, 338] on div "Social Information" at bounding box center [861, 343] width 20 height 20
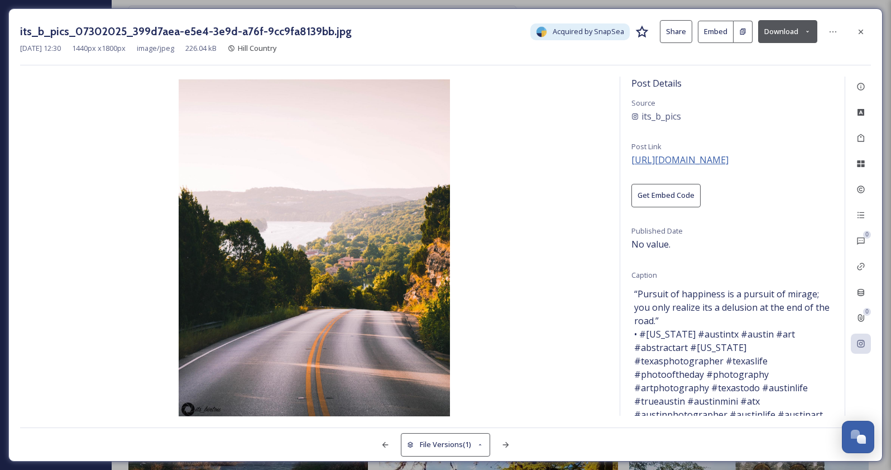
click at [726, 160] on span "[URL][DOMAIN_NAME]" at bounding box center [680, 160] width 97 height 12
click at [865, 34] on icon at bounding box center [861, 31] width 9 height 9
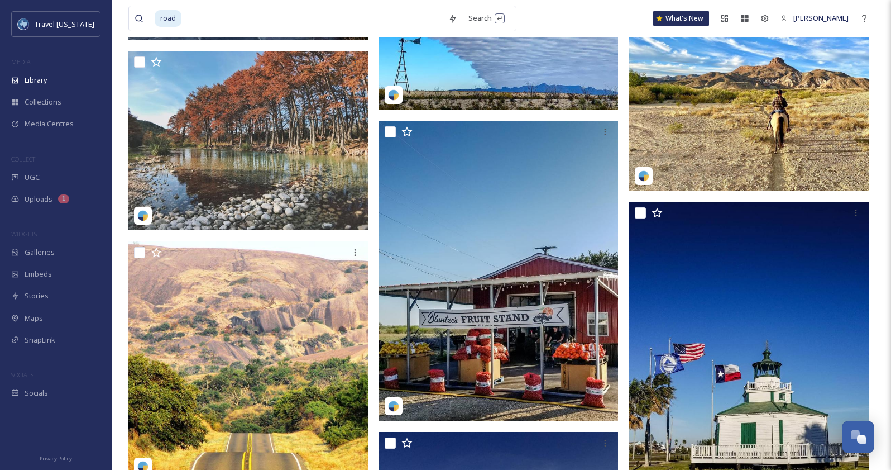
scroll to position [45983, 0]
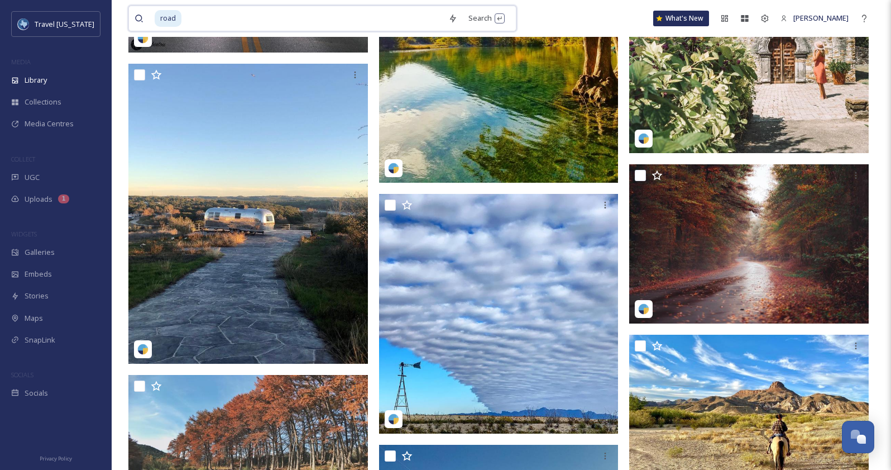
click at [208, 17] on input at bounding box center [313, 18] width 260 height 25
type input "="
type input "rohill country"
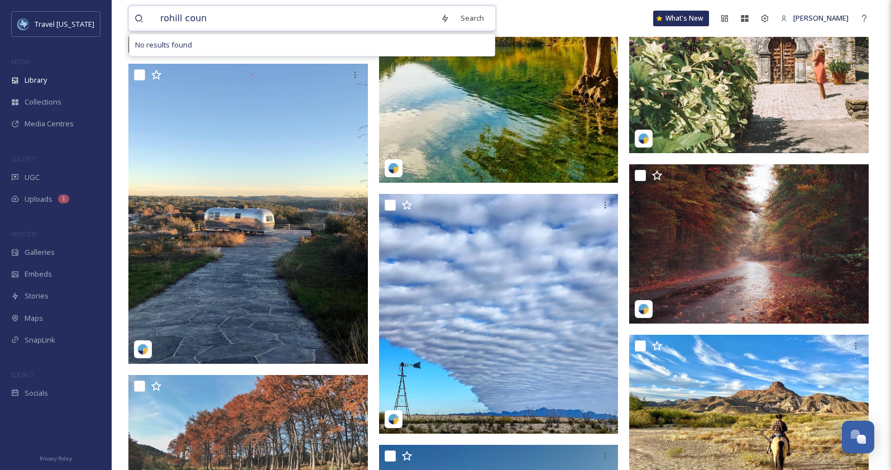
type input "rohill cou"
type input "hill country"
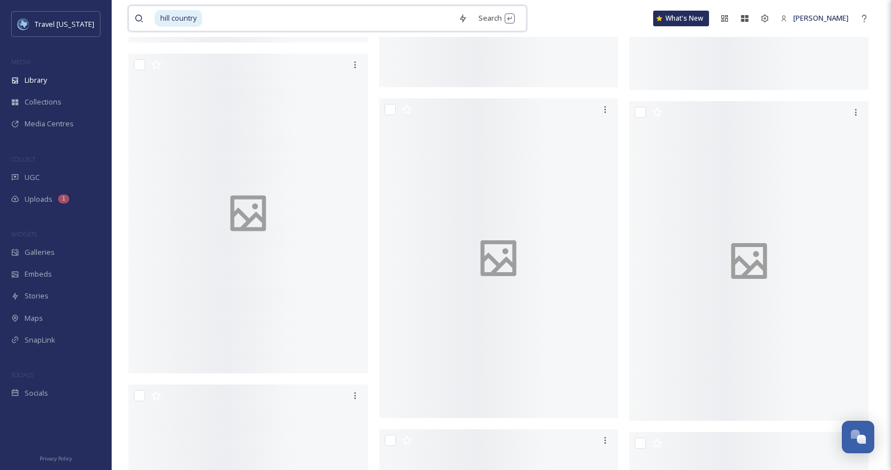
scroll to position [4342, 0]
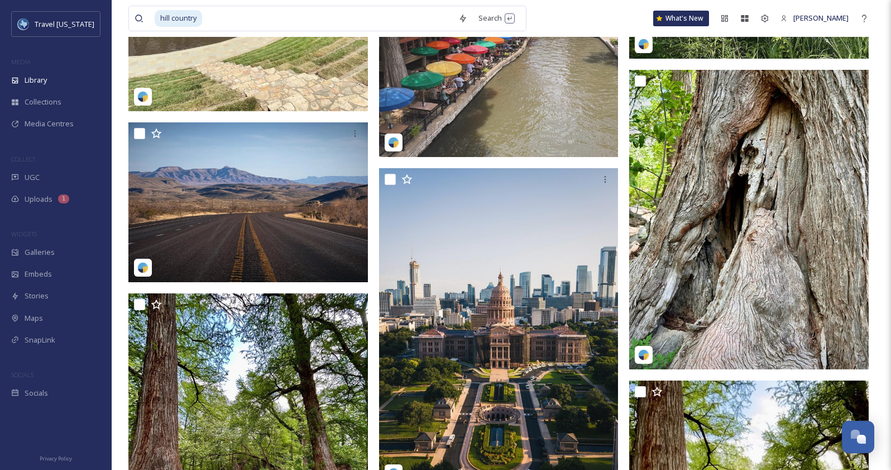
scroll to position [6893, 0]
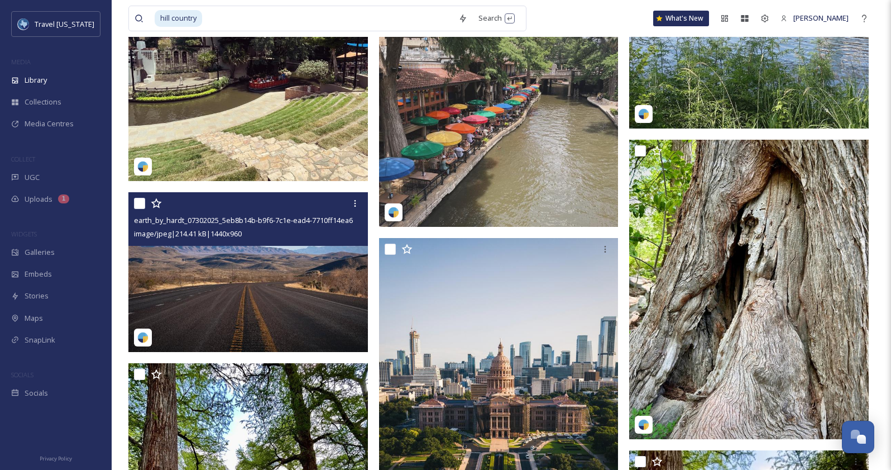
click at [257, 278] on img at bounding box center [248, 272] width 240 height 160
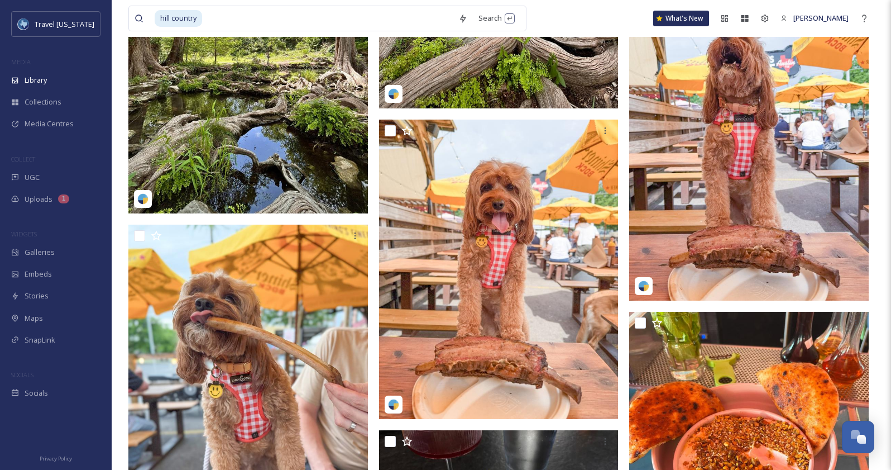
scroll to position [7967, 0]
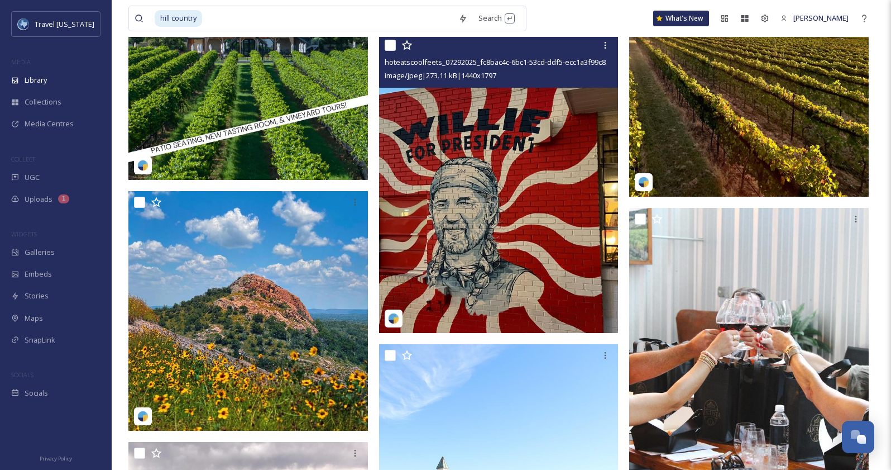
scroll to position [16862, 0]
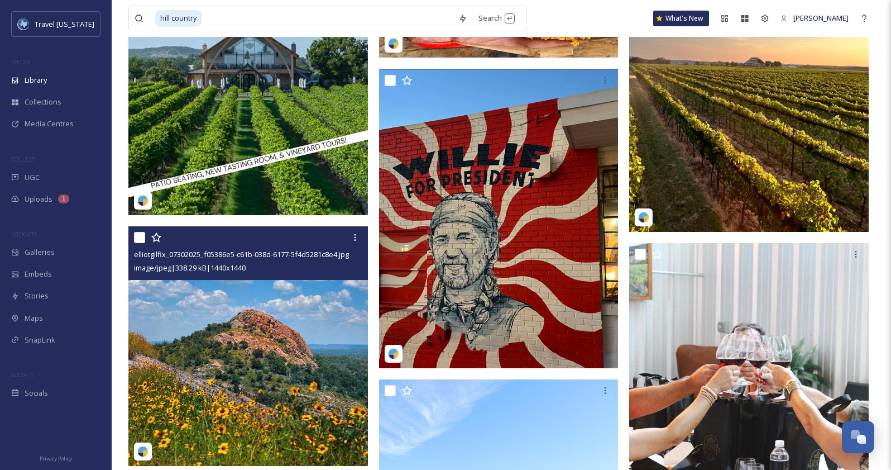
click at [312, 315] on img at bounding box center [248, 346] width 240 height 240
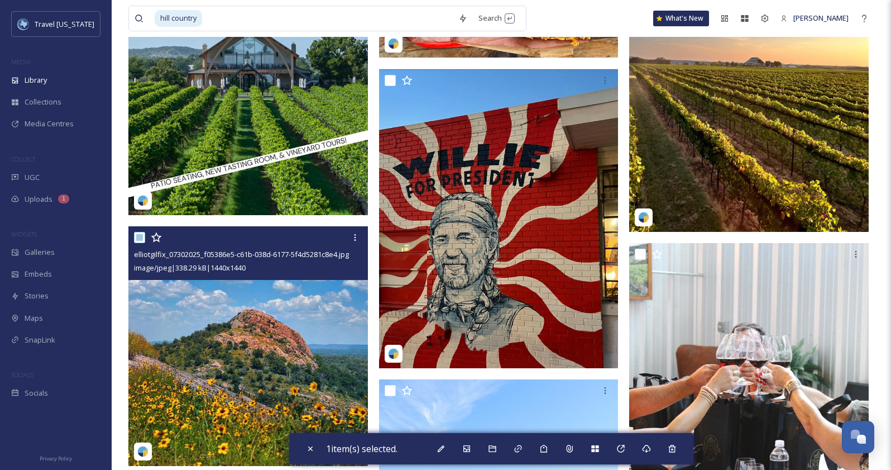
click at [244, 358] on img at bounding box center [248, 346] width 240 height 240
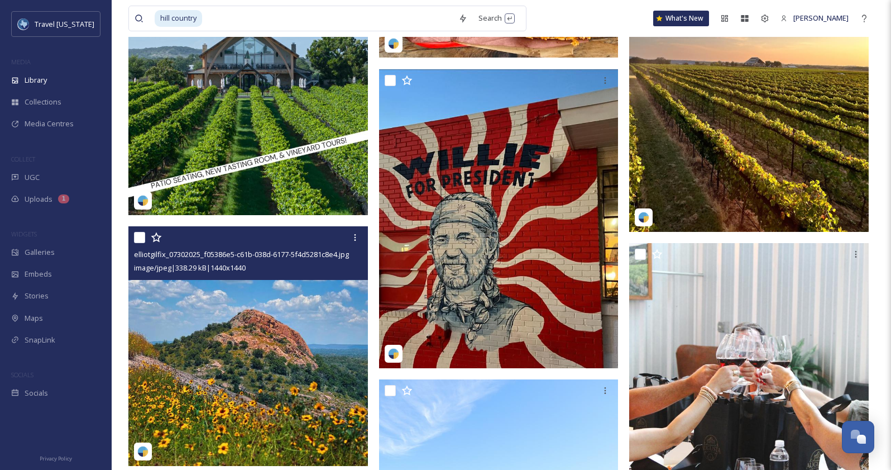
click at [214, 319] on img at bounding box center [248, 346] width 240 height 240
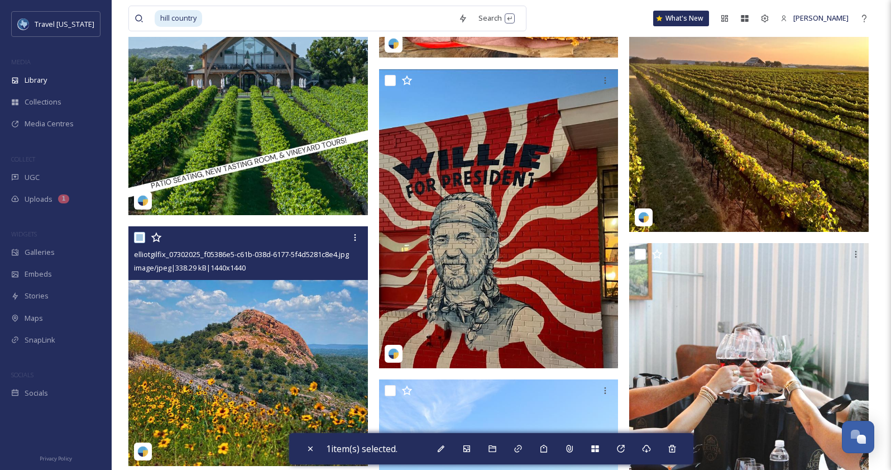
scroll to position [16936, 0]
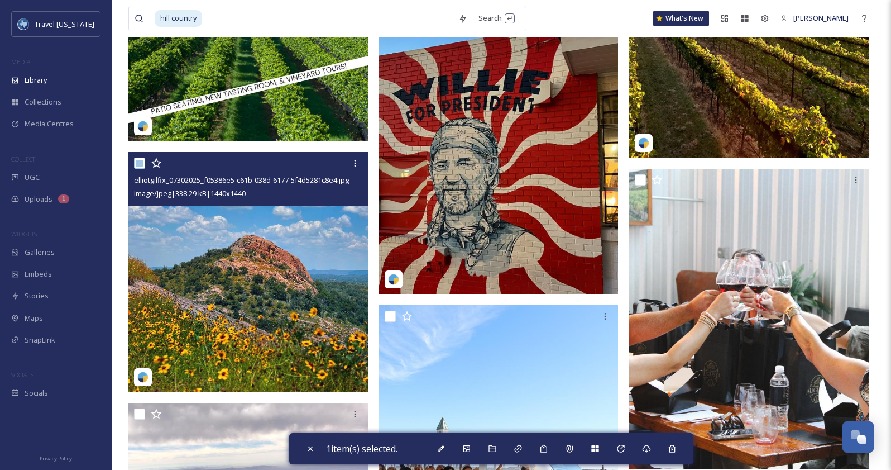
click at [217, 332] on img at bounding box center [248, 272] width 240 height 240
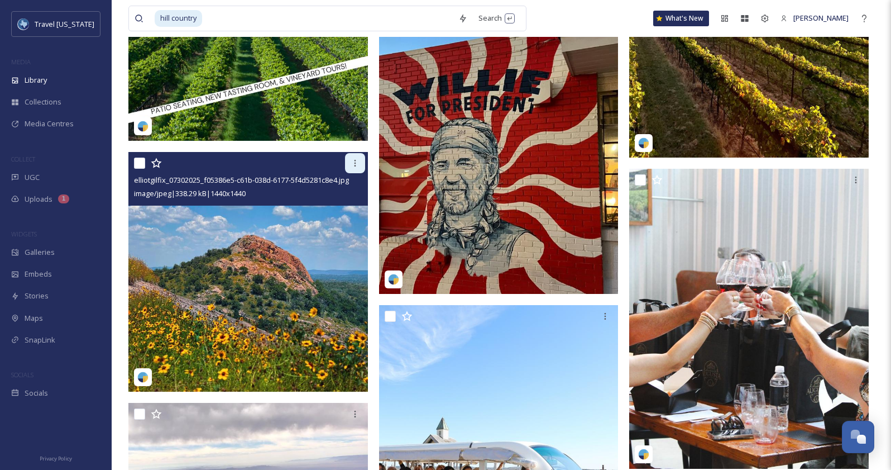
click at [356, 162] on icon at bounding box center [355, 163] width 9 height 9
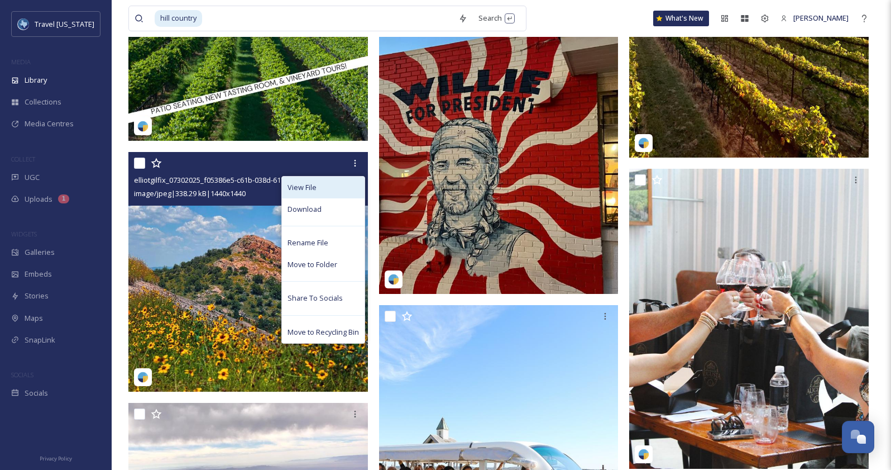
click at [333, 188] on div "View File" at bounding box center [323, 188] width 83 height 22
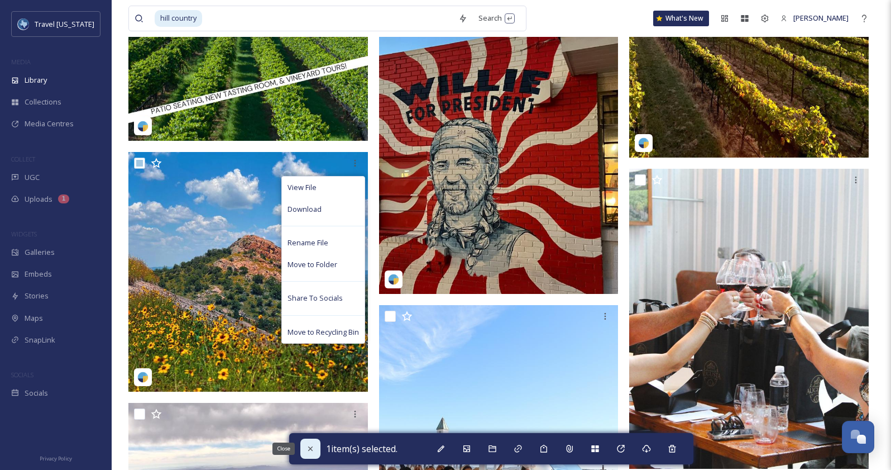
click at [311, 443] on div "Close" at bounding box center [311, 448] width 20 height 20
checkbox input "false"
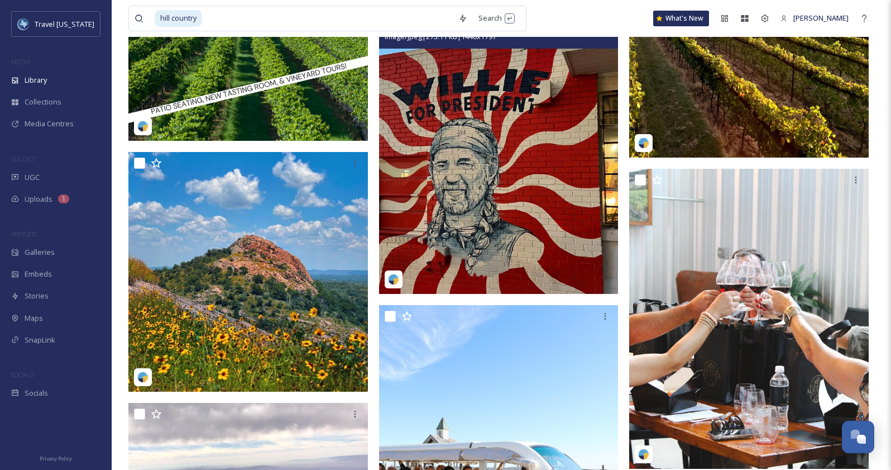
click at [466, 222] on img at bounding box center [499, 144] width 240 height 299
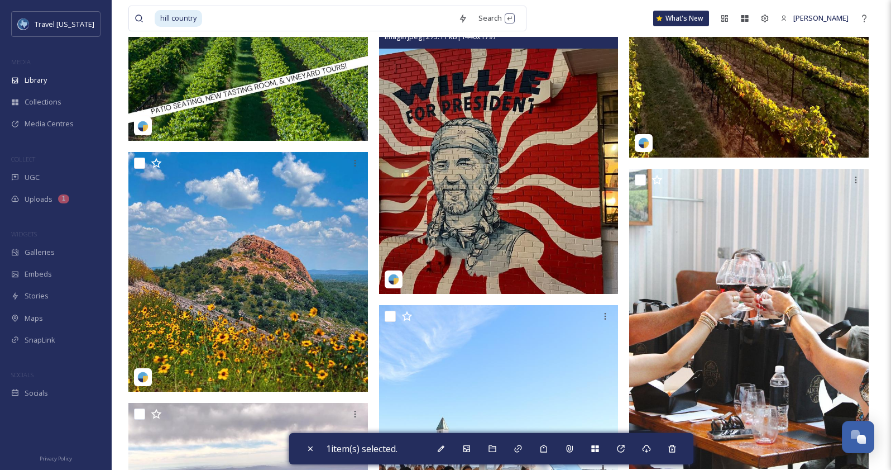
click at [466, 222] on img at bounding box center [499, 144] width 240 height 299
checkbox input "false"
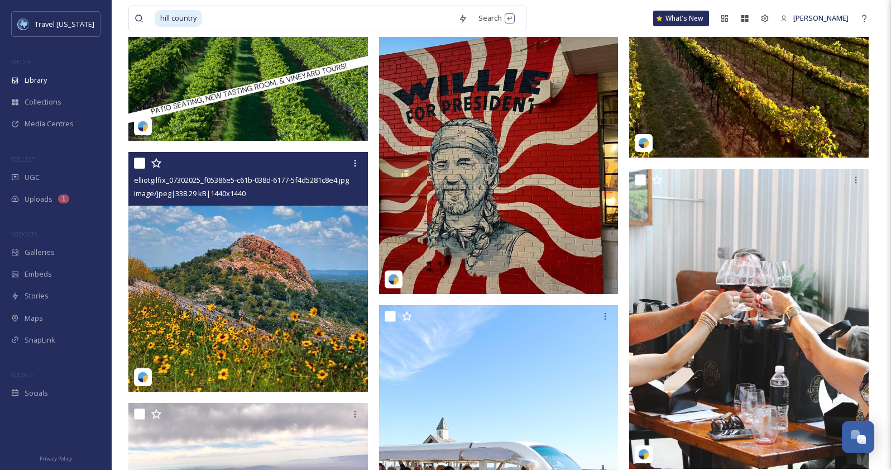
click at [266, 286] on img at bounding box center [248, 272] width 240 height 240
checkbox input "true"
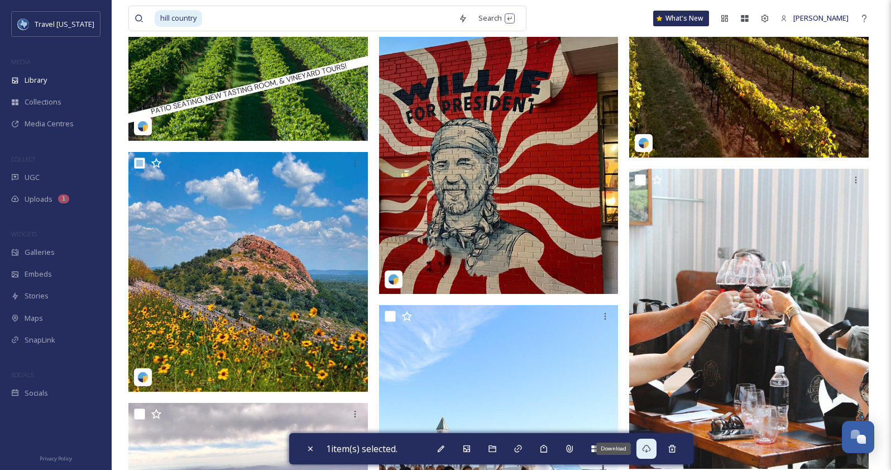
click at [655, 447] on div "Download" at bounding box center [647, 448] width 20 height 20
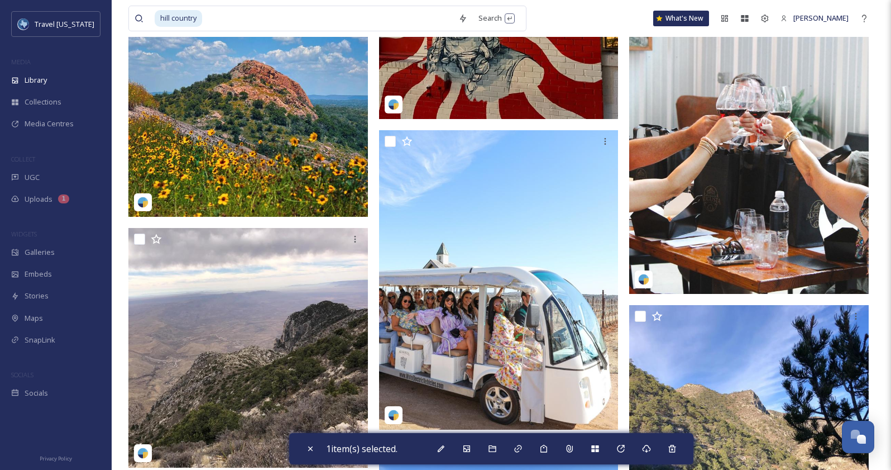
scroll to position [17234, 0]
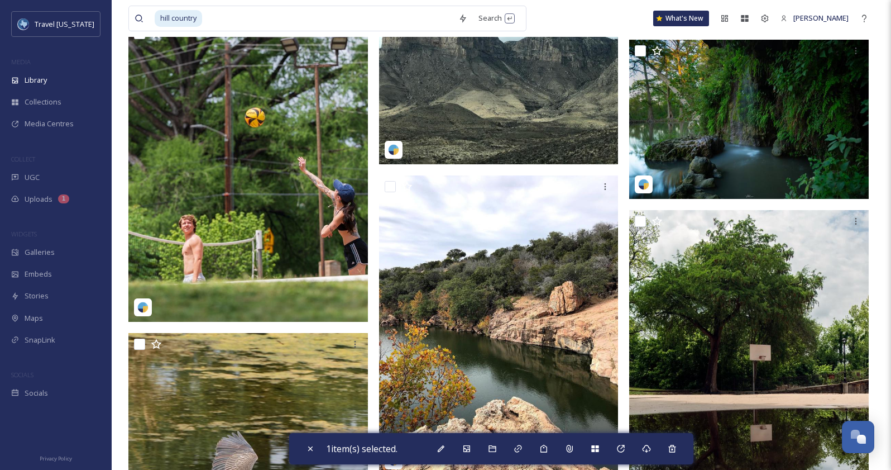
scroll to position [17826, 0]
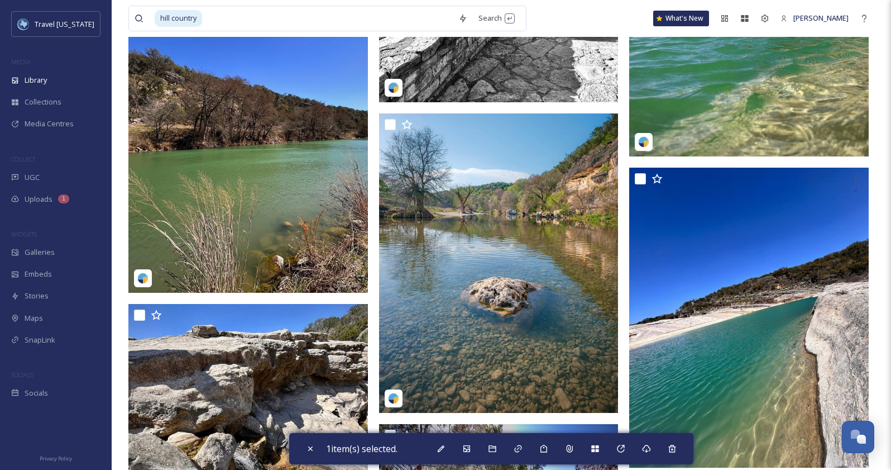
scroll to position [21852, 0]
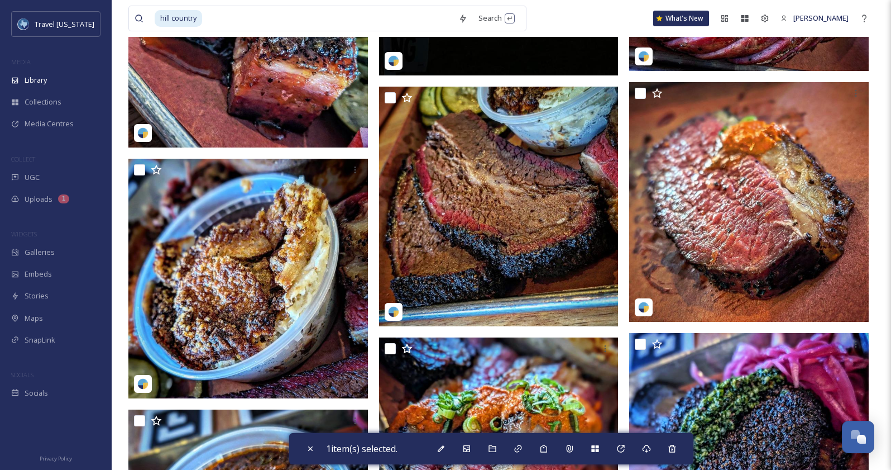
scroll to position [24984, 0]
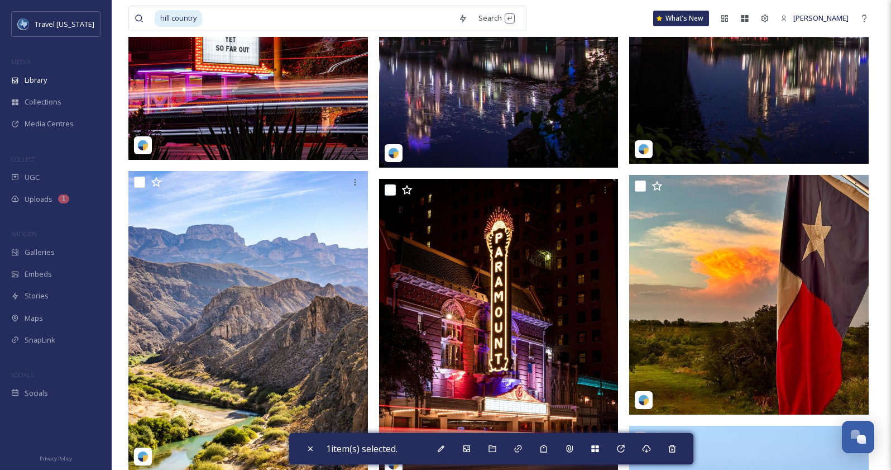
scroll to position [28734, 0]
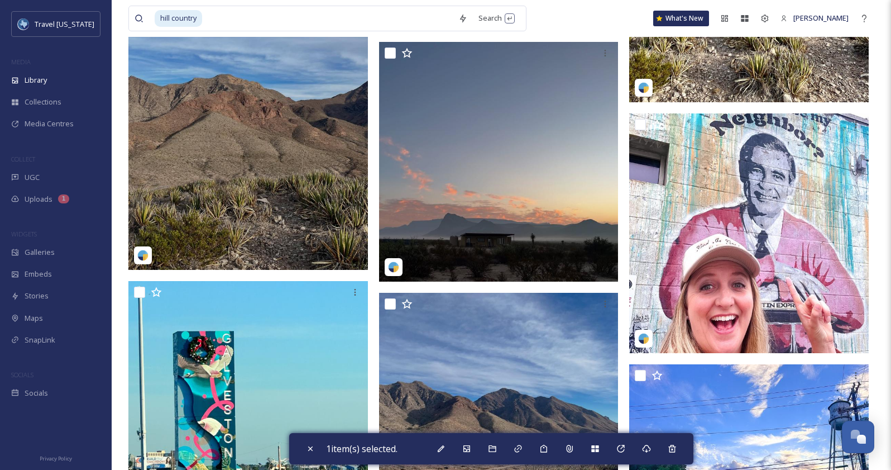
scroll to position [33761, 0]
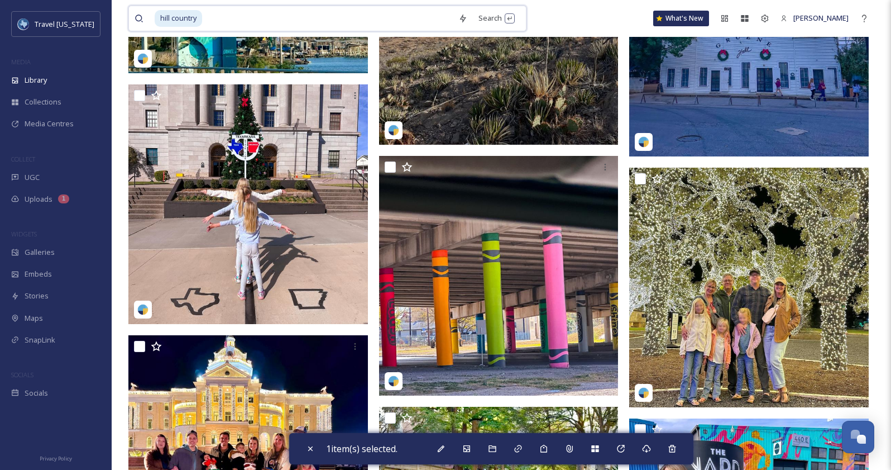
click at [208, 17] on input at bounding box center [328, 18] width 250 height 25
click at [207, 17] on input at bounding box center [328, 18] width 250 height 25
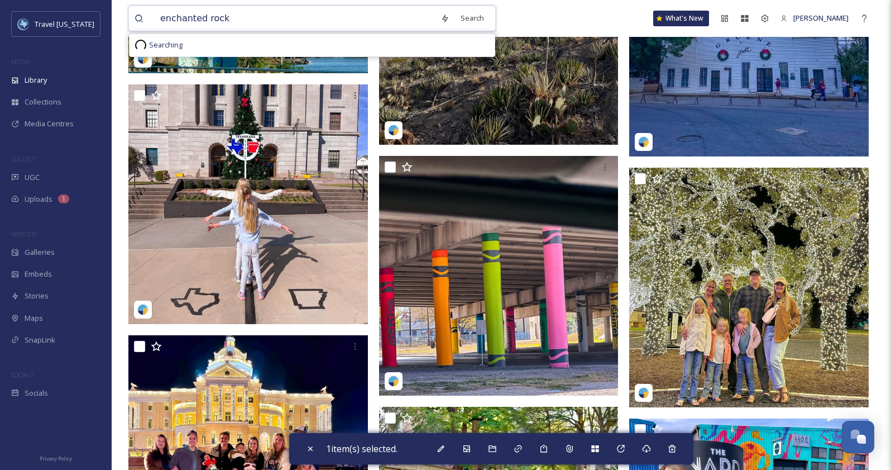
type input "enchanted rock"
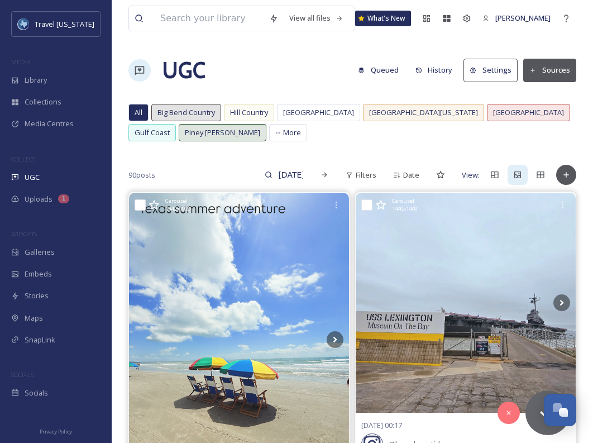
scroll to position [540, 0]
